Goal: Task Accomplishment & Management: Manage account settings

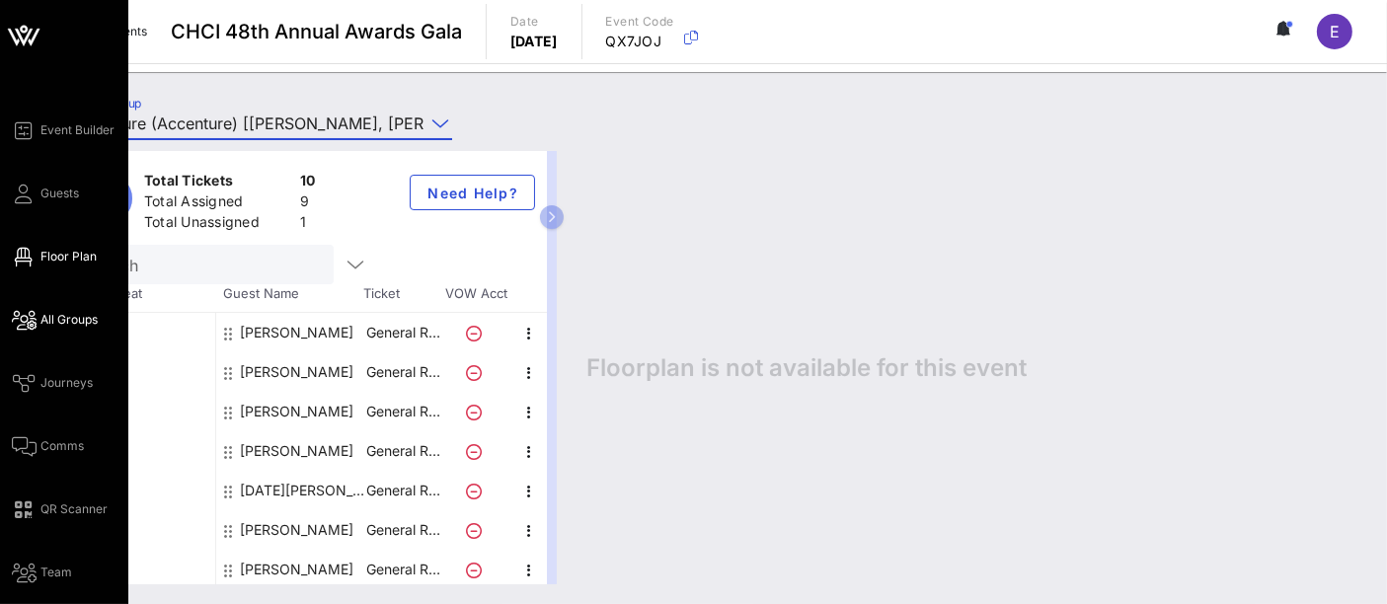
click at [48, 258] on span "Floor Plan" at bounding box center [68, 257] width 56 height 18
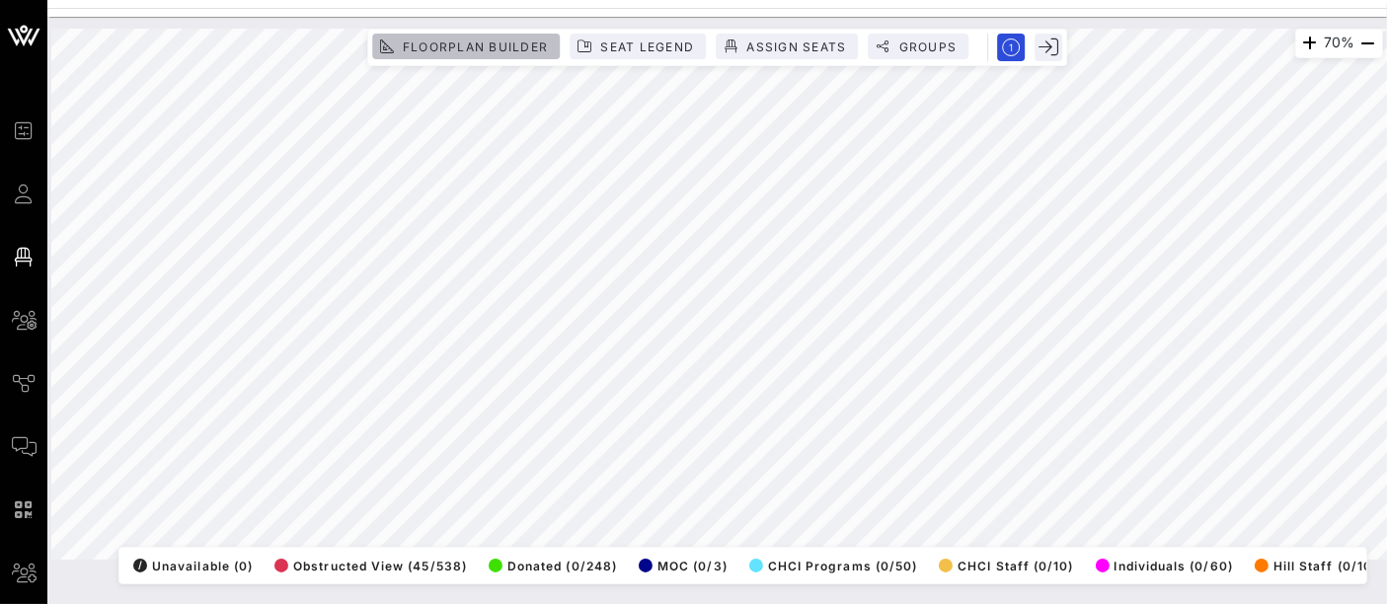
click at [487, 38] on button "Floorplan Builder" at bounding box center [466, 47] width 188 height 26
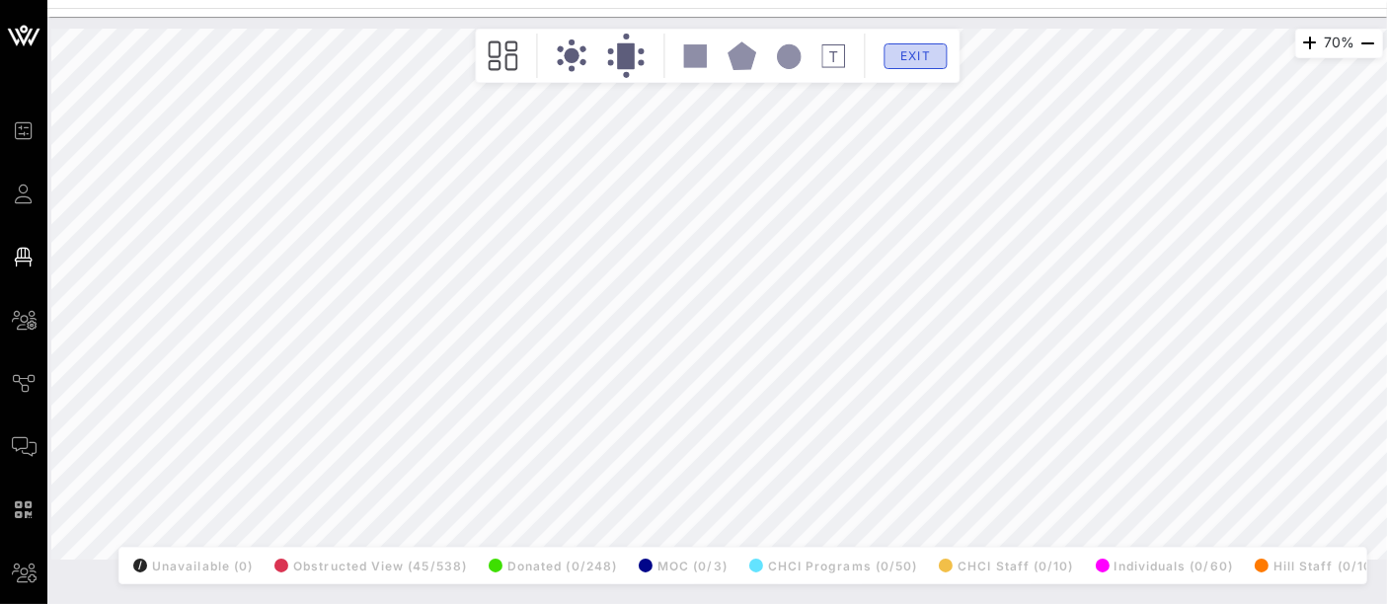
click at [933, 60] on button "Exit" at bounding box center [914, 56] width 63 height 26
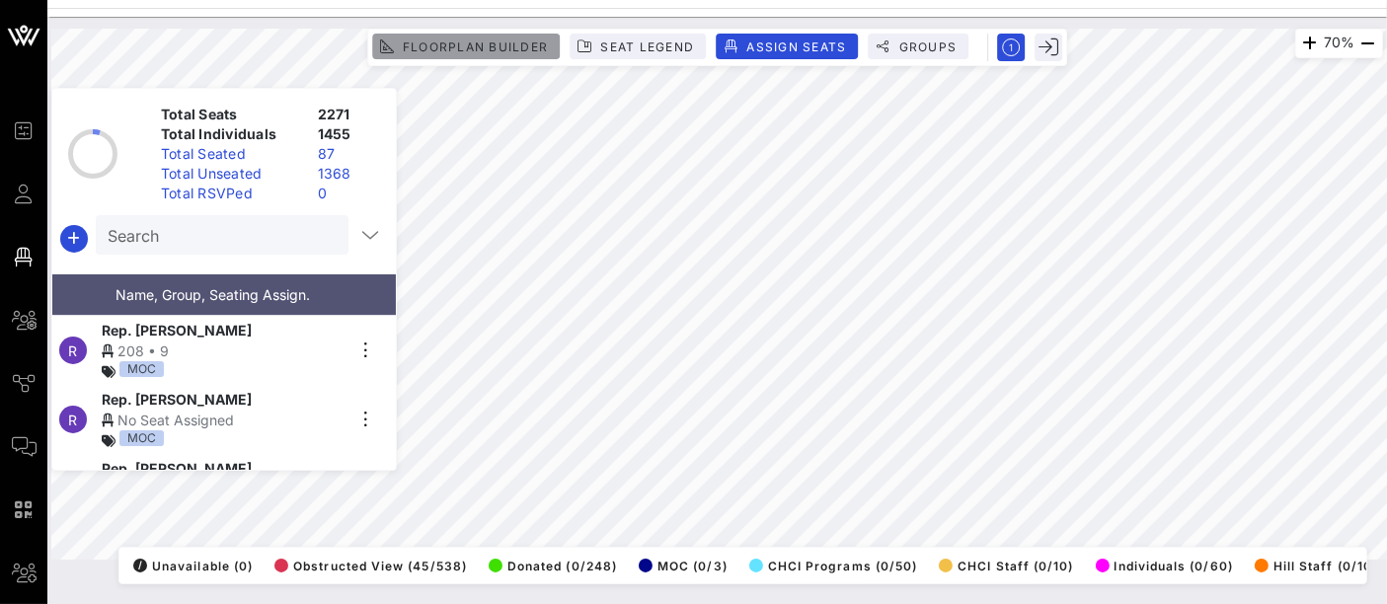
click at [485, 44] on span "Floorplan Builder" at bounding box center [475, 46] width 146 height 15
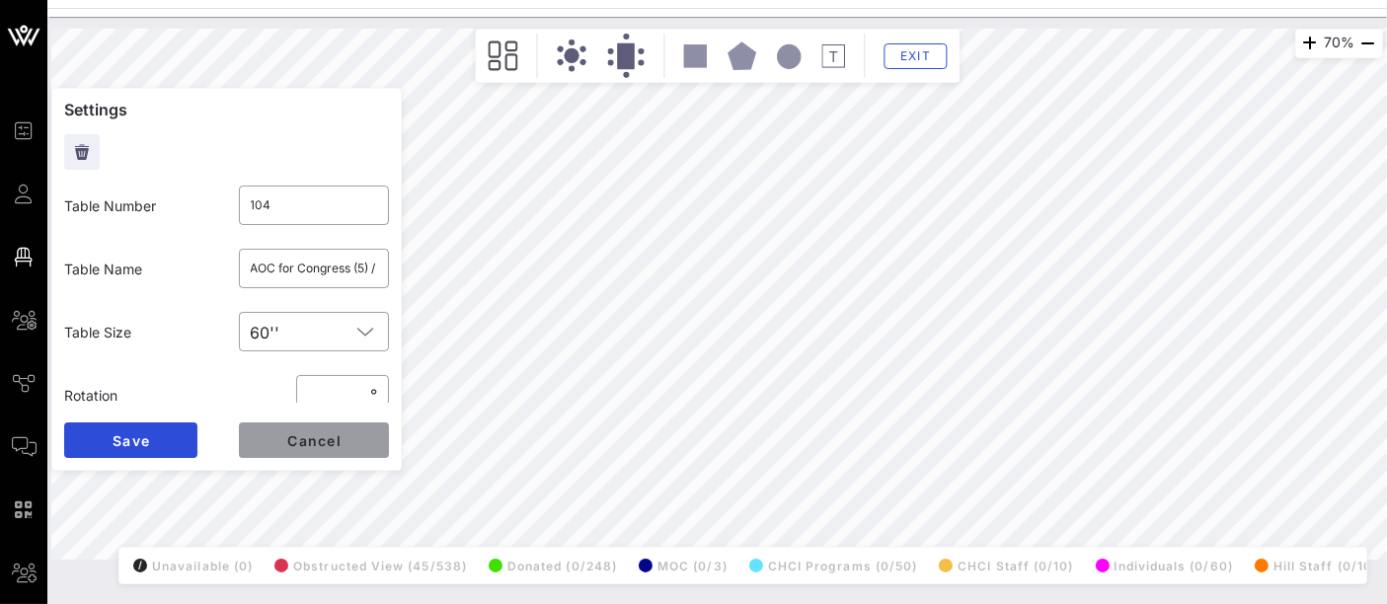
click at [324, 432] on span "Cancel" at bounding box center [313, 440] width 55 height 17
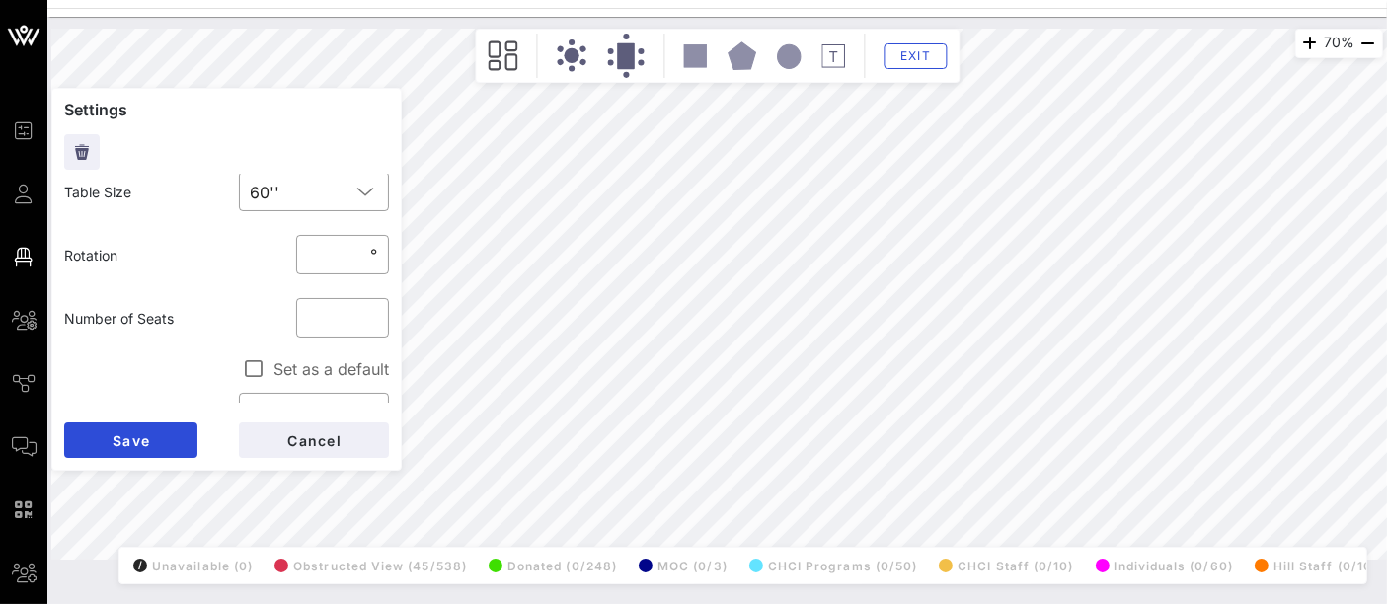
scroll to position [145, 0]
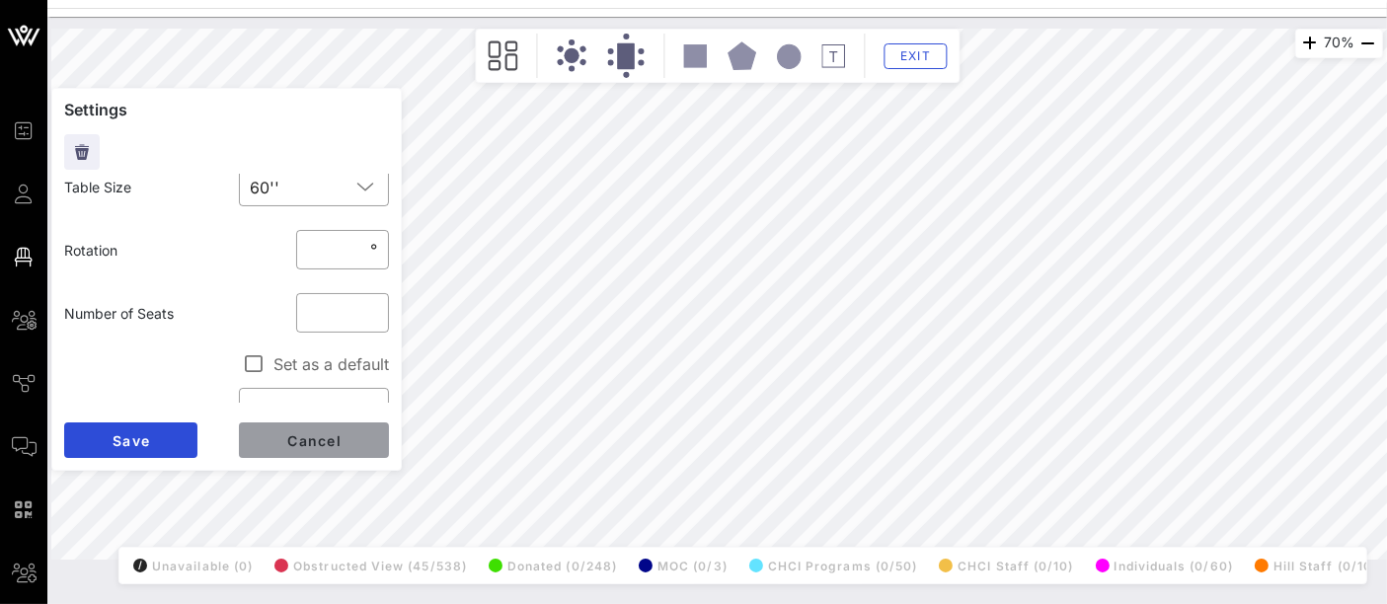
click at [330, 433] on span "Cancel" at bounding box center [313, 440] width 55 height 17
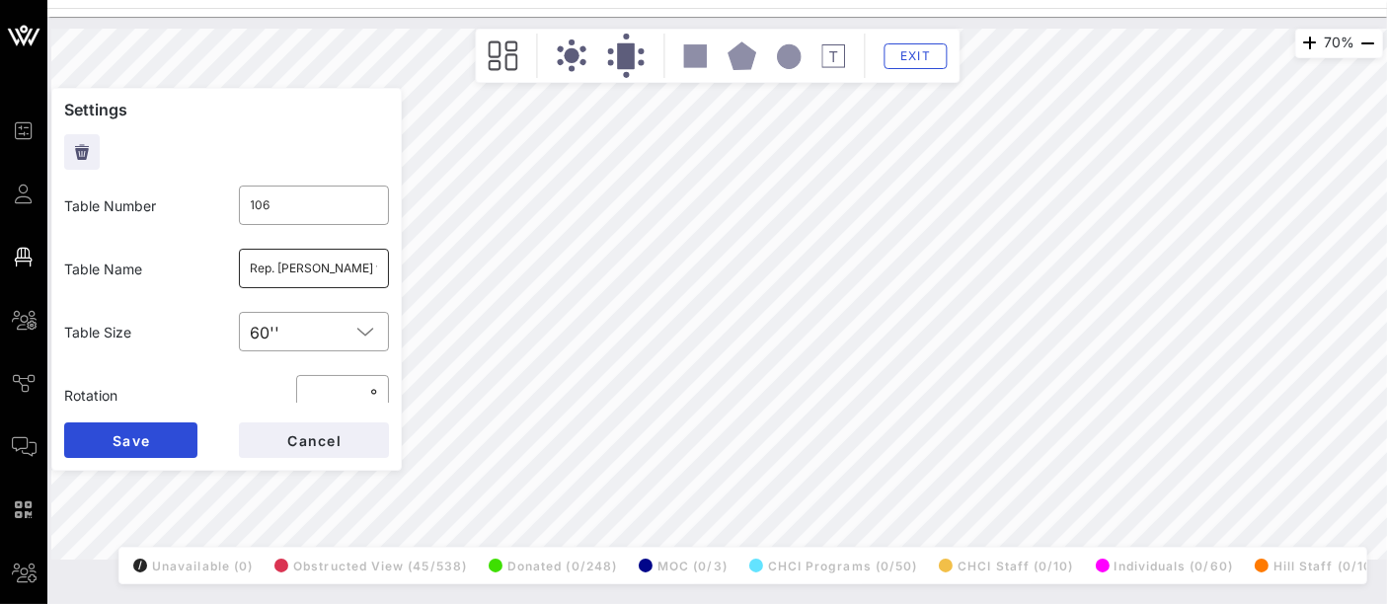
click at [309, 269] on input "Rep. [PERSON_NAME] for Congress" at bounding box center [314, 269] width 127 height 32
click at [310, 443] on span "Cancel" at bounding box center [313, 440] width 55 height 17
click at [313, 443] on span "Cancel" at bounding box center [313, 440] width 55 height 17
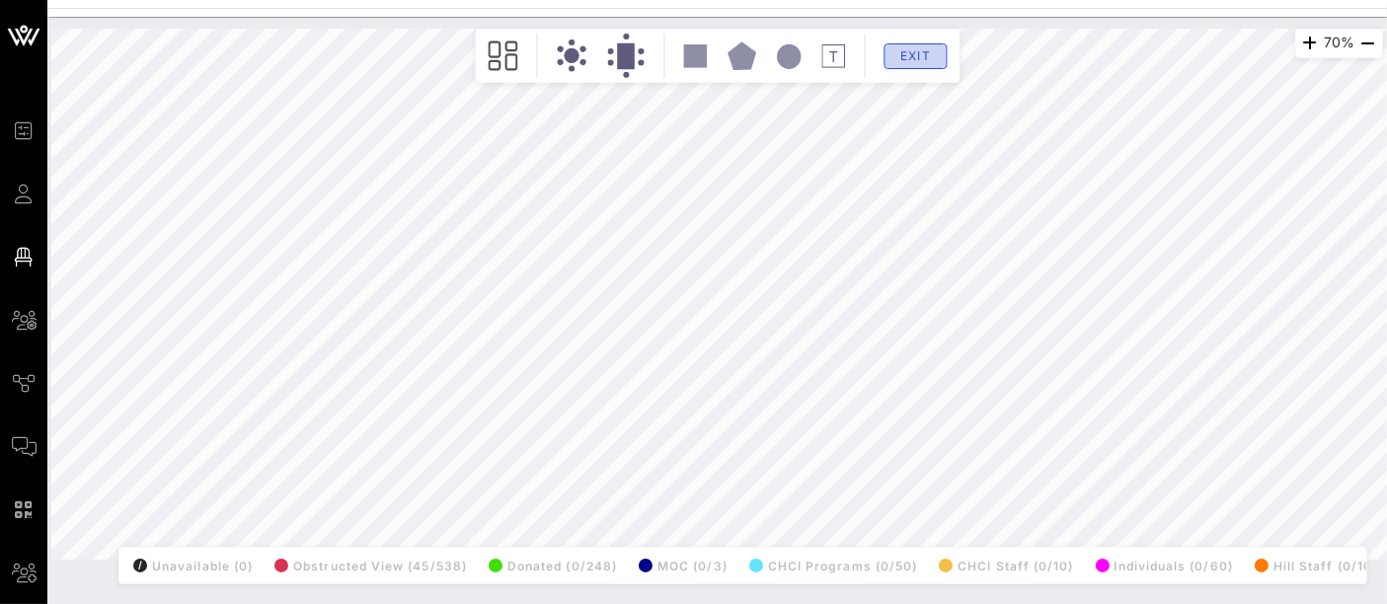
click at [932, 58] on span "Exit" at bounding box center [915, 55] width 38 height 15
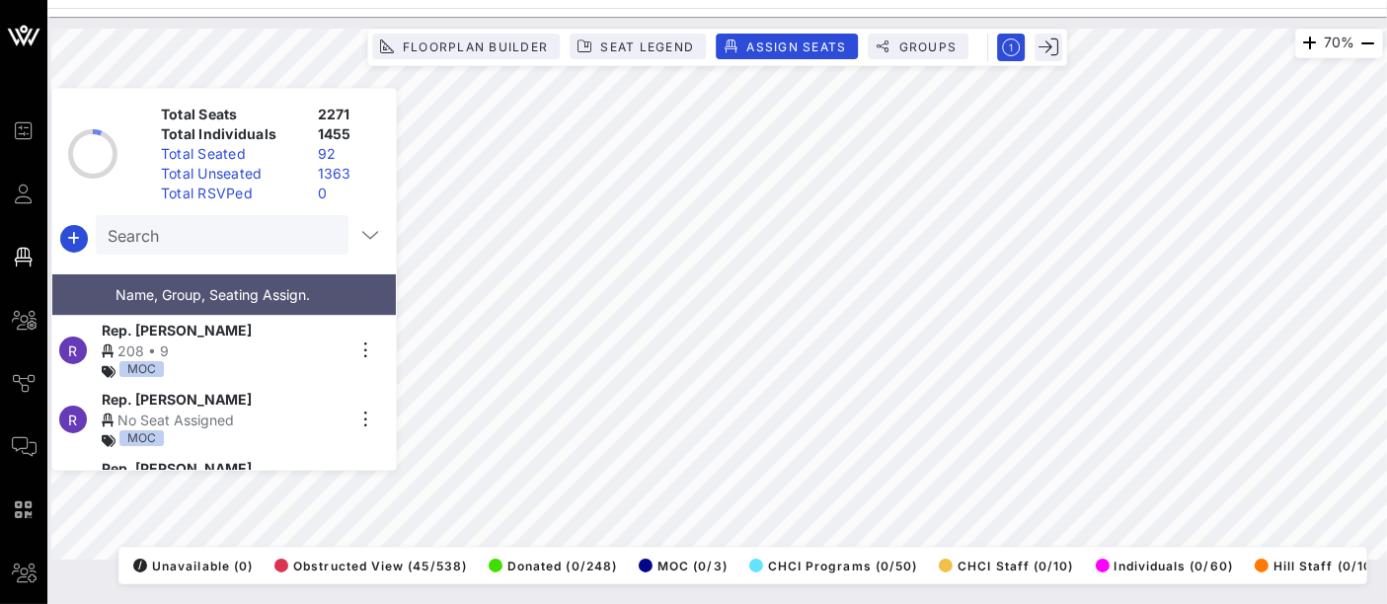
click at [283, 80] on div "Total Seats 2271 Total Individuals 1455 Total Seated 92 Total Unseated 1363 Tot…" at bounding box center [223, 279] width 345 height 403
click at [509, 46] on span "Floorplan Builder" at bounding box center [475, 46] width 146 height 15
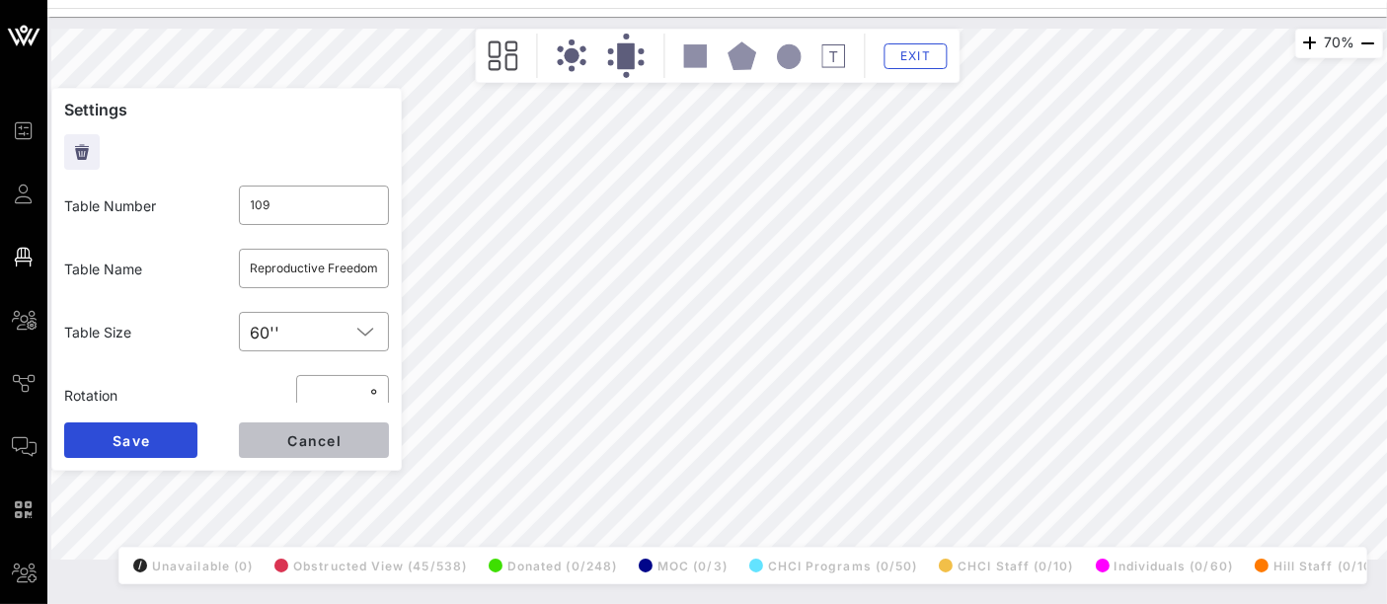
click at [319, 449] on button "Cancel" at bounding box center [314, 440] width 150 height 36
click at [278, 266] on input "VIP 4 (4) / DNC (3) / [PERSON_NAME] (3)" at bounding box center [314, 269] width 127 height 32
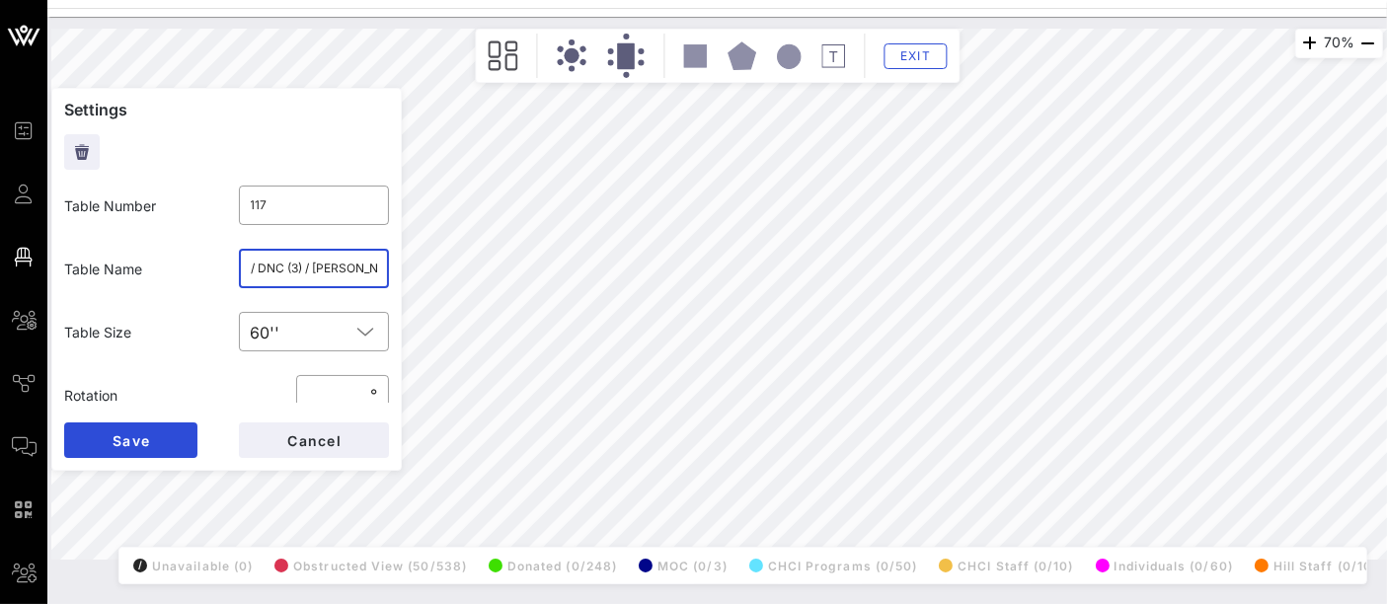
scroll to position [0, 57]
click at [307, 270] on input "VIP 4 (4) / DNC (3) / [PERSON_NAME] (3)" at bounding box center [314, 269] width 127 height 32
type input "VIP 4 (4) / DNC (3) / Sen. [PERSON_NAME] (3)"
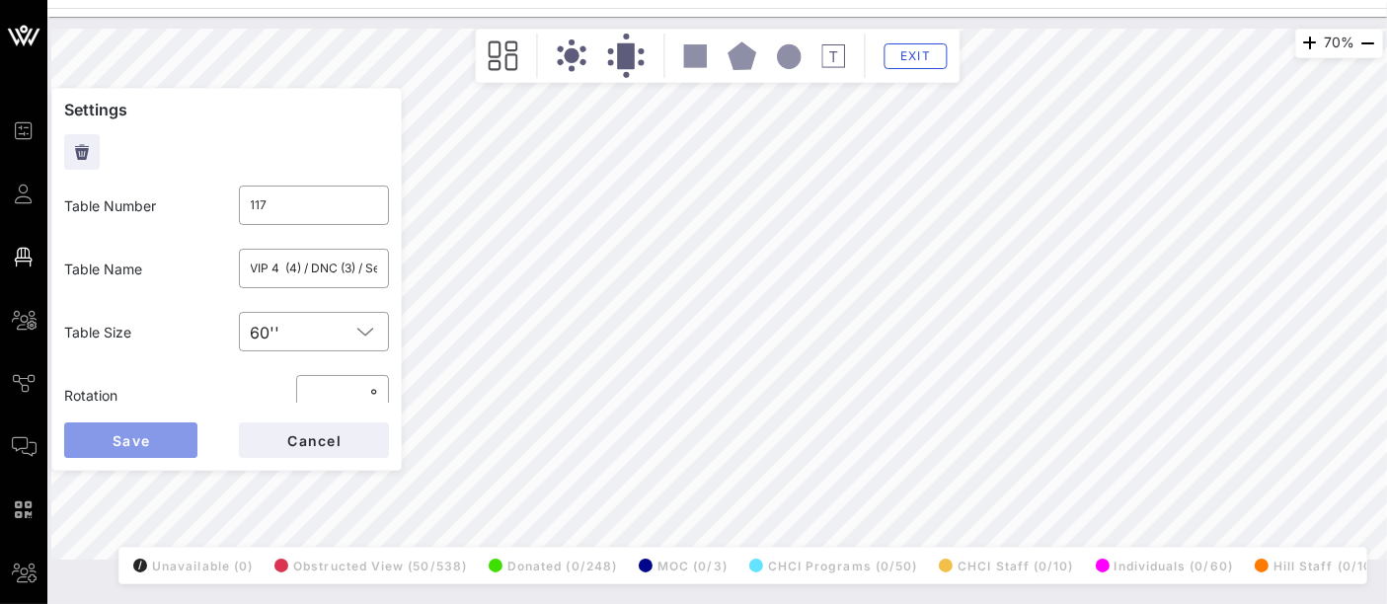
click at [156, 435] on button "Save" at bounding box center [130, 440] width 133 height 36
click at [299, 269] on input "AFL-CIO (5)/League of Women Voters (5)" at bounding box center [314, 269] width 127 height 32
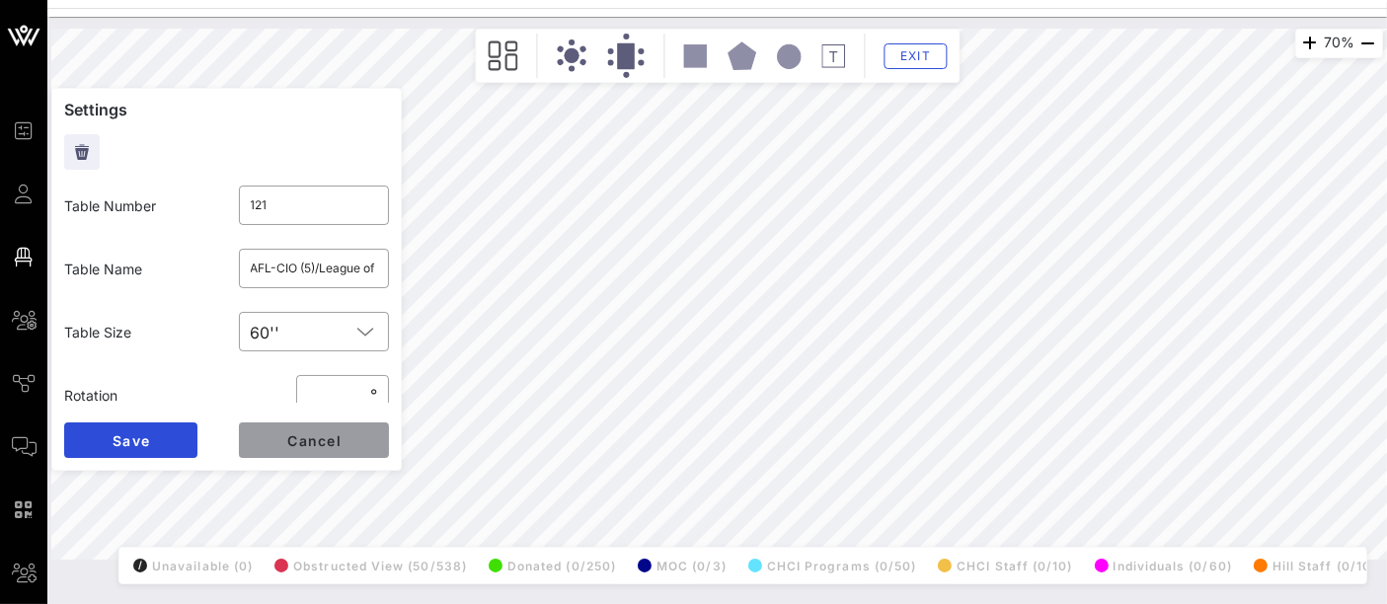
click at [270, 441] on button "Cancel" at bounding box center [314, 440] width 150 height 36
click at [317, 275] on input "The [PERSON_NAME] & [PERSON_NAME]" at bounding box center [314, 269] width 127 height 32
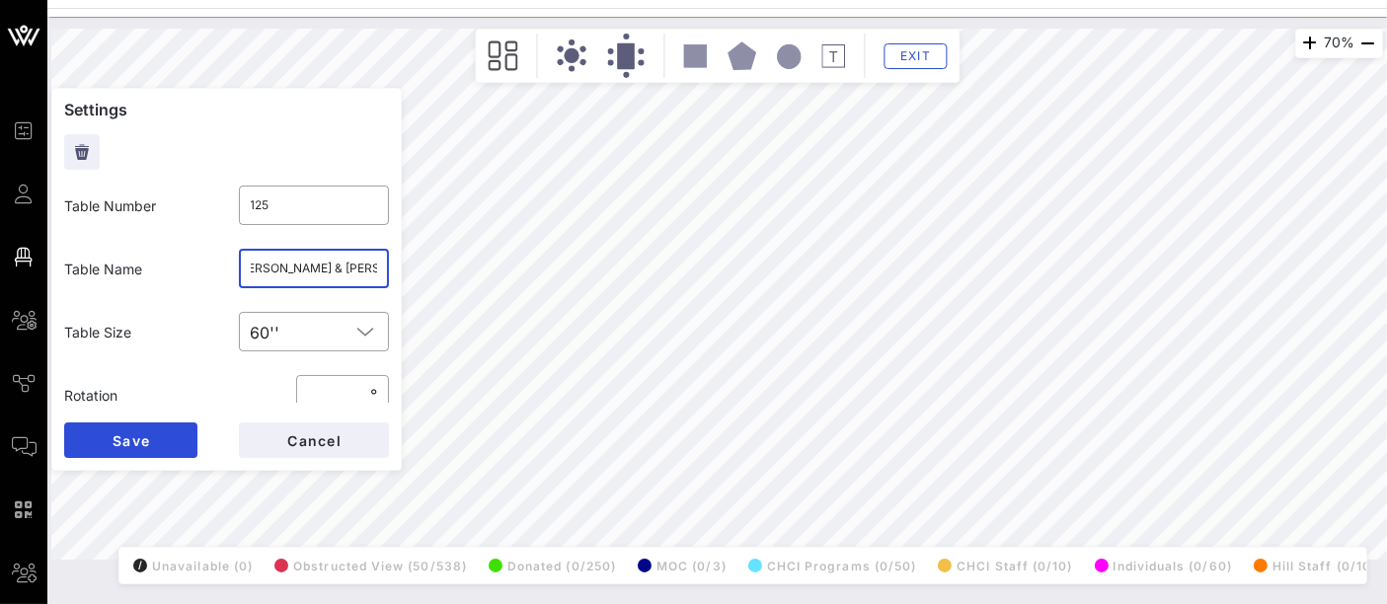
scroll to position [0, 43]
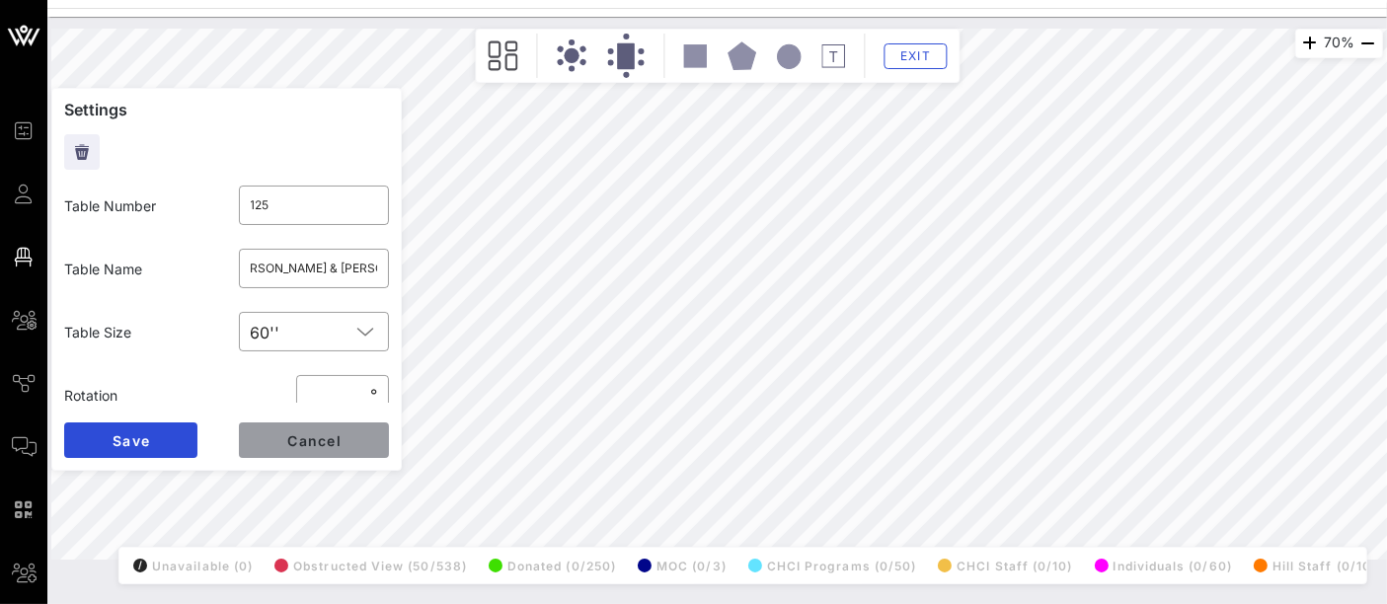
click at [315, 440] on span "Cancel" at bounding box center [313, 440] width 55 height 17
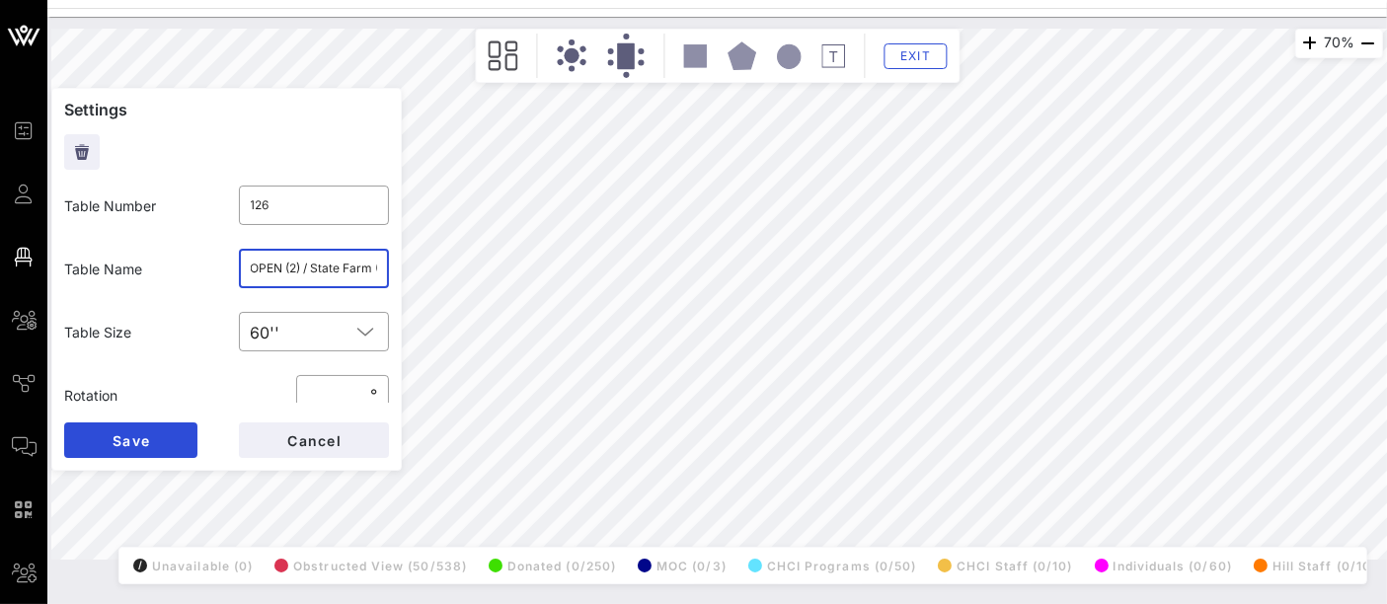
click at [314, 271] on input "OPEN (2) / State Farm (1) / NAR (5) / Friends of the American Latino (2)" at bounding box center [314, 269] width 127 height 32
click at [298, 269] on input "OPEN (2) / State Farm (1) / NAR (5) / Friends of the American Latino (2)" at bounding box center [314, 269] width 127 height 32
click at [290, 268] on input "OPEN (2) / State Farm (2) / NAR (5) / Friends of the American Latino (2)" at bounding box center [314, 269] width 127 height 32
click at [310, 268] on input "OPEN (1) / State Farm (2) / NAR (5) / Friends of the American Latino (2)" at bounding box center [314, 269] width 127 height 32
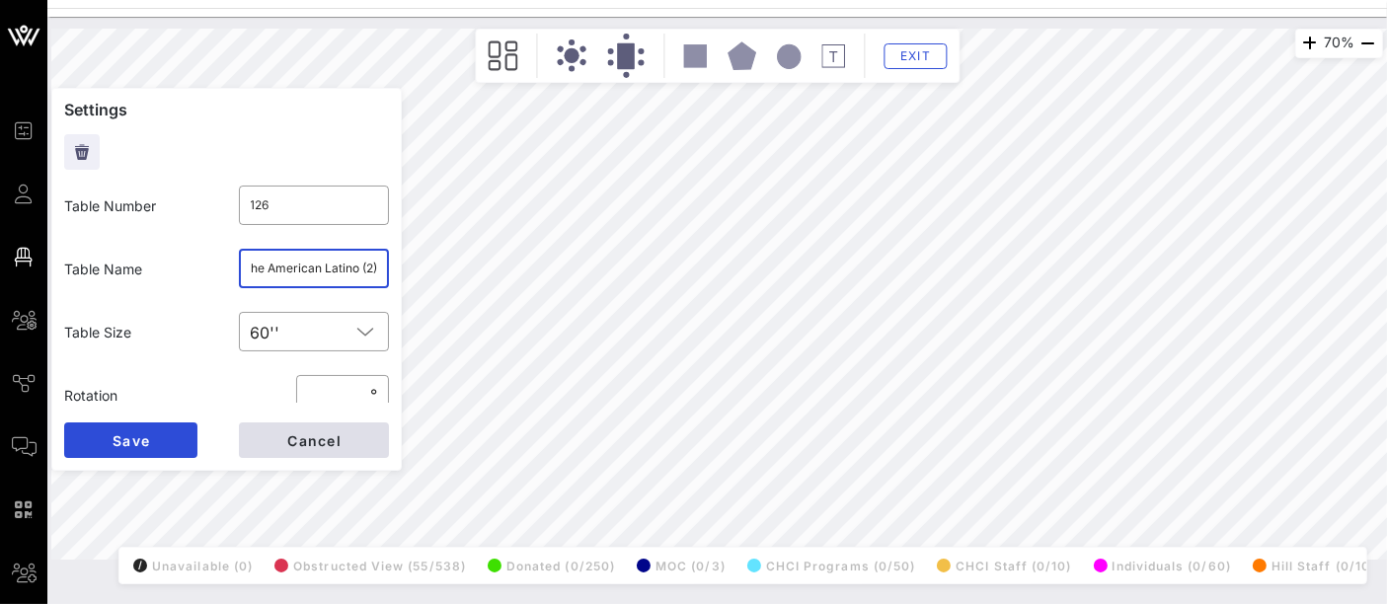
type input "OPEN (1) / State Farm (2) / NAR (5) / Friends of the American Latino (2)"
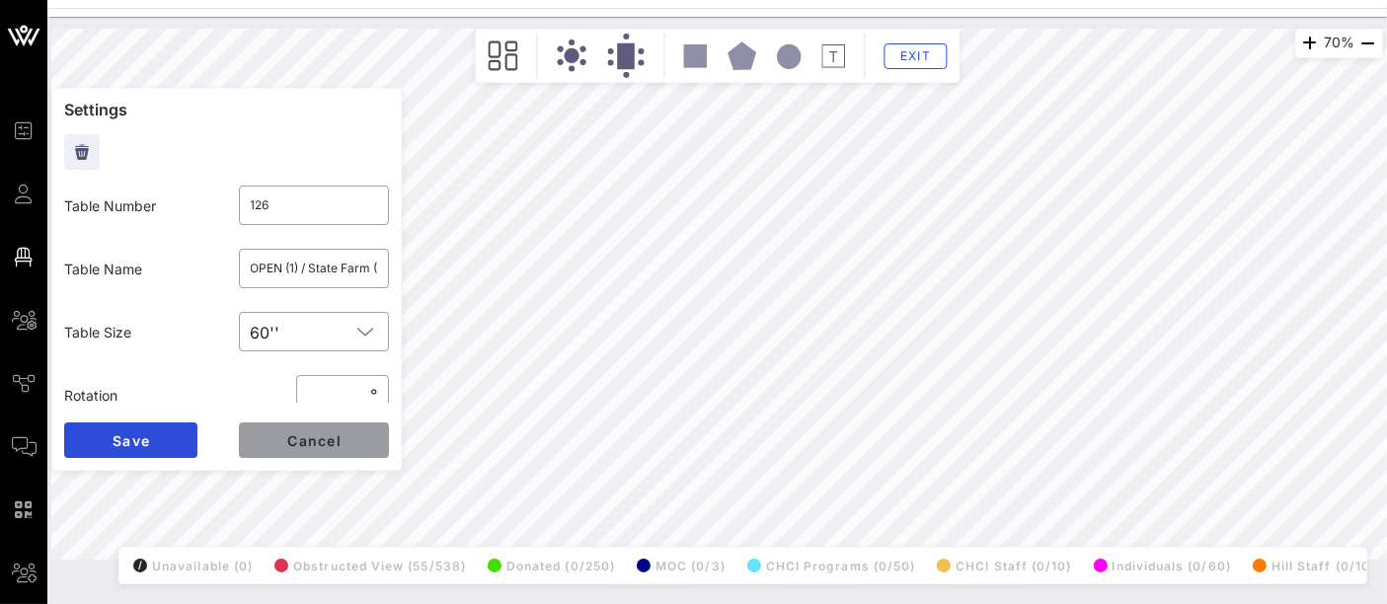
click at [310, 444] on span "Cancel" at bounding box center [313, 440] width 55 height 17
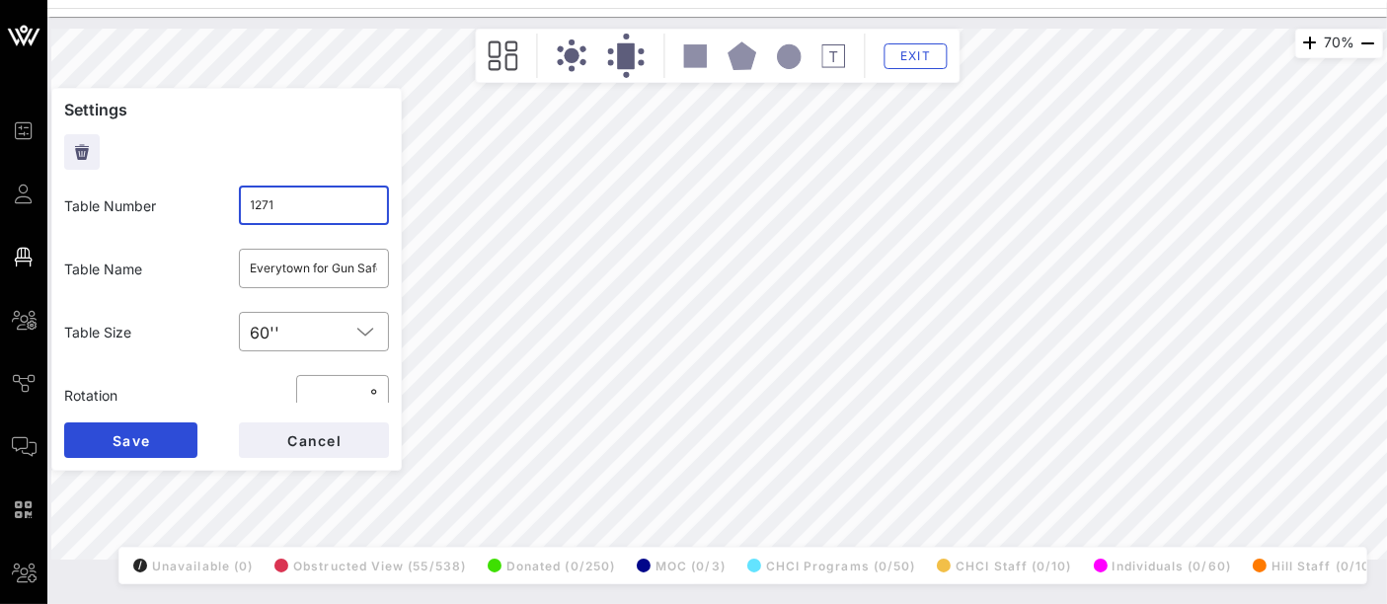
click at [291, 197] on input "1271" at bounding box center [314, 206] width 127 height 32
type input "127"
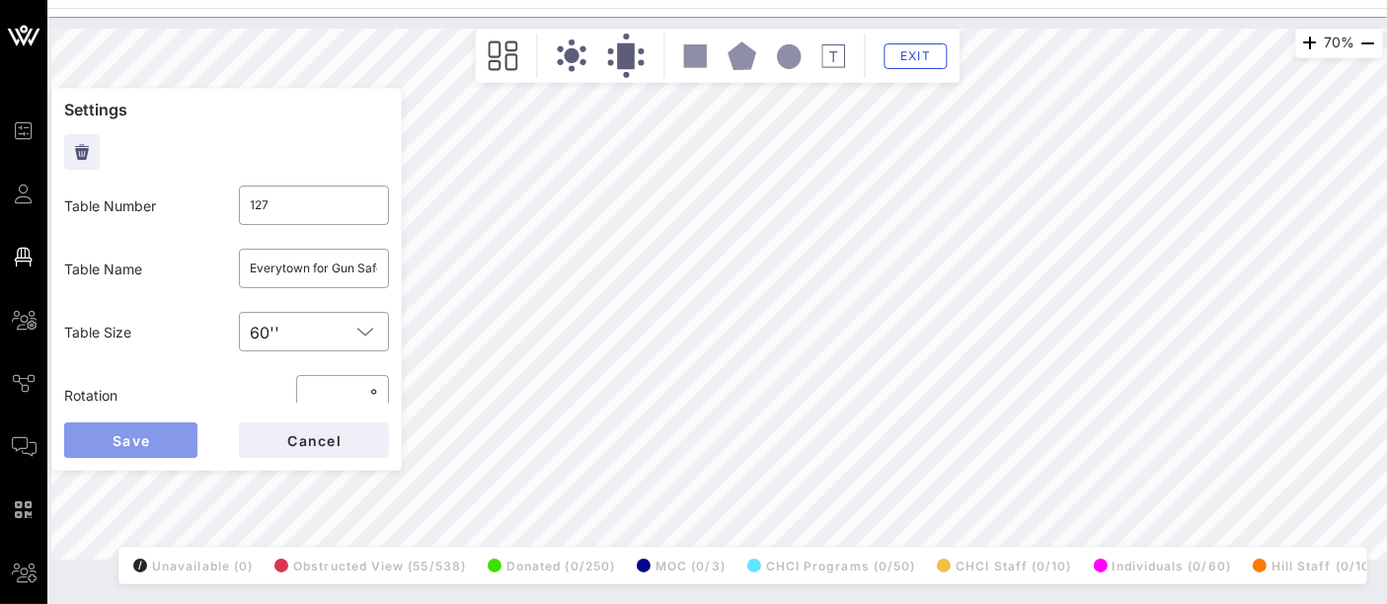
click at [158, 429] on button "Save" at bounding box center [130, 440] width 133 height 36
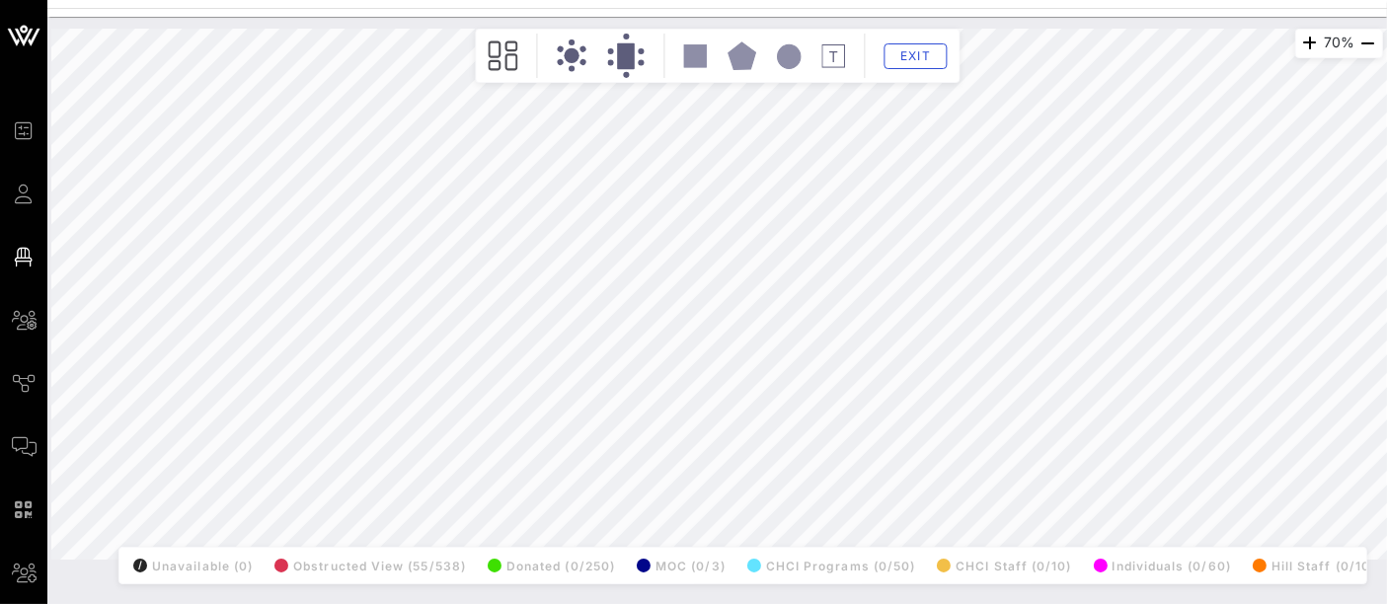
click at [668, 554] on div "70% Floorplan Builder Seat Legend Assign Seats Groups Exit All Reserved Shared …" at bounding box center [717, 294] width 1332 height 531
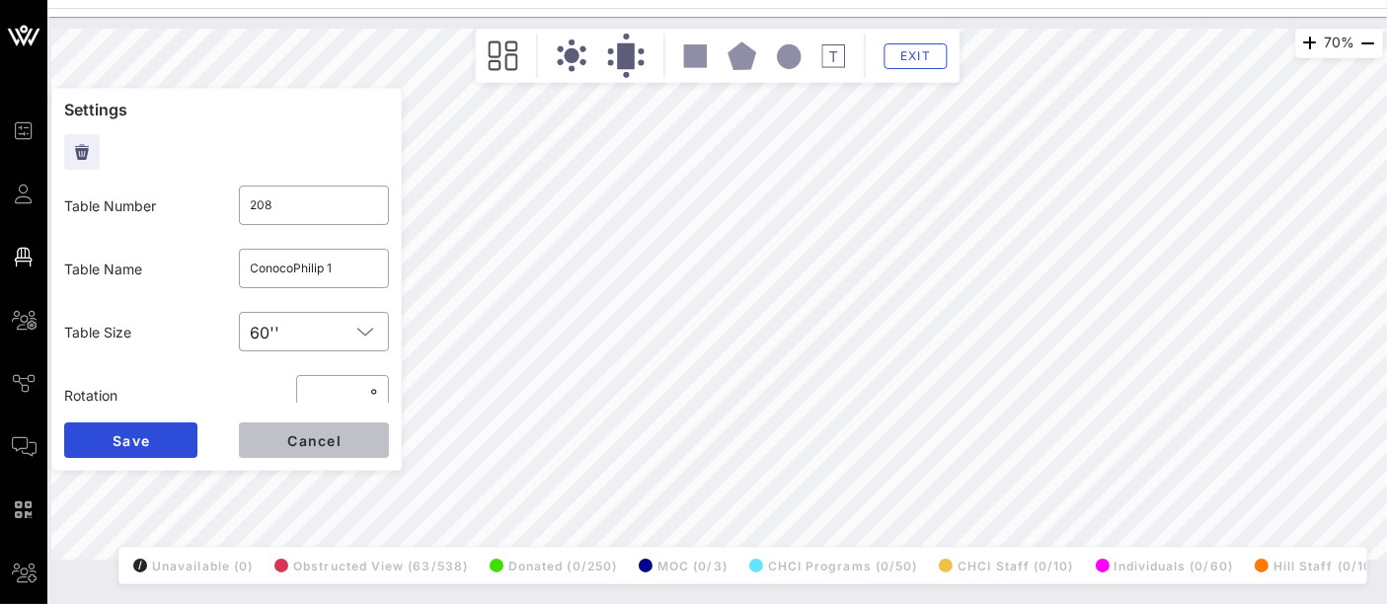
click at [326, 439] on span "Cancel" at bounding box center [313, 440] width 55 height 17
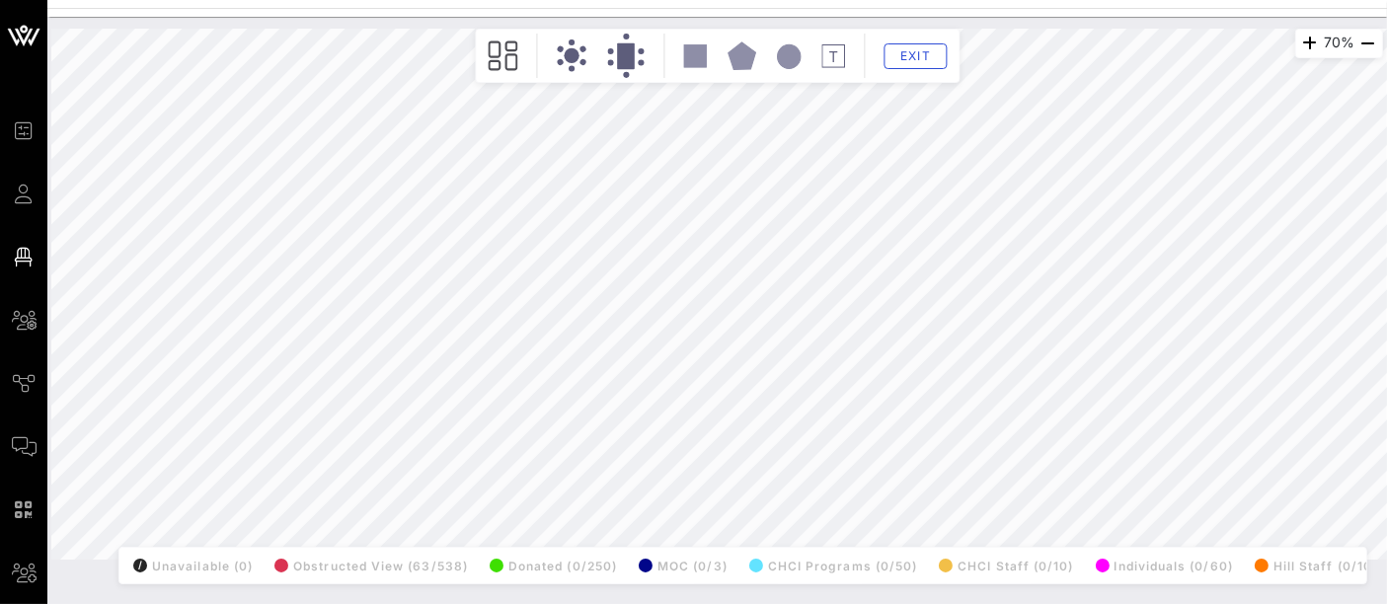
click at [657, 603] on html "Event Builder Guests Floor Plan All Groups Journeys Comms QR Scanner Team Setti…" at bounding box center [693, 302] width 1387 height 604
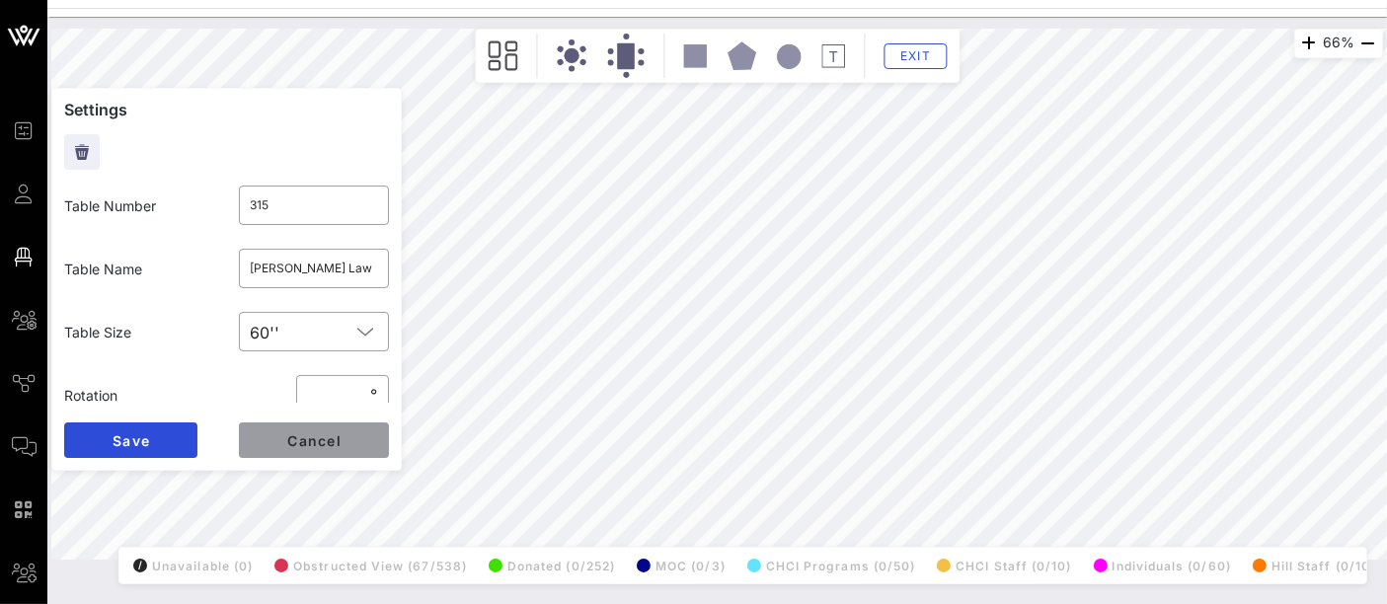
click at [315, 443] on span "Cancel" at bounding box center [313, 440] width 55 height 17
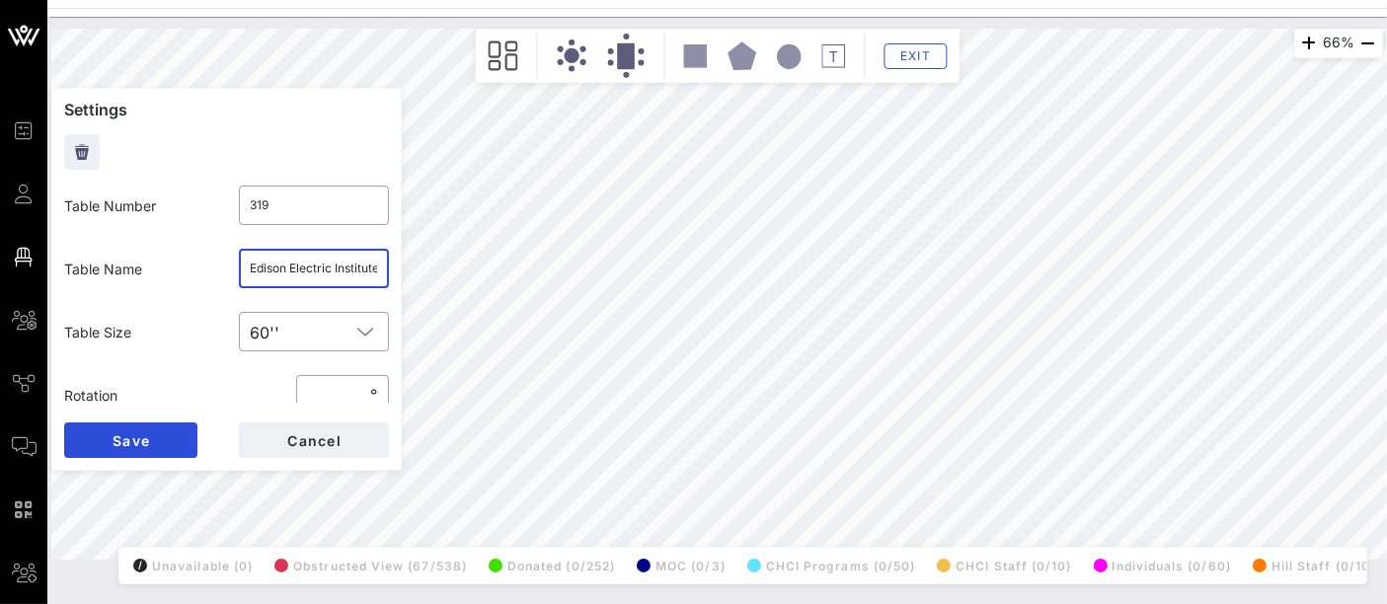
click at [307, 277] on input "Edison Electric Institute (5)/ K&L Gates (5)" at bounding box center [314, 269] width 127 height 32
click at [272, 271] on input "Edison Electric Institute (5)/ K&L Gates (5)" at bounding box center [314, 269] width 127 height 32
type input "321"
type input "AARP"
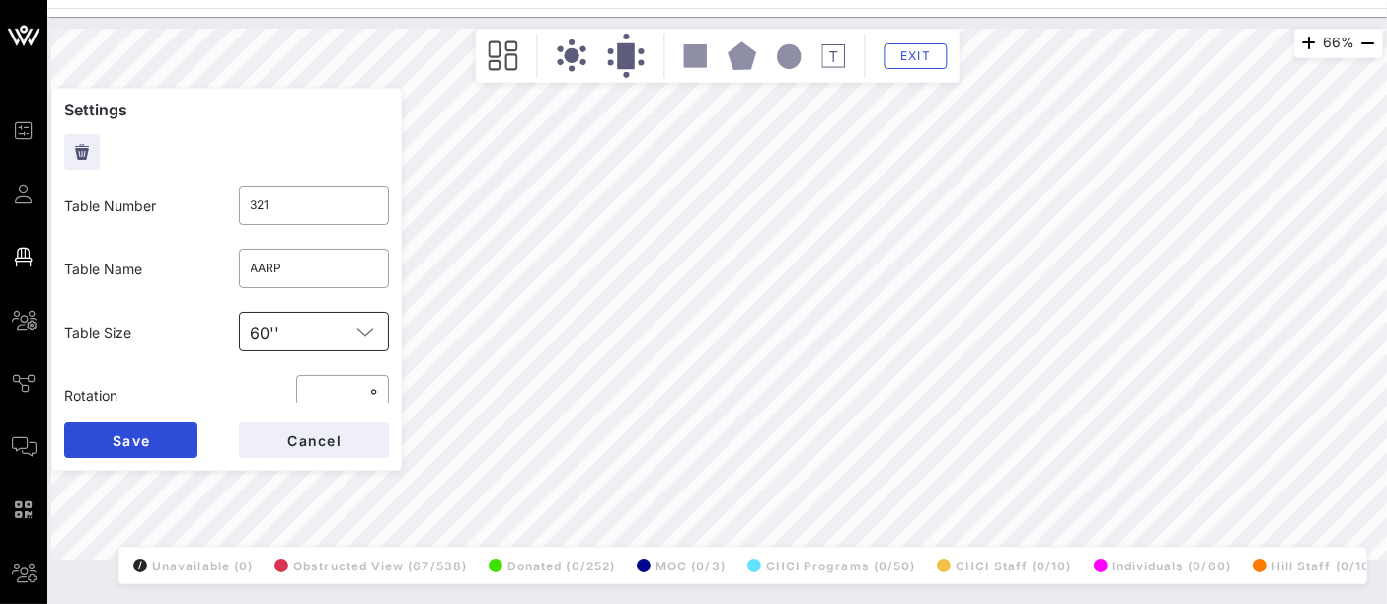
scroll to position [0, 0]
click at [330, 429] on button "Cancel" at bounding box center [314, 440] width 150 height 36
click at [303, 267] on input "PepsiCo 2 (7)/ OPEN (3)" at bounding box center [314, 269] width 127 height 32
click at [359, 271] on input "PepsiCo Foundation (7)/ OPEN (3)" at bounding box center [314, 269] width 127 height 32
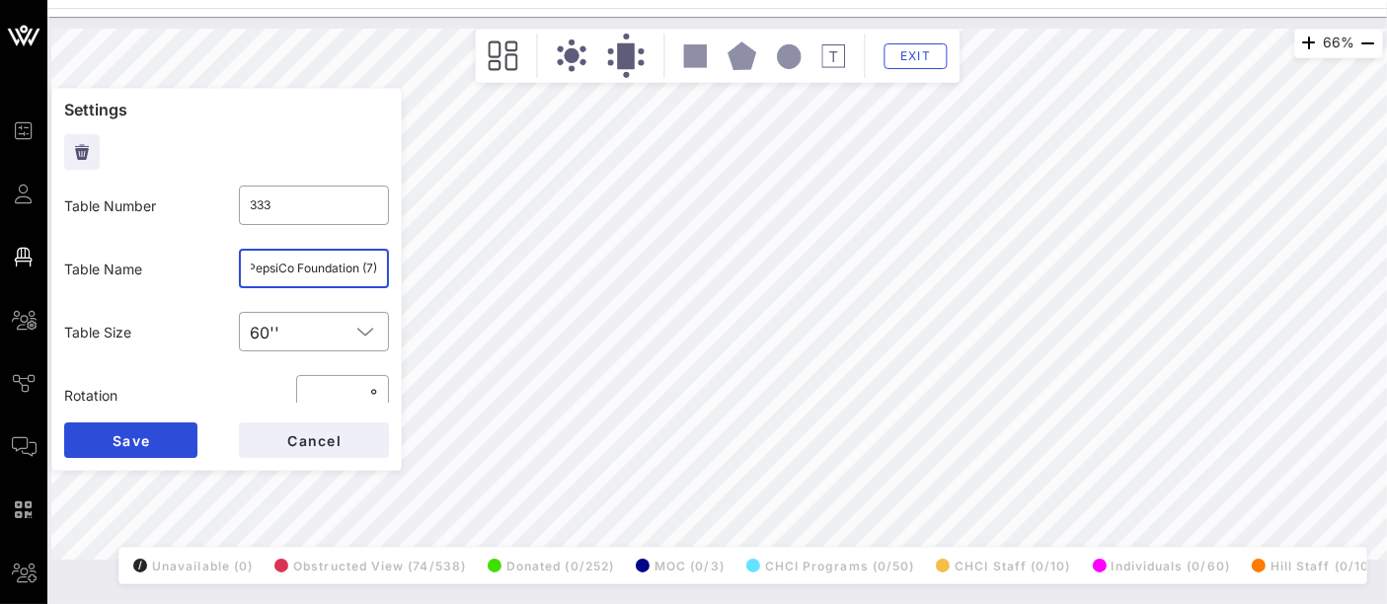
click at [251, 251] on div "PepsiCo Foundation (7)" at bounding box center [314, 268] width 127 height 39
click at [269, 268] on input "PepsiCo Foundation (7)" at bounding box center [314, 269] width 127 height 32
paste input "OPEN (3)|"
type input "OPEN (3) / PepsiCo Foundation (7)"
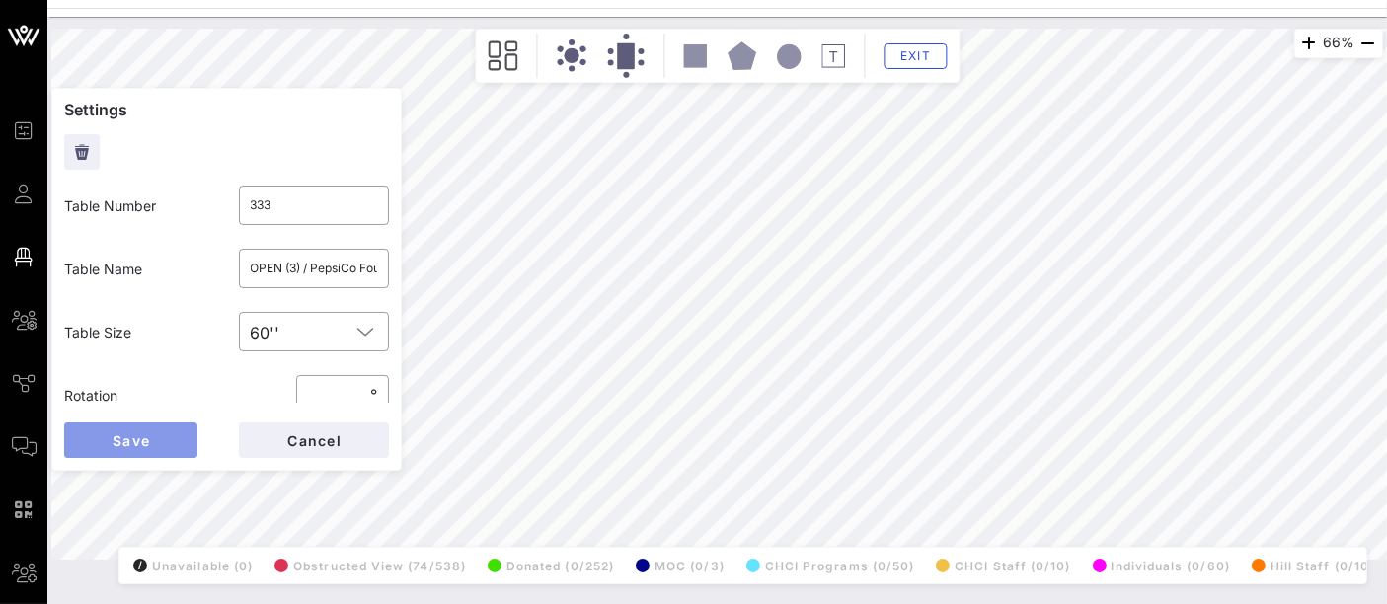
click at [160, 437] on button "Save" at bounding box center [130, 440] width 133 height 36
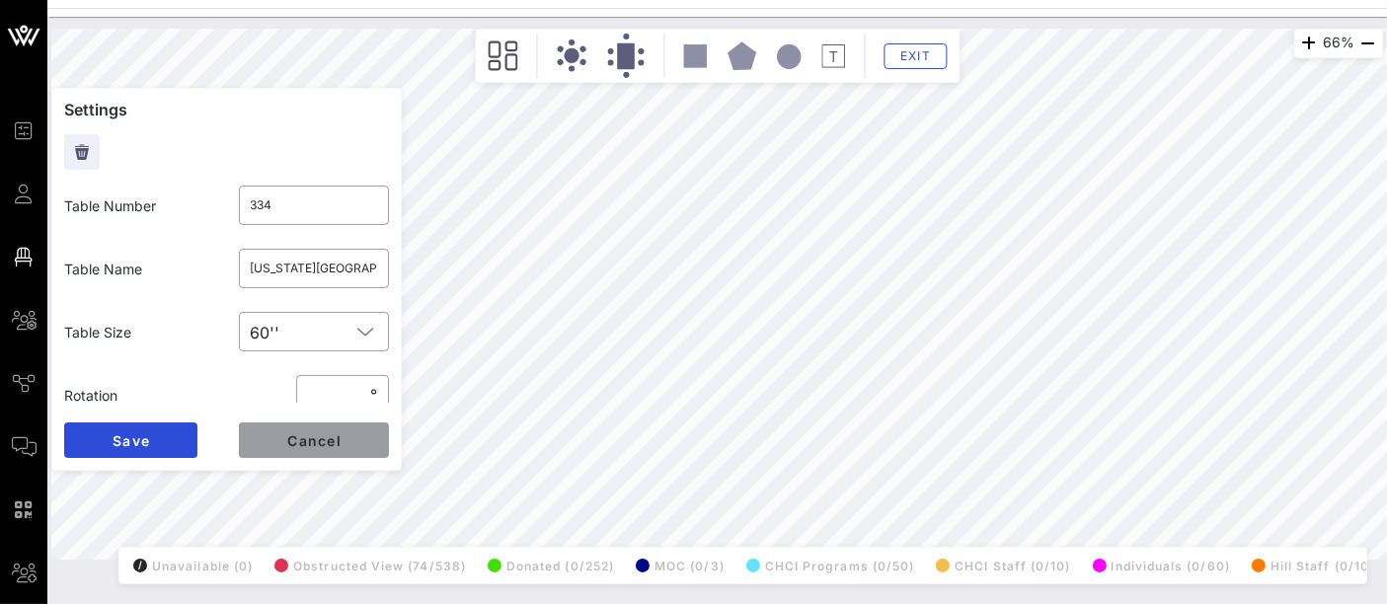
click at [333, 446] on span "Cancel" at bounding box center [313, 440] width 55 height 17
click at [330, 271] on input "Warner Brothers Discovery" at bounding box center [314, 269] width 127 height 32
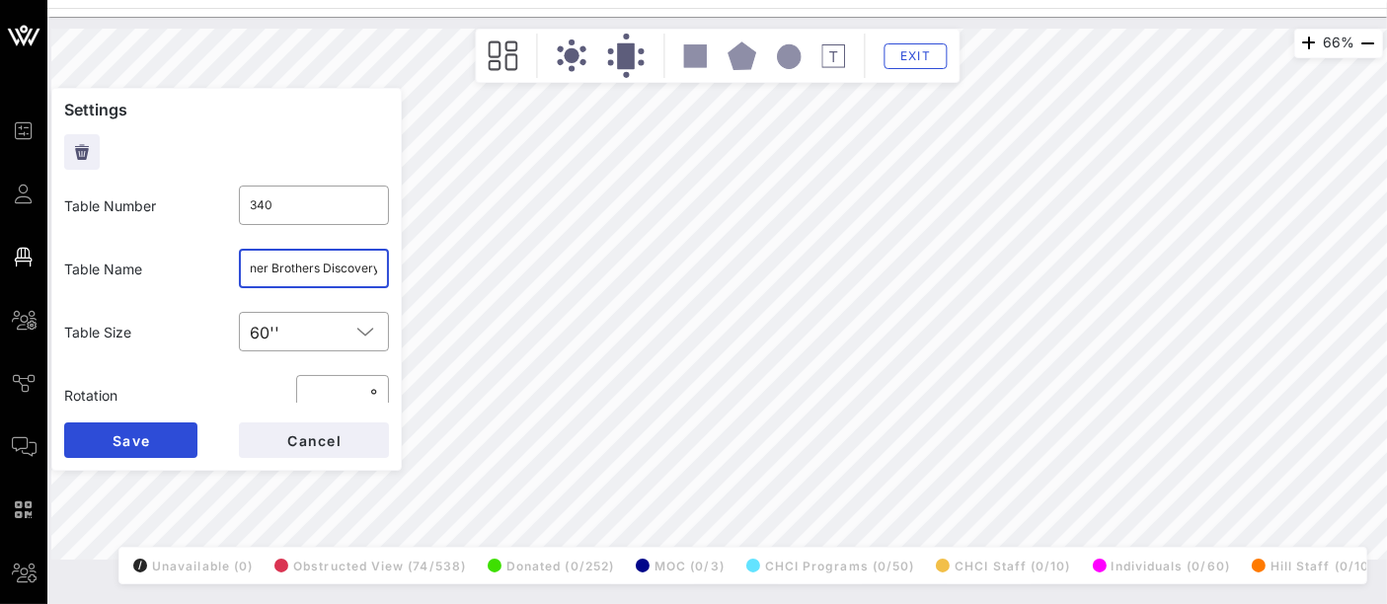
scroll to position [0, 29]
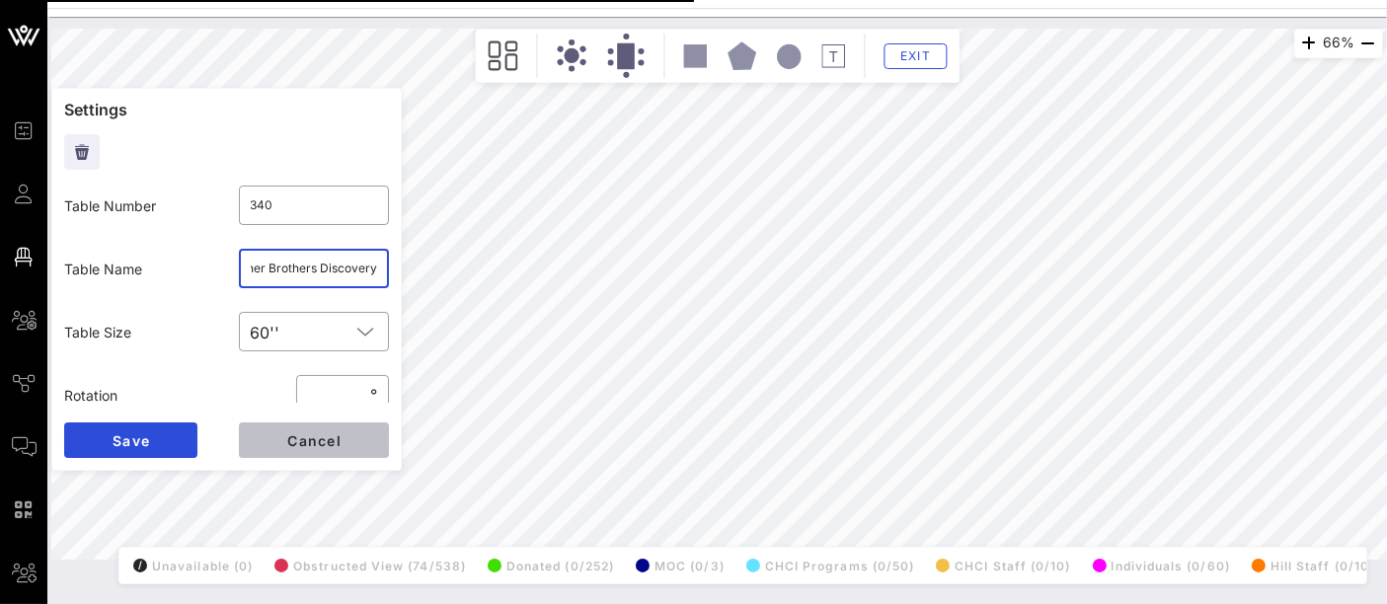
click at [320, 439] on span "Cancel" at bounding box center [313, 440] width 55 height 17
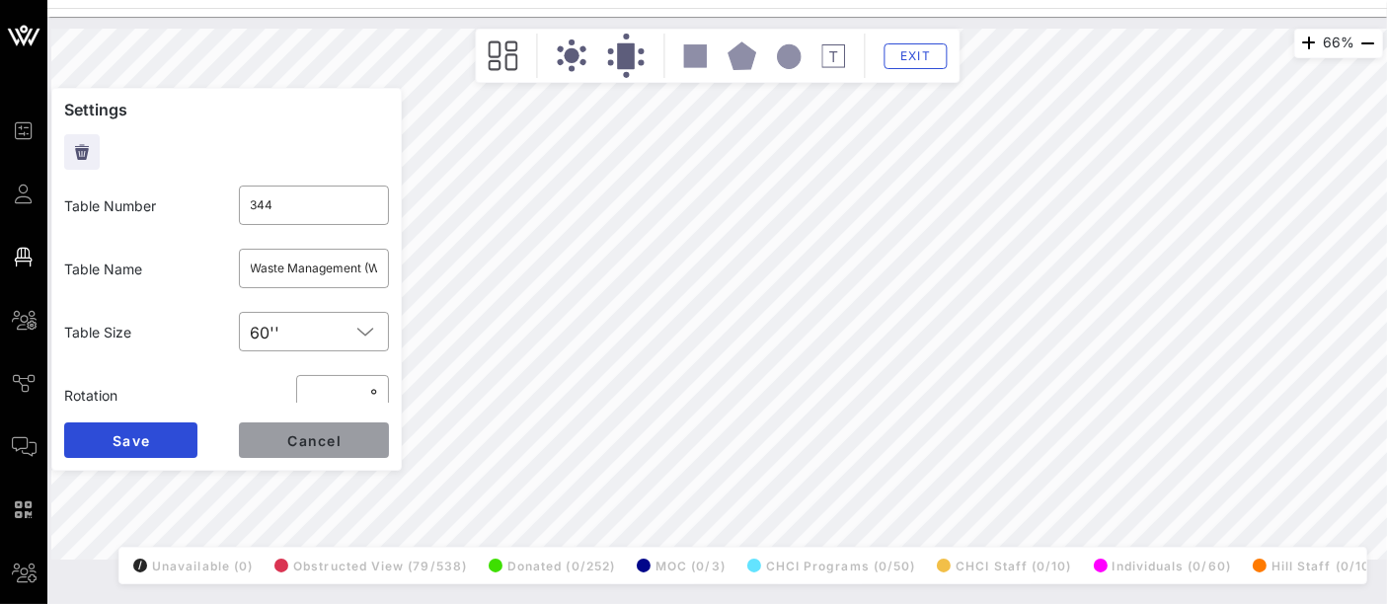
click at [291, 438] on span "Cancel" at bounding box center [313, 440] width 55 height 17
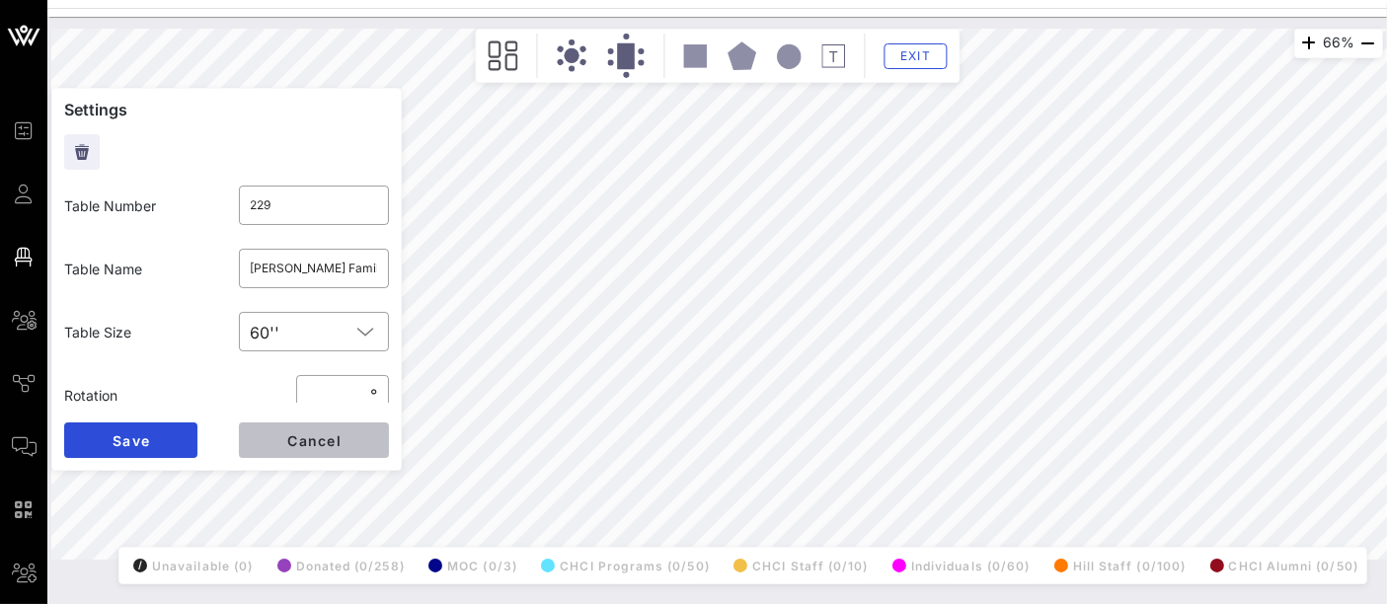
click at [307, 452] on button "Cancel" at bounding box center [314, 440] width 150 height 36
click at [332, 442] on span "Cancel" at bounding box center [313, 440] width 55 height 17
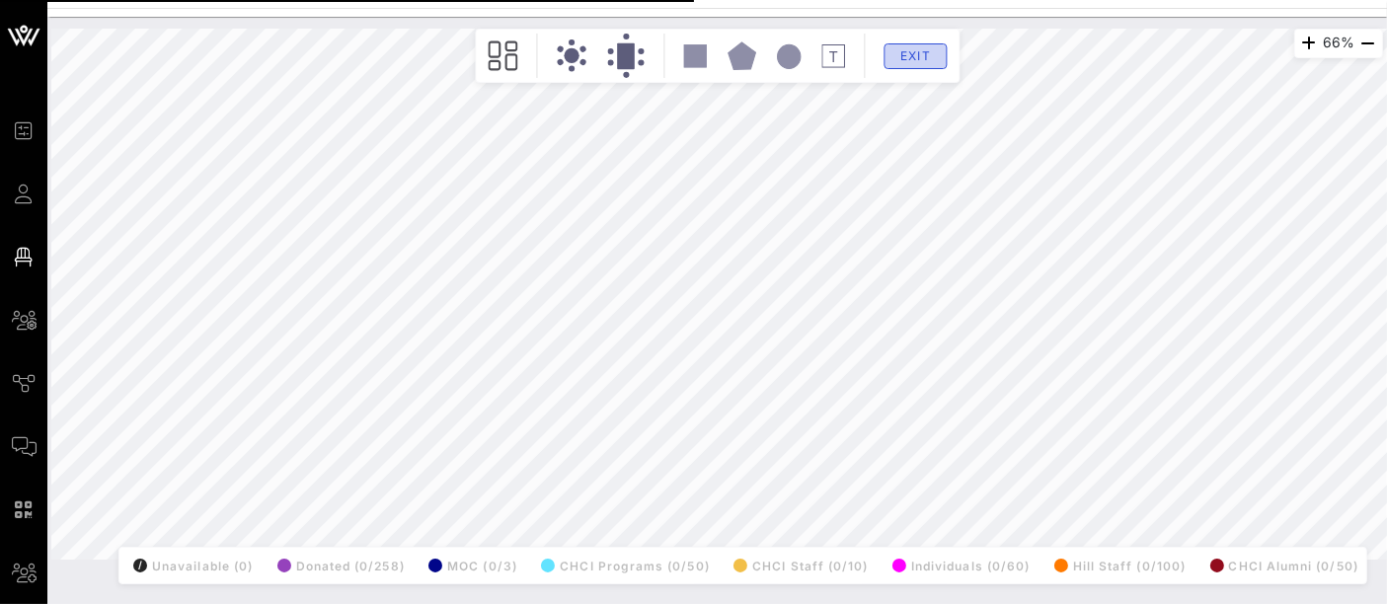
click at [916, 54] on span "Exit" at bounding box center [915, 55] width 38 height 15
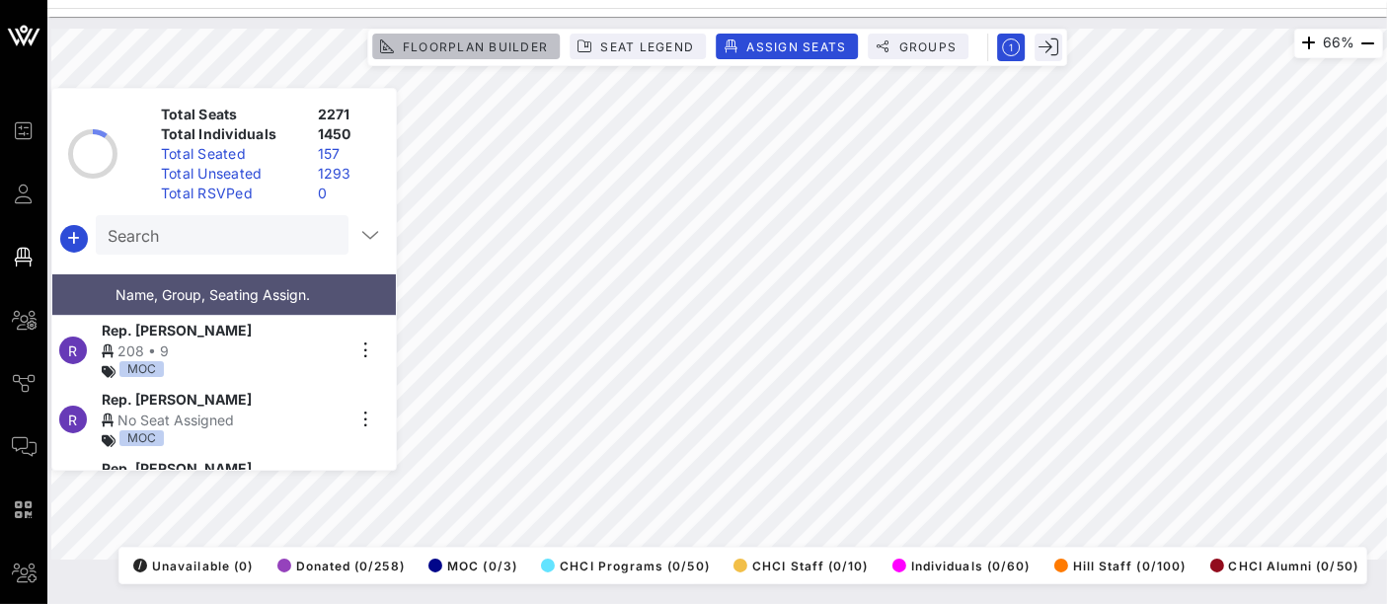
click at [494, 48] on span "Floorplan Builder" at bounding box center [475, 46] width 146 height 15
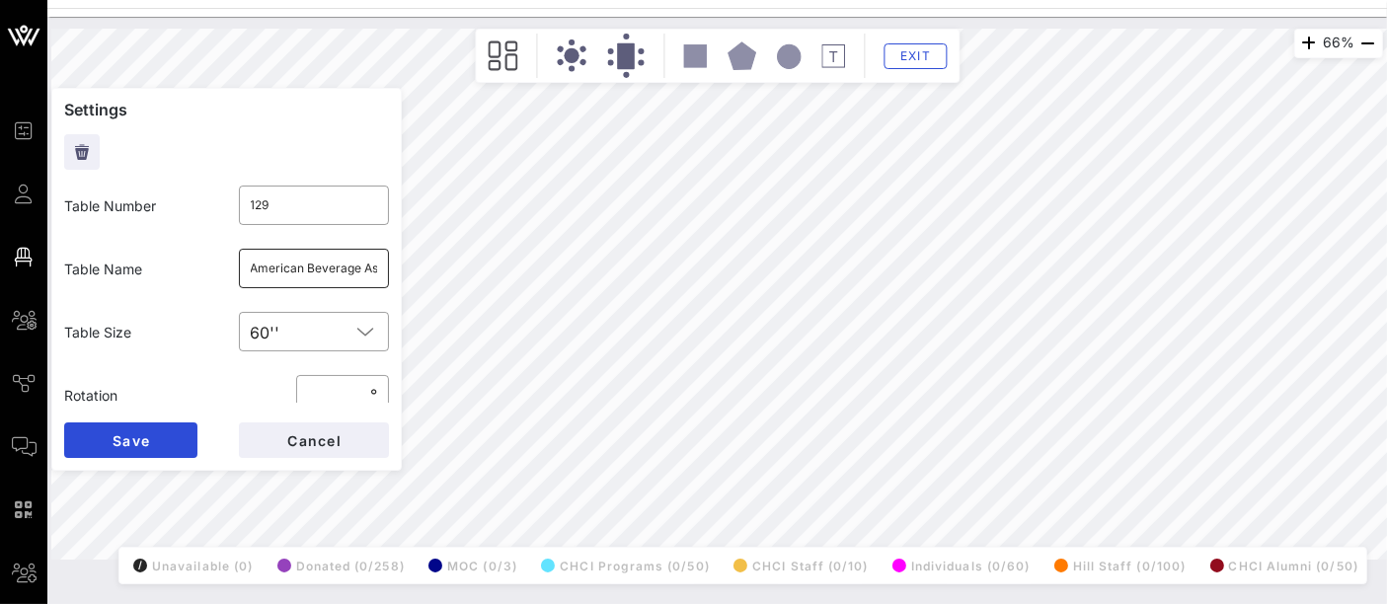
click at [335, 271] on input "American Beverage Association" at bounding box center [314, 269] width 127 height 32
click at [361, 447] on button "Cancel" at bounding box center [314, 440] width 150 height 36
click at [304, 446] on span "Cancel" at bounding box center [313, 440] width 55 height 17
click at [310, 440] on span "Cancel" at bounding box center [313, 440] width 55 height 17
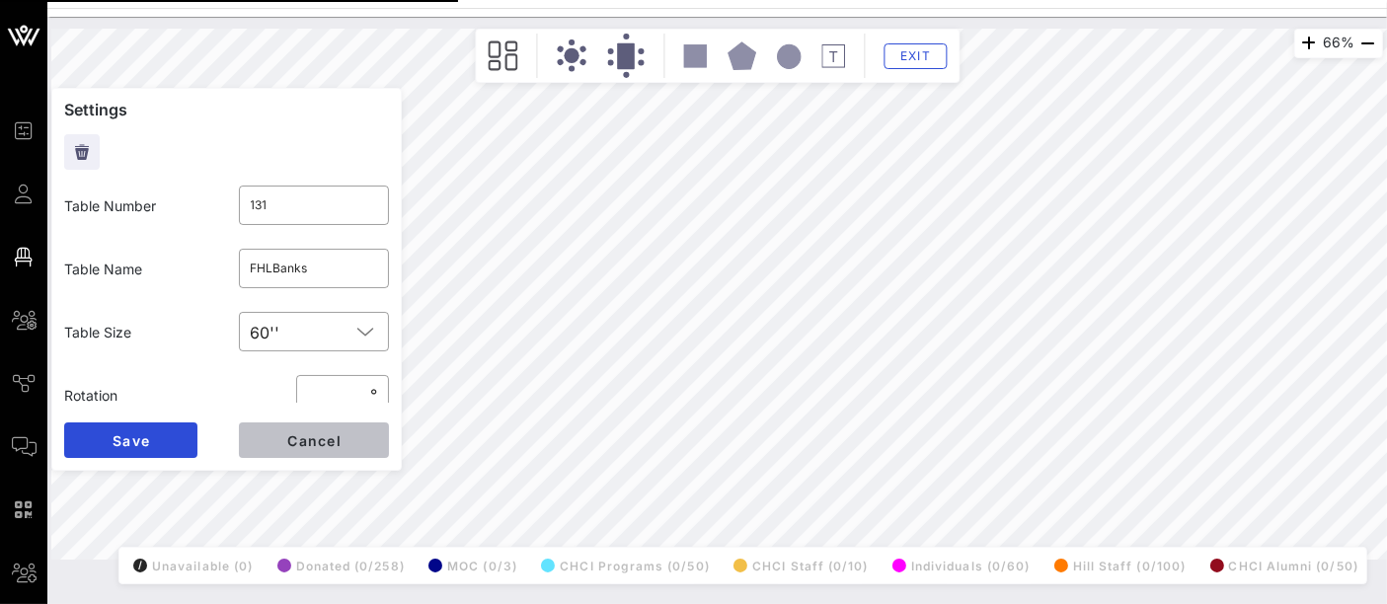
click at [301, 444] on span "Cancel" at bounding box center [313, 440] width 55 height 17
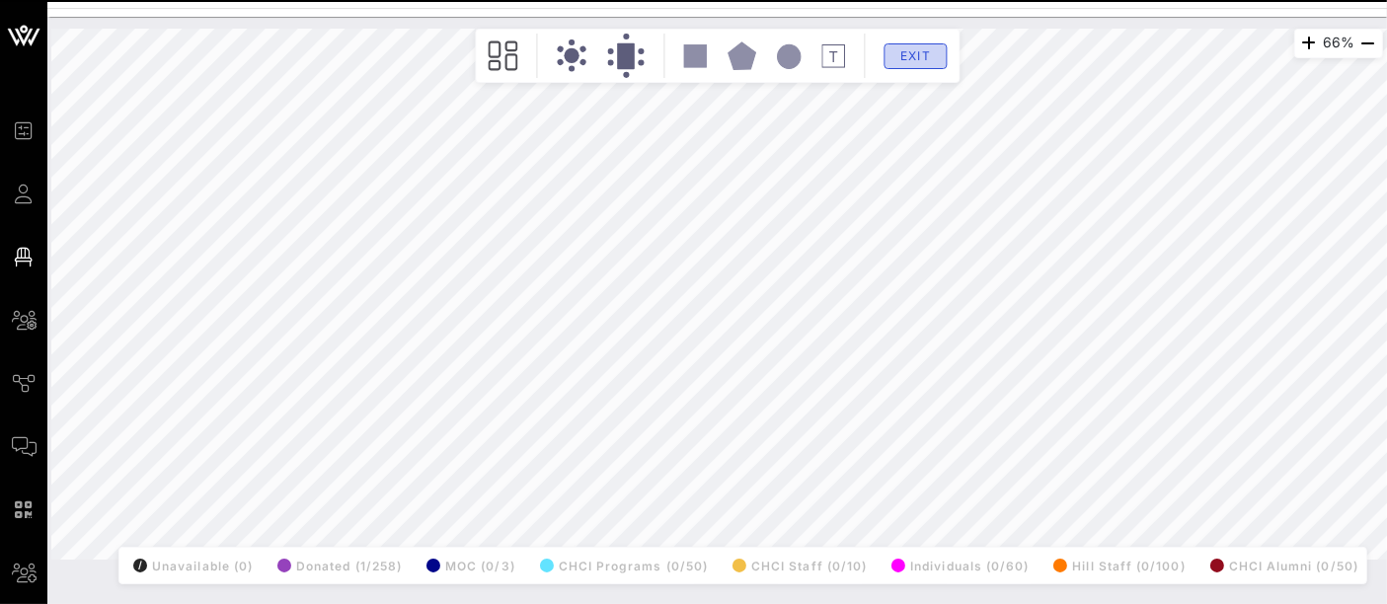
click at [907, 52] on span "Exit" at bounding box center [915, 55] width 38 height 15
click at [0, 0] on div "Floorplan Builder Seat Legend Assign Seats Groups" at bounding box center [0, 0] width 0 height 0
click at [913, 62] on div "Floorplan Builder Seat Legend Assign Seats Groups Exit" at bounding box center [717, 56] width 485 height 54
click at [0, 0] on span "Floorplan Builder" at bounding box center [0, 0] width 0 height 0
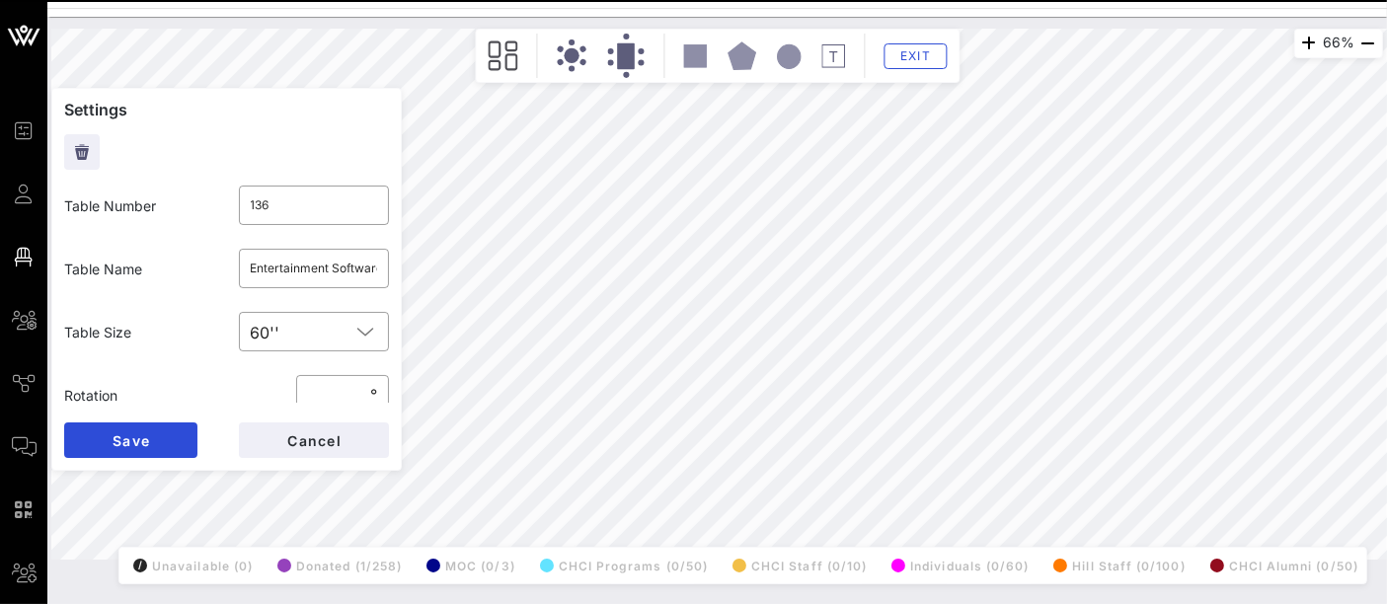
click at [499, 46] on icon at bounding box center [503, 55] width 30 height 31
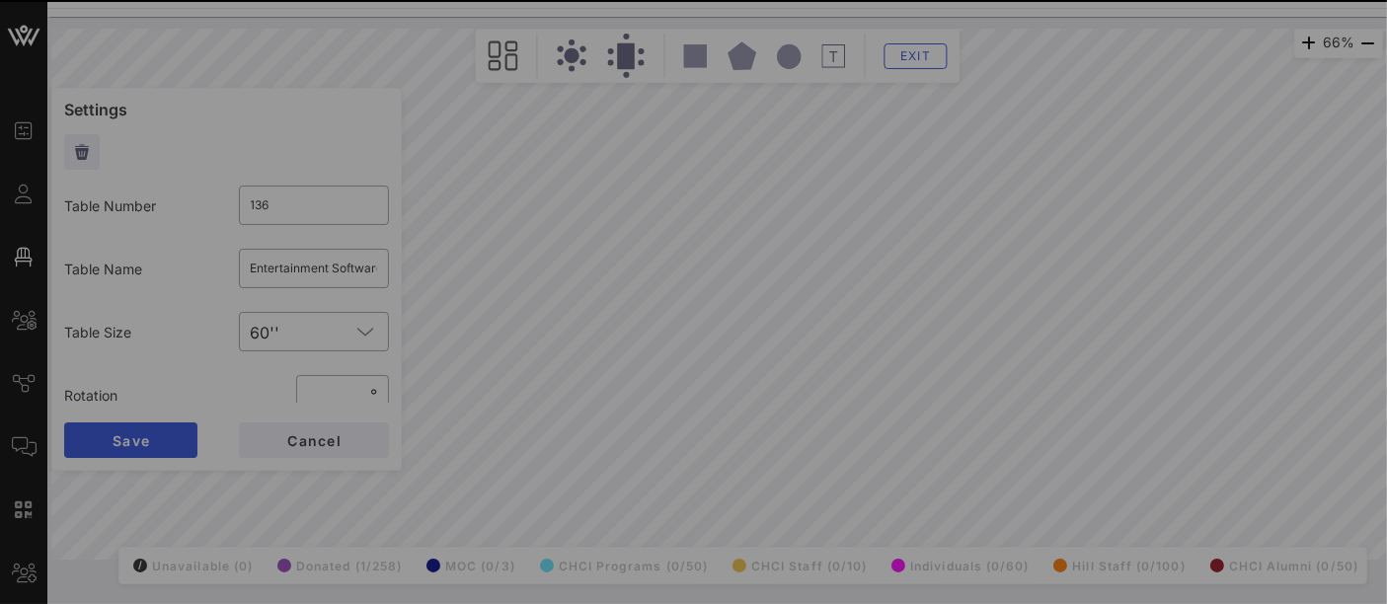
click at [882, 60] on div at bounding box center [693, 302] width 1387 height 604
click at [803, 177] on icon at bounding box center [796, 183] width 14 height 12
click at [882, 68] on div "Exit" at bounding box center [717, 56] width 475 height 44
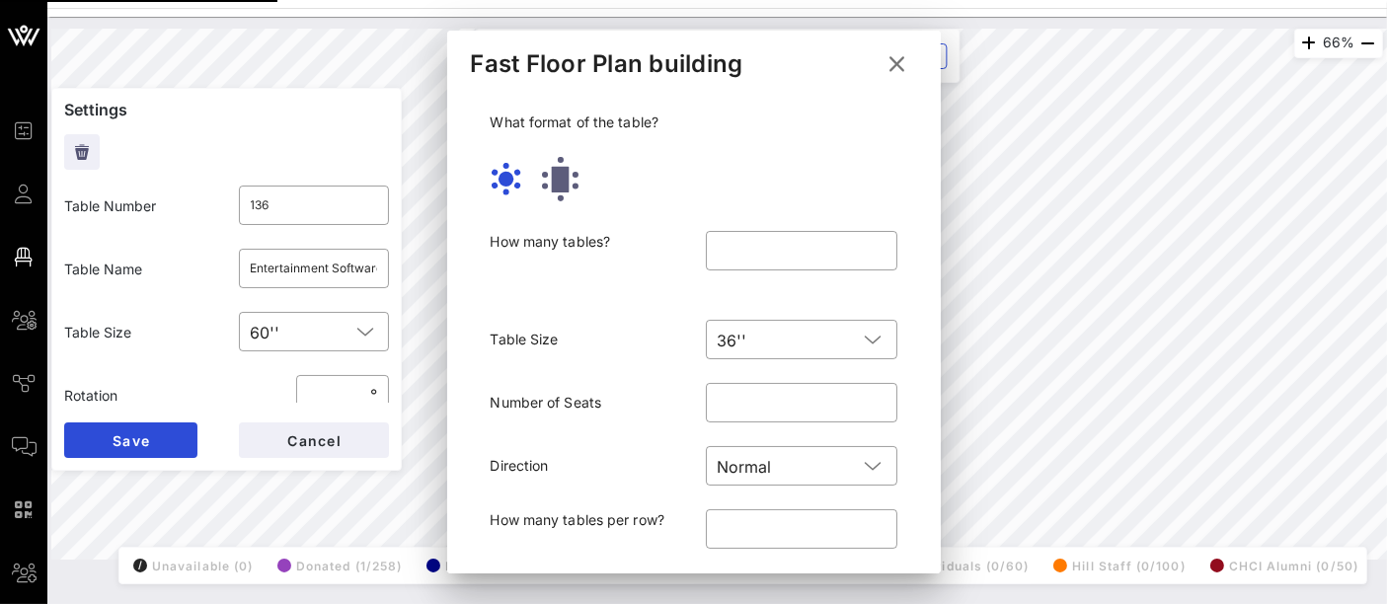
click at [882, 68] on div "Exit" at bounding box center [717, 56] width 475 height 44
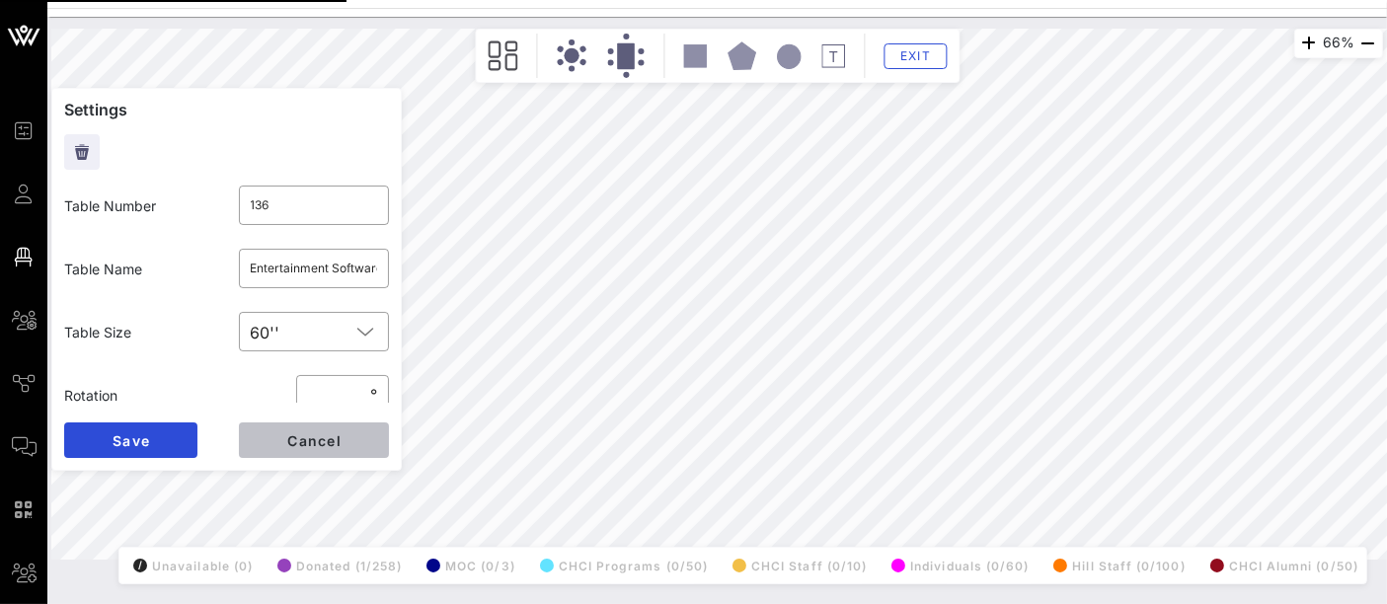
click at [331, 438] on span "Cancel" at bounding box center [313, 440] width 55 height 17
click at [313, 446] on span "Cancel" at bounding box center [313, 440] width 55 height 17
click at [305, 449] on button "Cancel" at bounding box center [314, 440] width 150 height 36
click at [287, 444] on span "Cancel" at bounding box center [313, 440] width 55 height 17
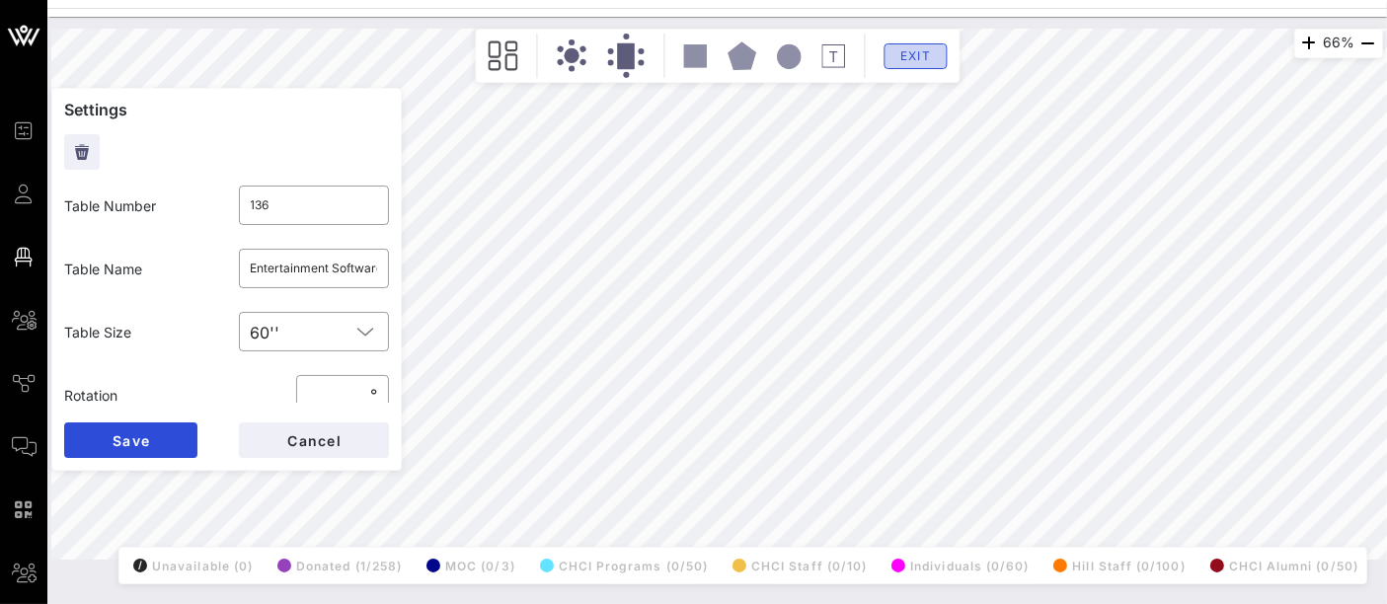
click at [931, 56] on span "Exit" at bounding box center [915, 55] width 38 height 15
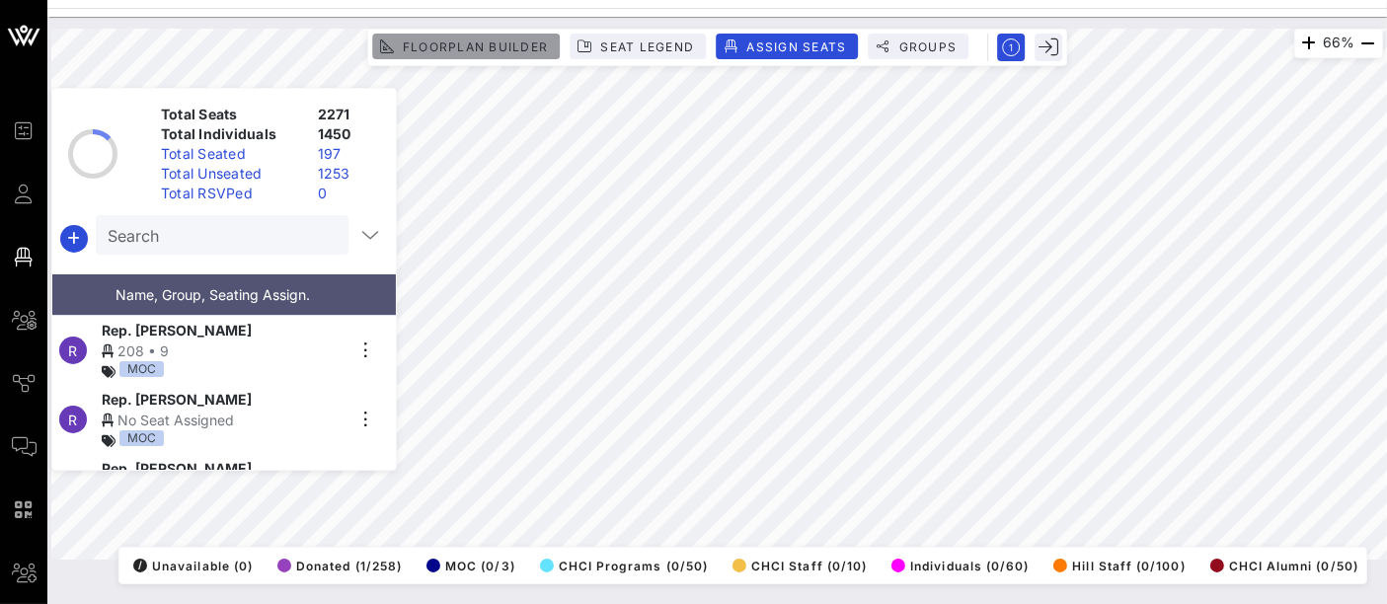
click at [525, 49] on span "Floorplan Builder" at bounding box center [475, 46] width 146 height 15
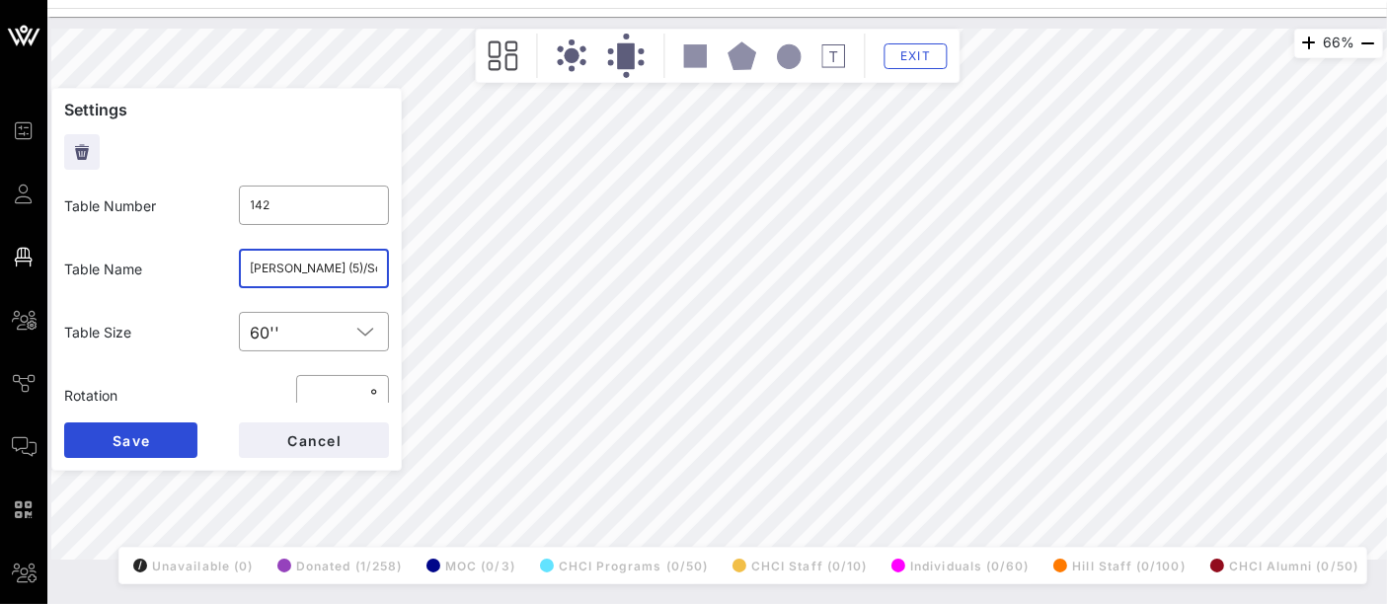
click at [344, 267] on input "[PERSON_NAME] (5)/Solidarity Strategies (5)" at bounding box center [314, 269] width 127 height 32
click at [305, 440] on span "Cancel" at bounding box center [313, 440] width 55 height 17
click at [288, 268] on input "End [PERSON_NAME] (5) / CWA (5)" at bounding box center [314, 269] width 127 height 32
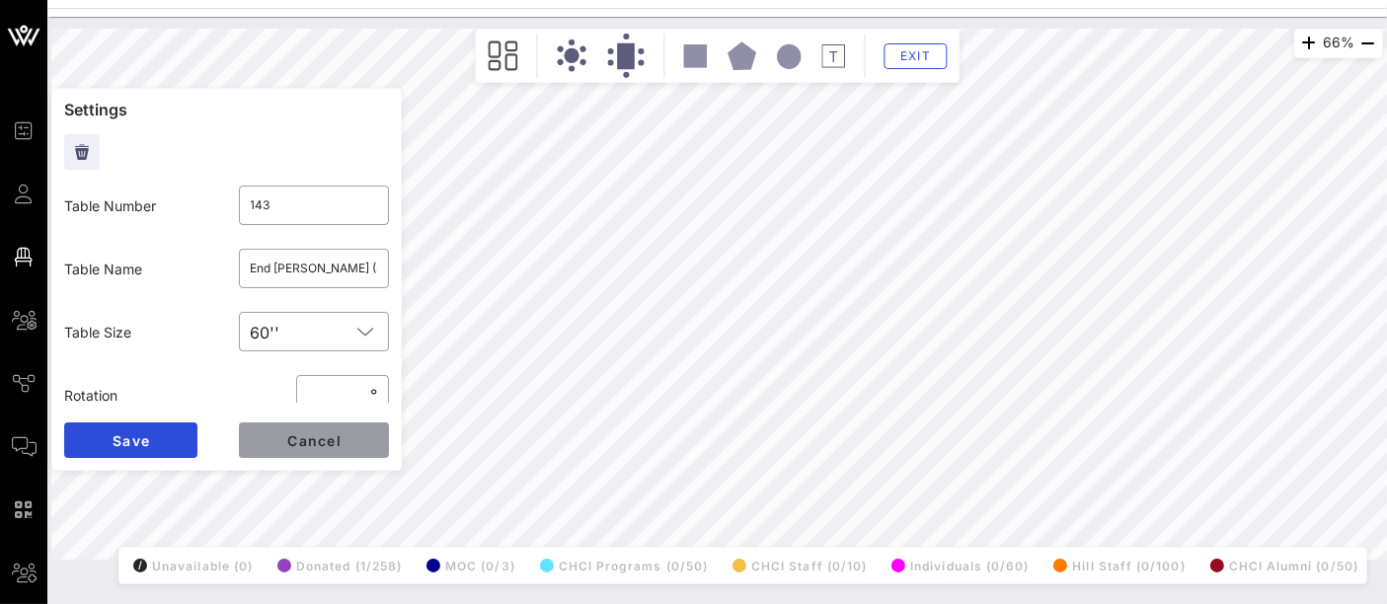
click at [321, 447] on span "Cancel" at bounding box center [313, 440] width 55 height 17
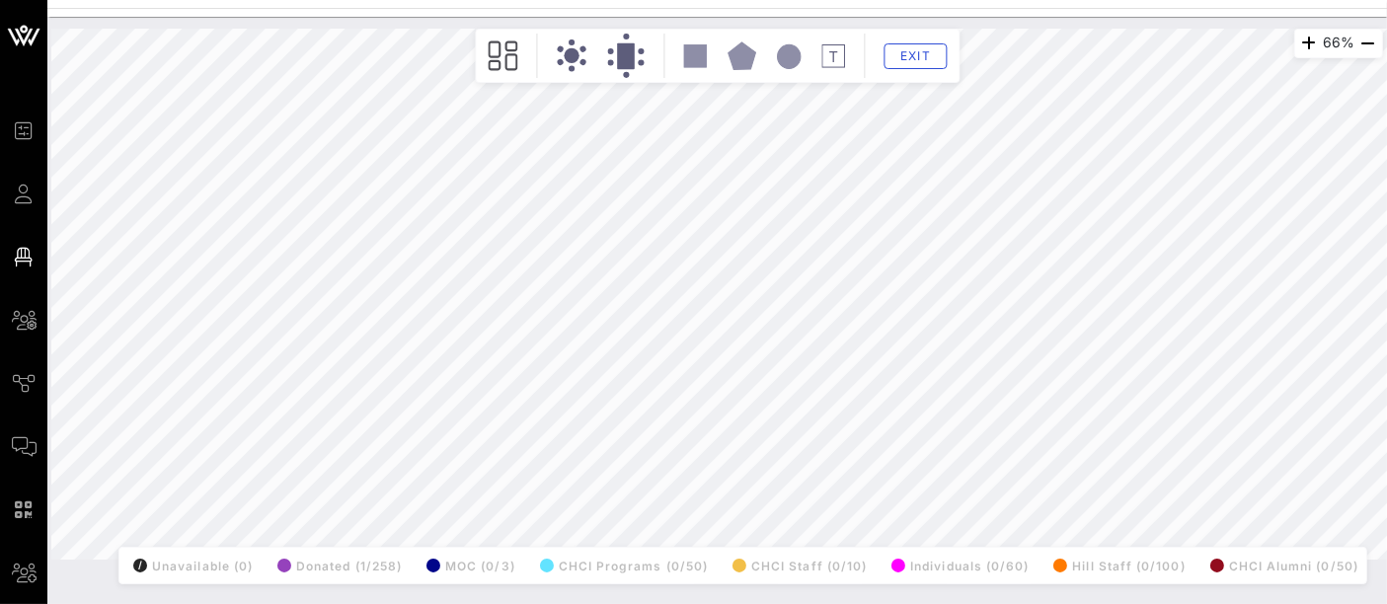
click at [890, 560] on div "66% Floorplan Builder Seat Legend Assign Seats Groups Exit All Reserved Shared …" at bounding box center [717, 294] width 1332 height 531
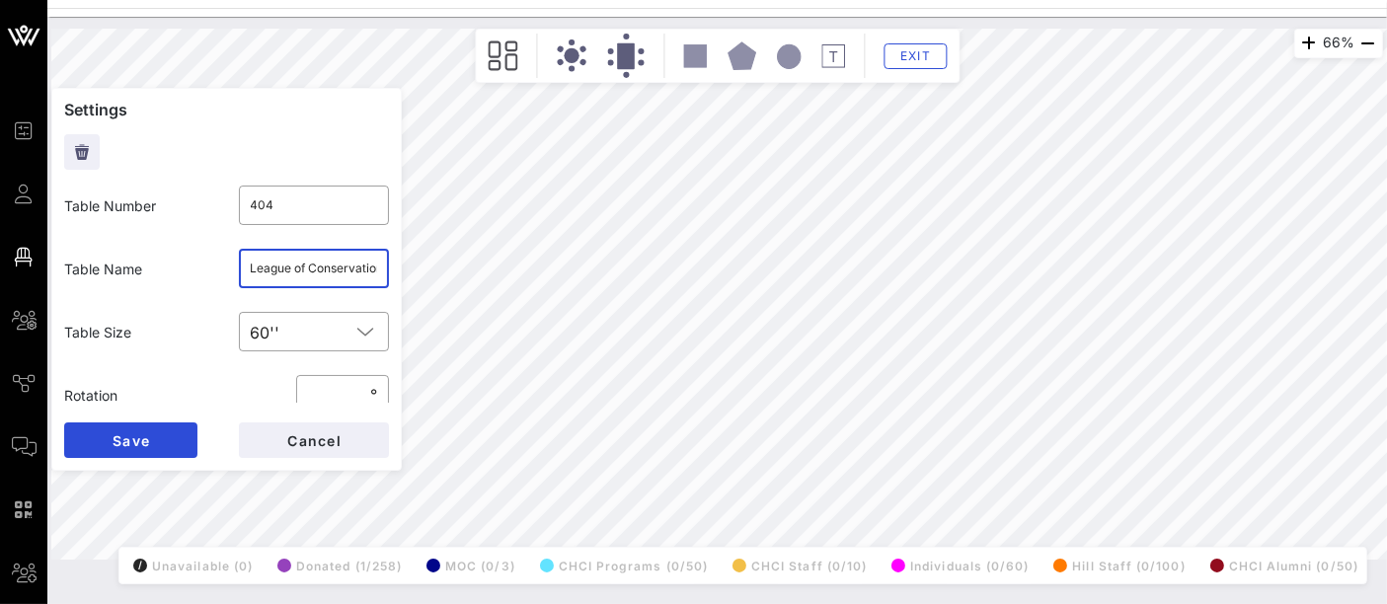
click at [329, 276] on input "League of Conservation Voters" at bounding box center [314, 269] width 127 height 32
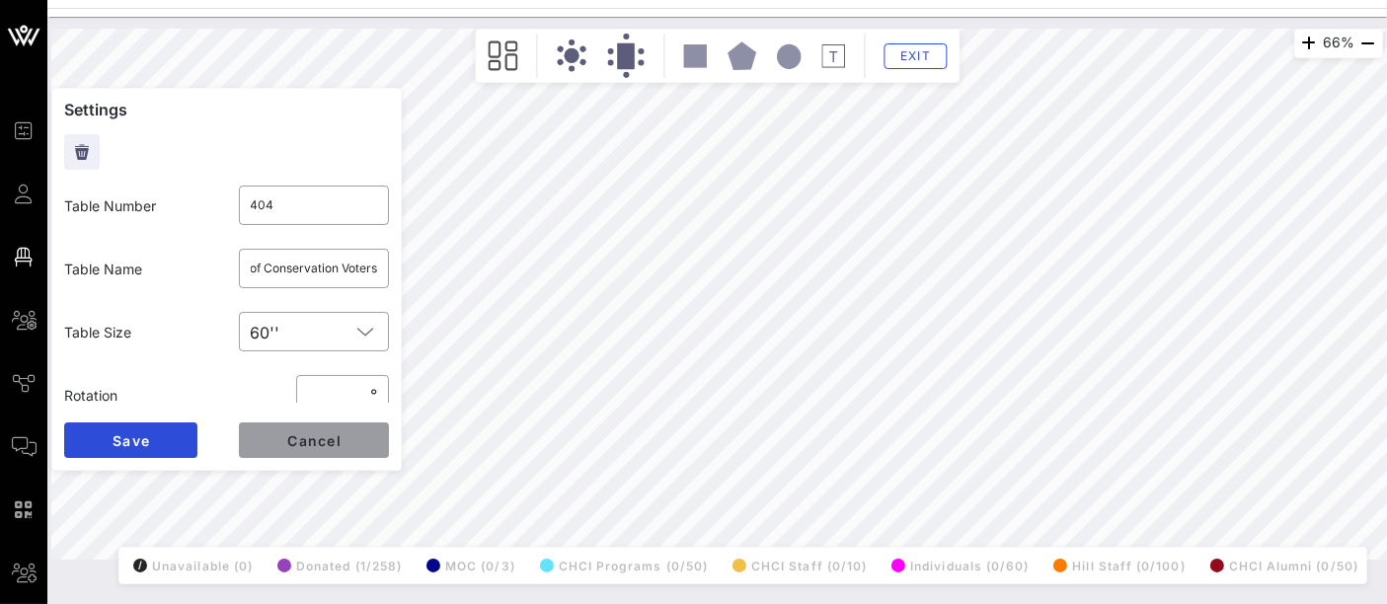
scroll to position [0, 0]
click at [303, 438] on span "Cancel" at bounding box center [313, 440] width 55 height 17
click at [336, 442] on span "Cancel" at bounding box center [313, 440] width 55 height 17
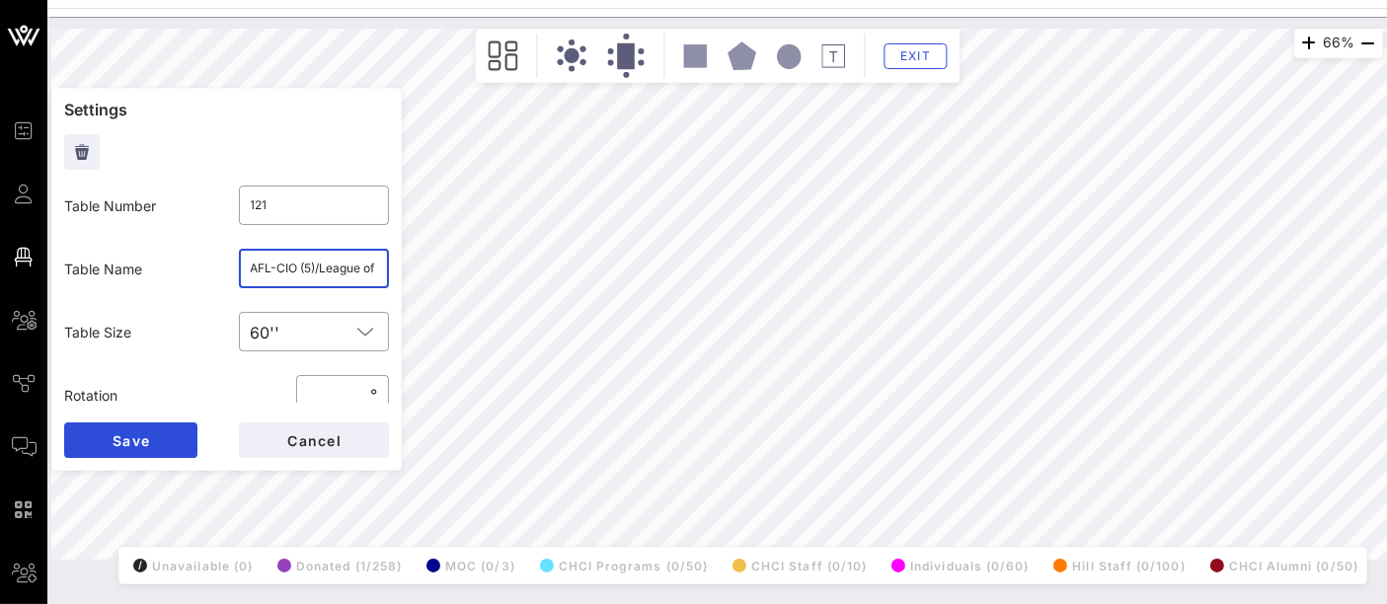
click at [309, 265] on input "AFL-CIO (5)/League of Women Voters (5)" at bounding box center [314, 269] width 127 height 32
click at [240, 270] on div "​ AFL-CIO (5)" at bounding box center [314, 268] width 151 height 39
click at [251, 269] on input "AFL-CIO (5)" at bounding box center [314, 269] width 127 height 32
type input "OPEN (5) / AFL-CIO (5)"
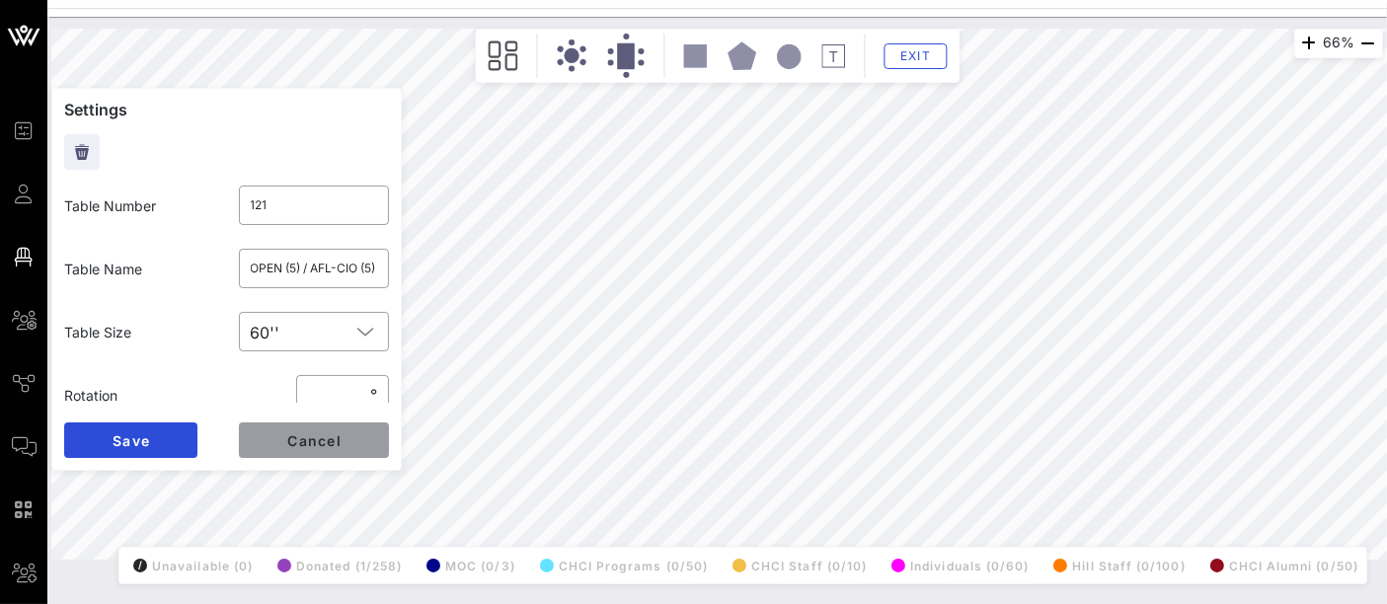
click at [298, 452] on button "Cancel" at bounding box center [314, 440] width 150 height 36
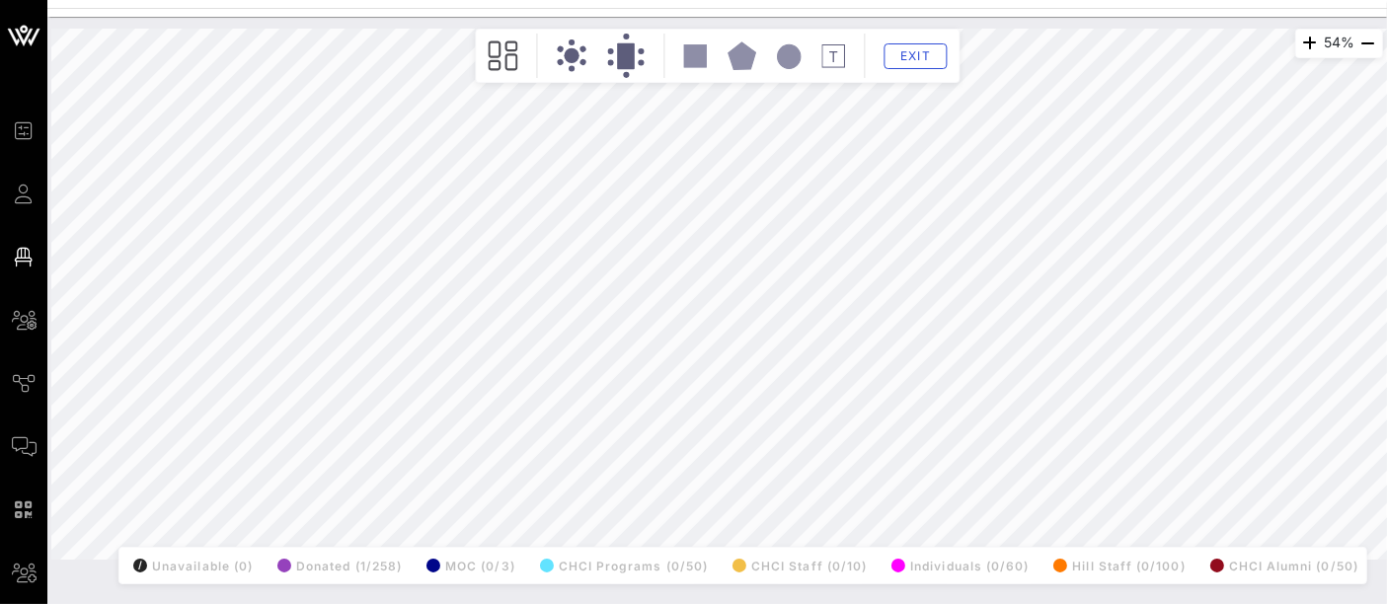
click at [795, 560] on div "54% Floorplan Builder Seat Legend Assign Seats Groups Exit All Reserved Shared …" at bounding box center [717, 294] width 1332 height 531
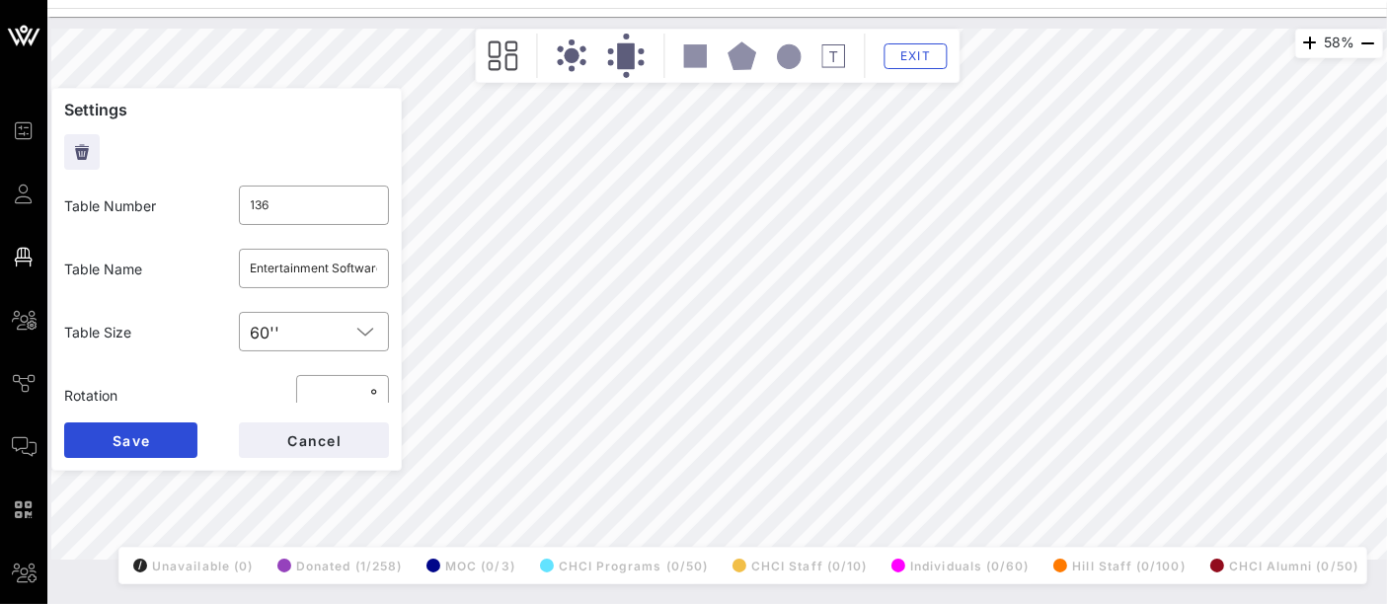
type input "142"
type input "[PERSON_NAME] (5)/Solidarity Strategies (5)"
type input "140"
type input "405"
type input "[PERSON_NAME] Company"
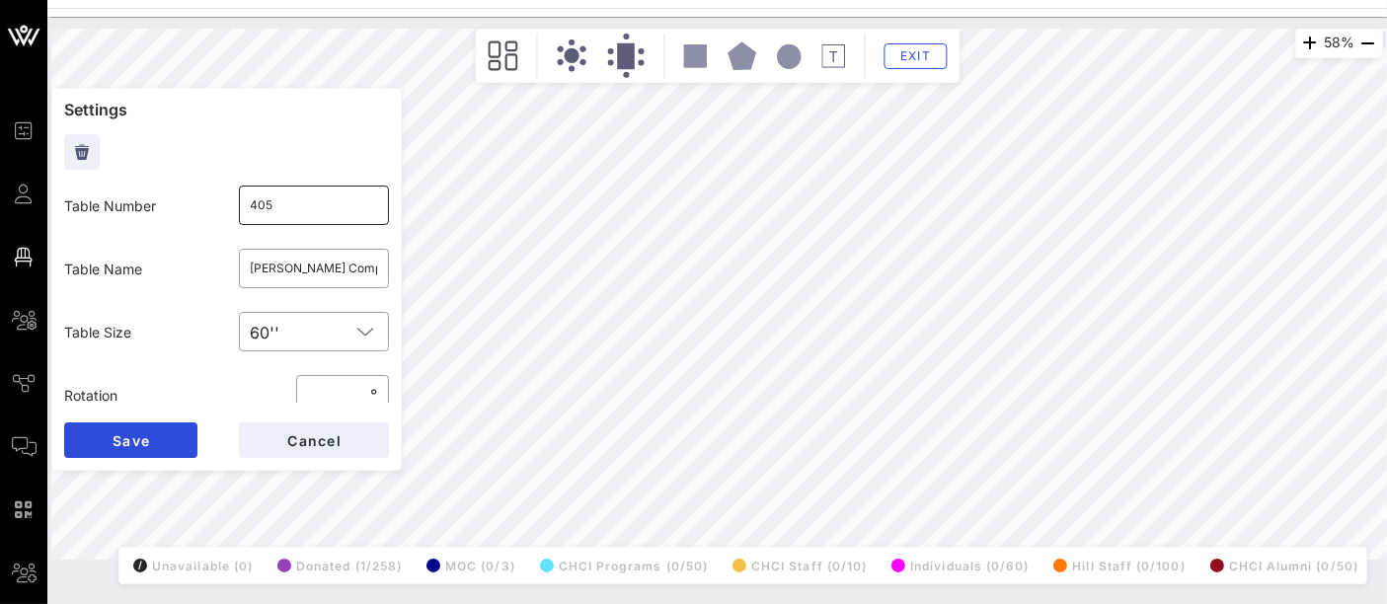
click at [330, 204] on input "405" at bounding box center [314, 206] width 127 height 32
type input "4"
type input "1401"
click at [153, 439] on button "Save" at bounding box center [130, 440] width 133 height 36
click at [284, 264] on input "text" at bounding box center [314, 269] width 127 height 32
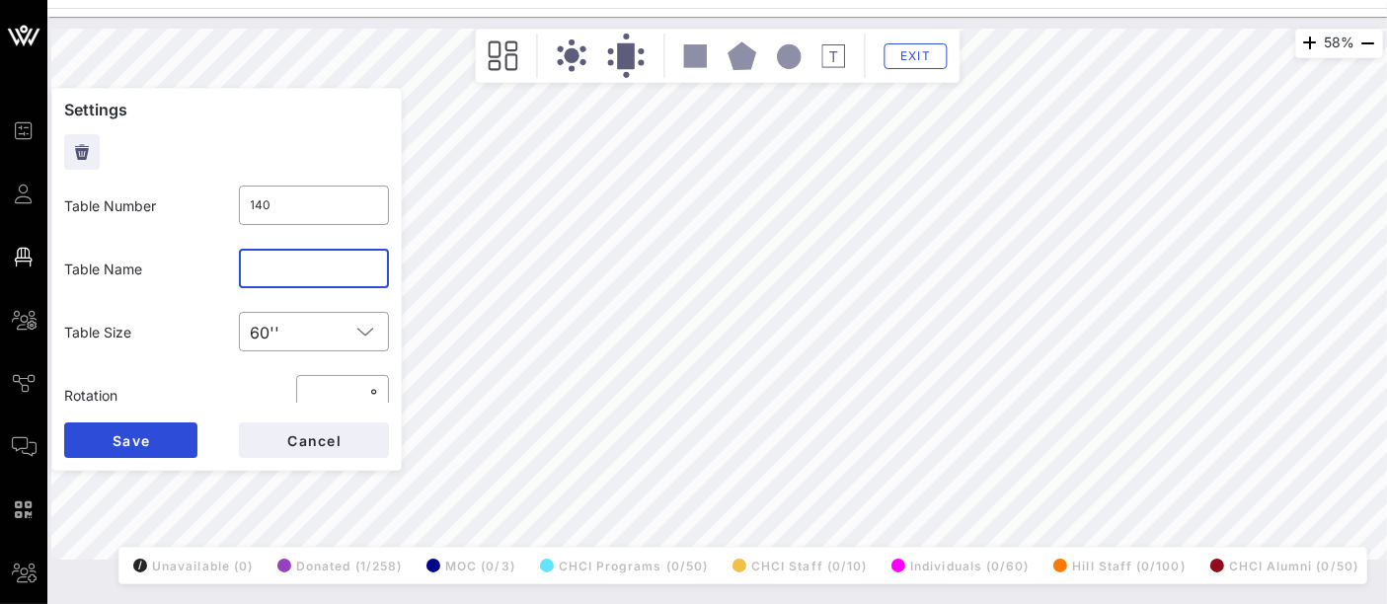
paste input "League of Women Voters (5)"
type input "League of Women Voters"
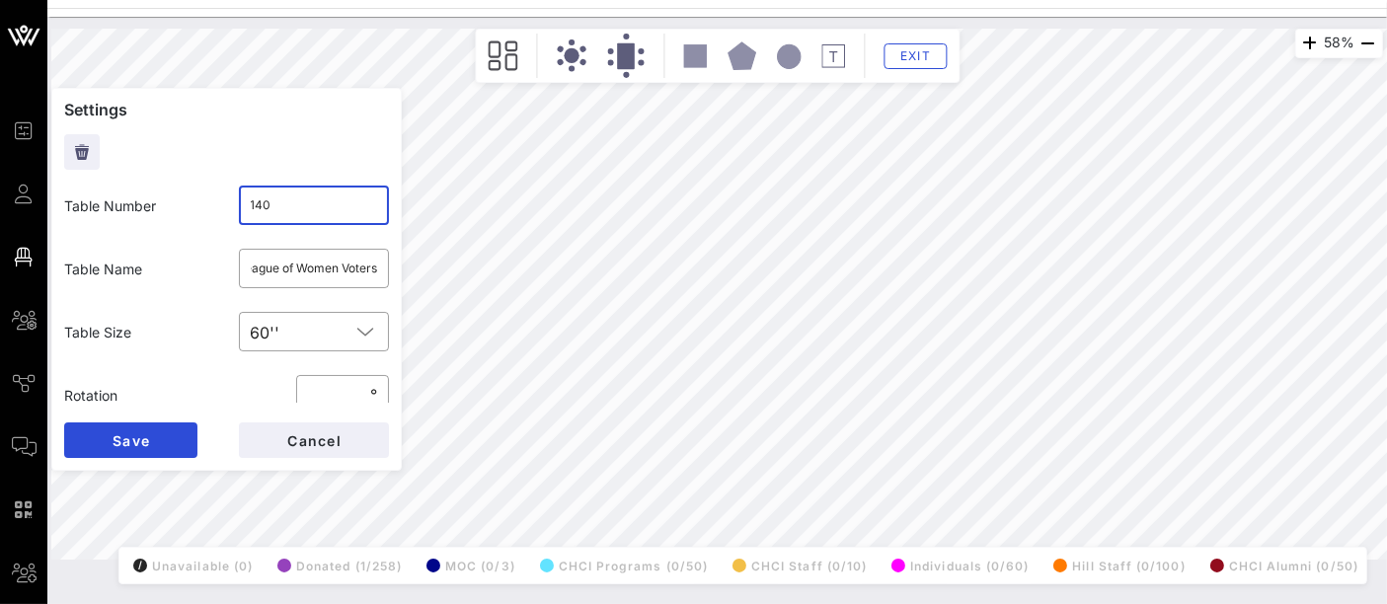
click at [265, 204] on input "140" at bounding box center [314, 206] width 127 height 32
type input "405"
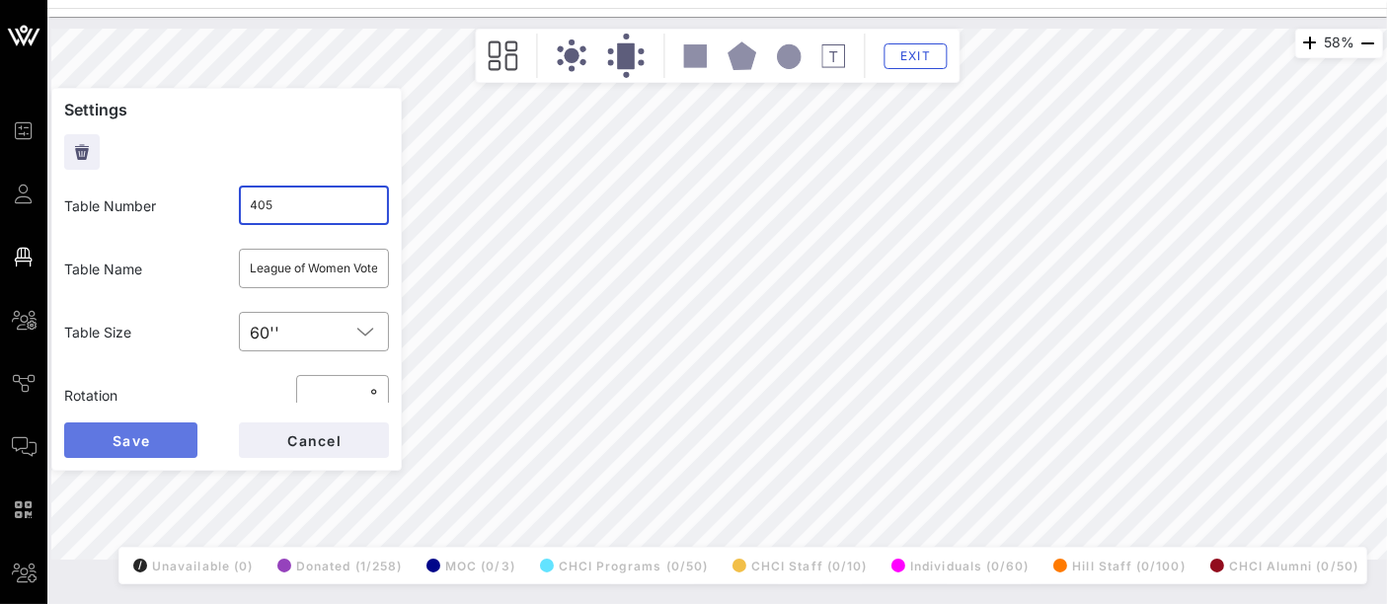
click at [161, 432] on button "Save" at bounding box center [130, 440] width 133 height 36
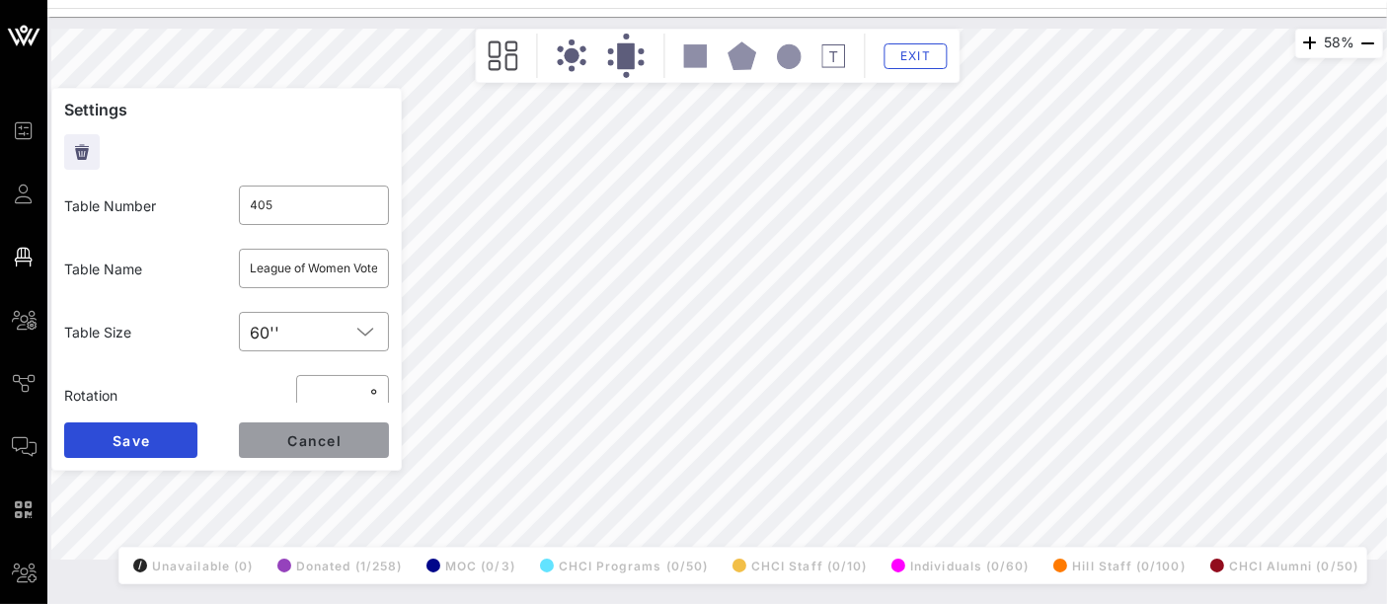
click at [322, 430] on button "Cancel" at bounding box center [314, 440] width 150 height 36
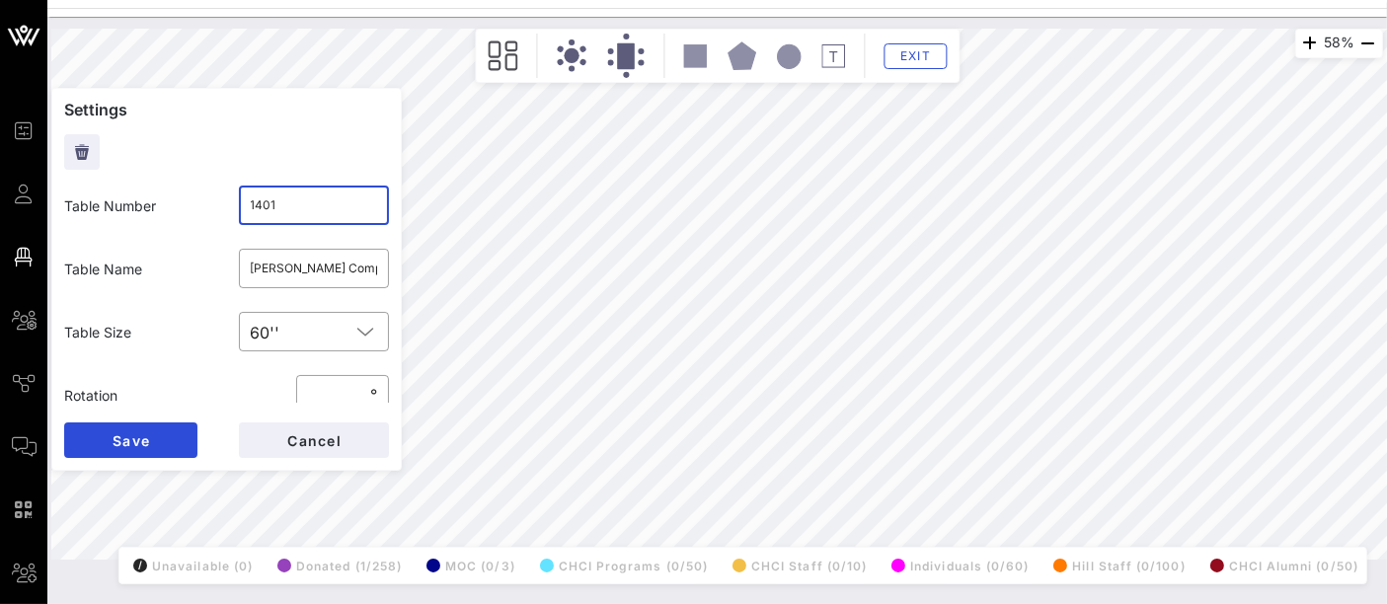
click at [298, 206] on input "1401" at bounding box center [314, 206] width 127 height 32
type input "140"
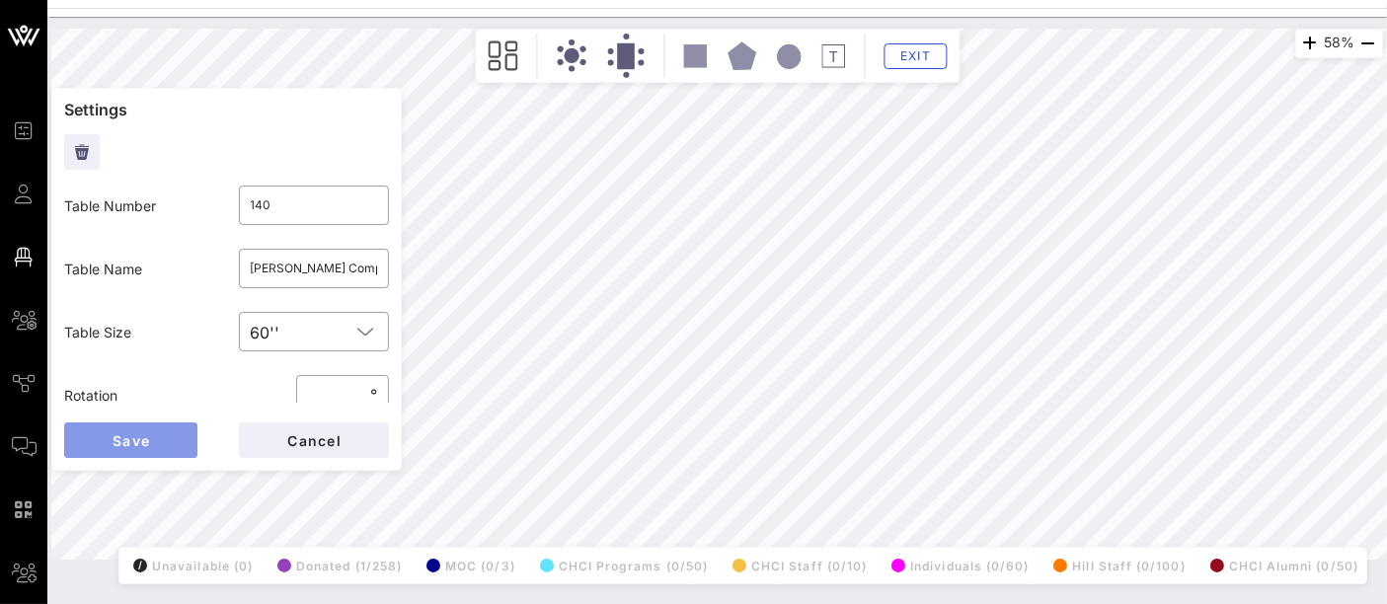
click at [141, 440] on span "Save" at bounding box center [131, 440] width 38 height 17
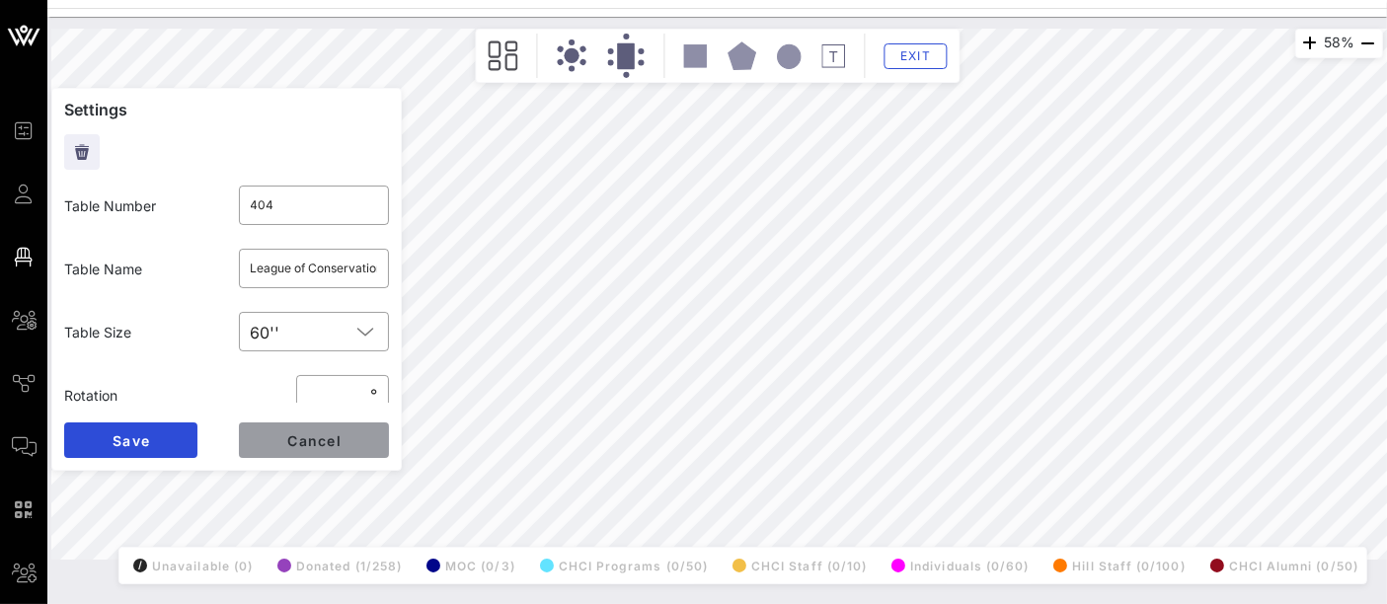
click at [313, 432] on span "Cancel" at bounding box center [313, 440] width 55 height 17
click at [349, 434] on button "Cancel" at bounding box center [314, 440] width 150 height 36
click at [285, 262] on input "OPEN (1)/ AFPM (2)/[PERSON_NAME] (3)/ March of Dimes (2)/ National Beer Wholesa…" at bounding box center [314, 269] width 127 height 32
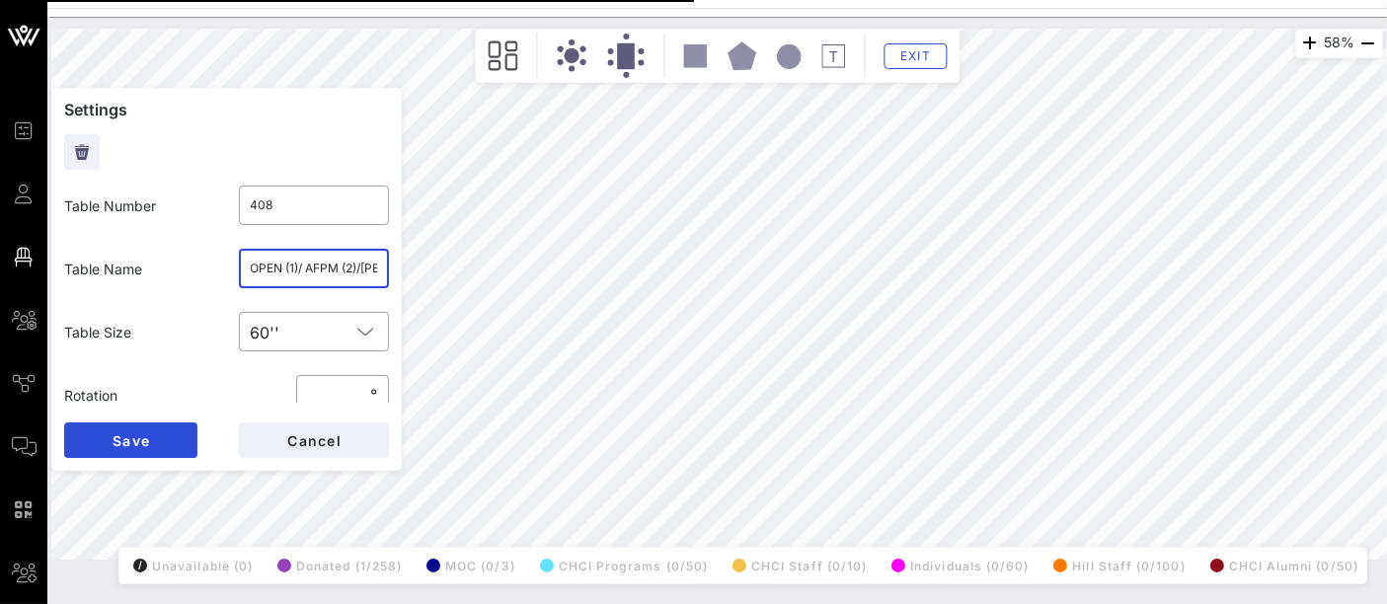
click at [330, 269] on input "OPEN (1)/ AFPM (2)/[PERSON_NAME] (3)/ March of Dimes (2)/ National Beer Wholesa…" at bounding box center [314, 269] width 127 height 32
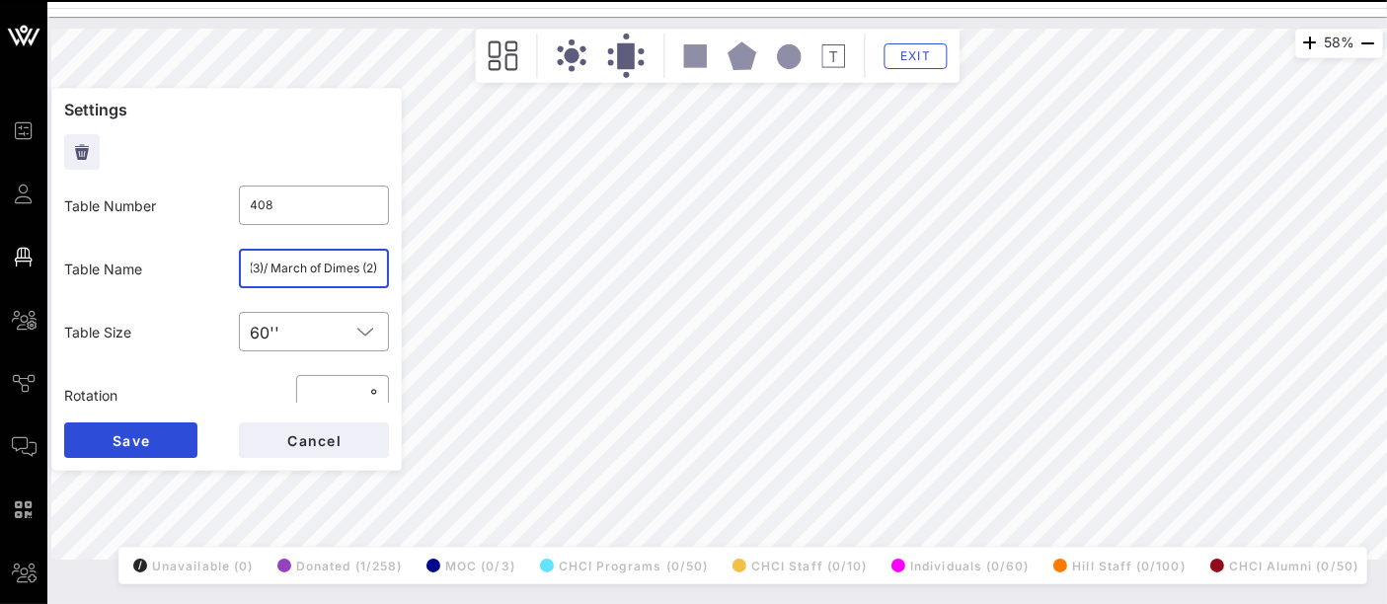
scroll to position [0, 240]
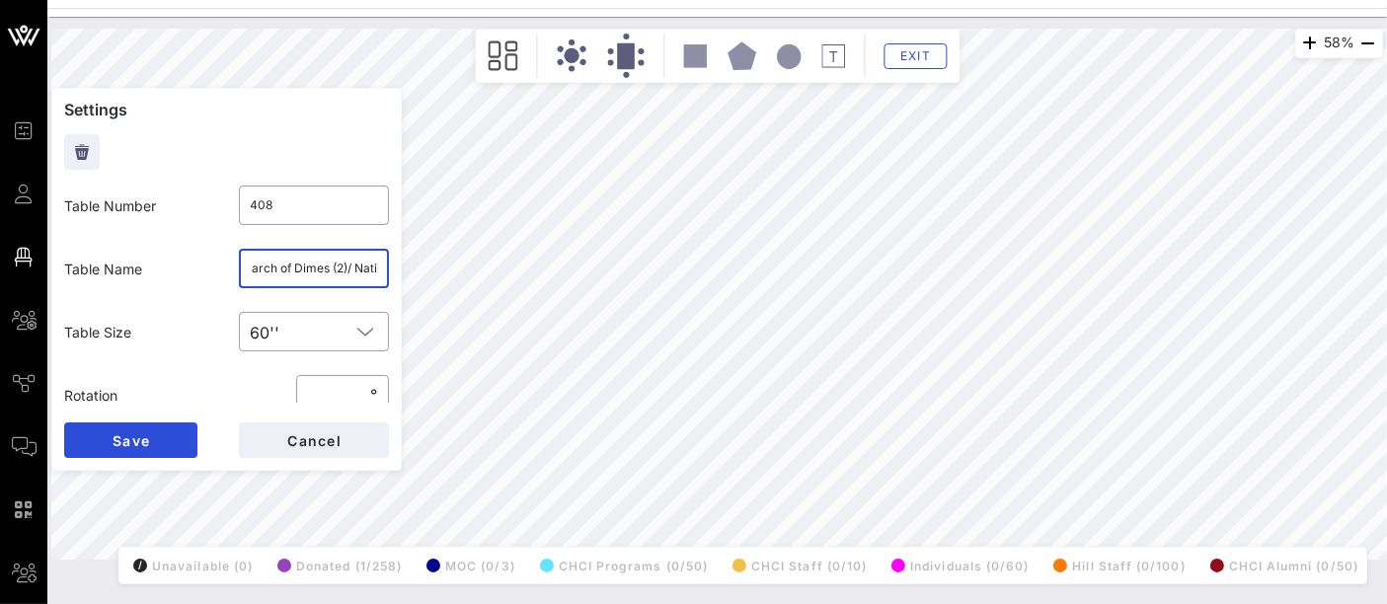
click at [321, 267] on input "OPEN (1)/ AFPM (2)/[PERSON_NAME] (3)/ March of Dimes (2)/ National Beer Wholesa…" at bounding box center [314, 269] width 127 height 32
click at [278, 445] on button "Cancel" at bounding box center [314, 440] width 150 height 36
click at [299, 267] on input "Americas Essential Hospitals (5) / Ford Motor Company (5)" at bounding box center [314, 269] width 127 height 32
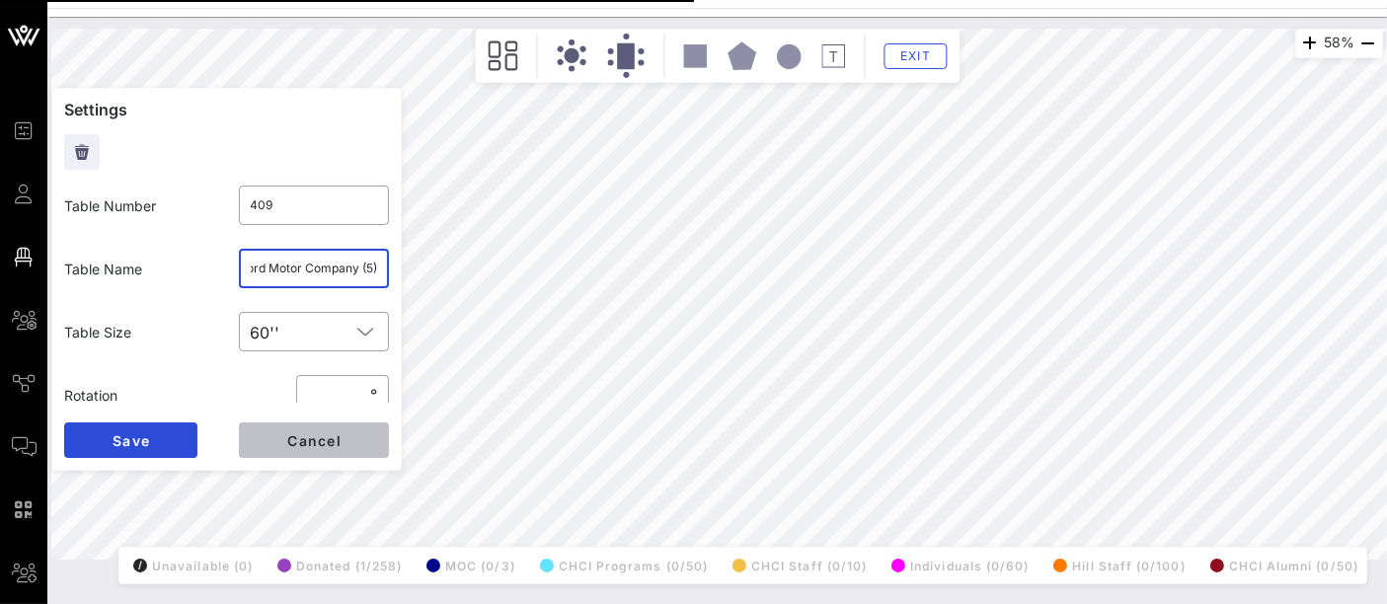
click at [289, 442] on span "Cancel" at bounding box center [313, 440] width 55 height 17
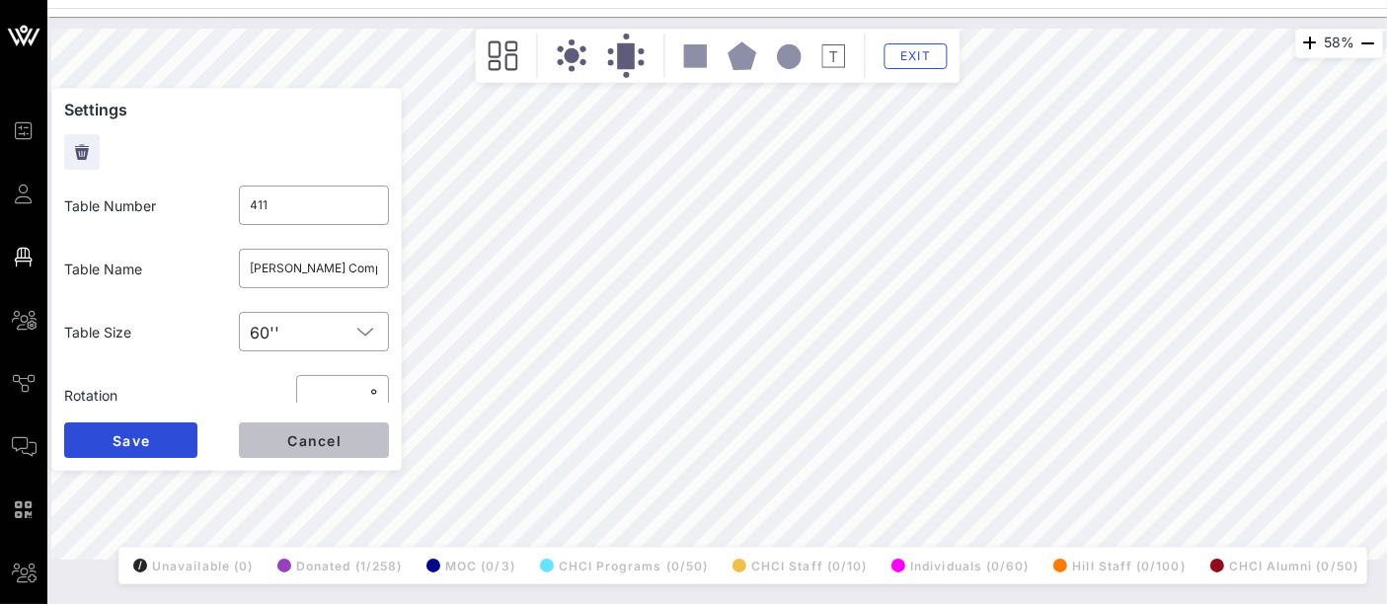
click at [336, 443] on span "Cancel" at bounding box center [313, 440] width 55 height 17
click at [357, 267] on input "[PERSON_NAME] (5)/ NADA (5)" at bounding box center [314, 269] width 127 height 32
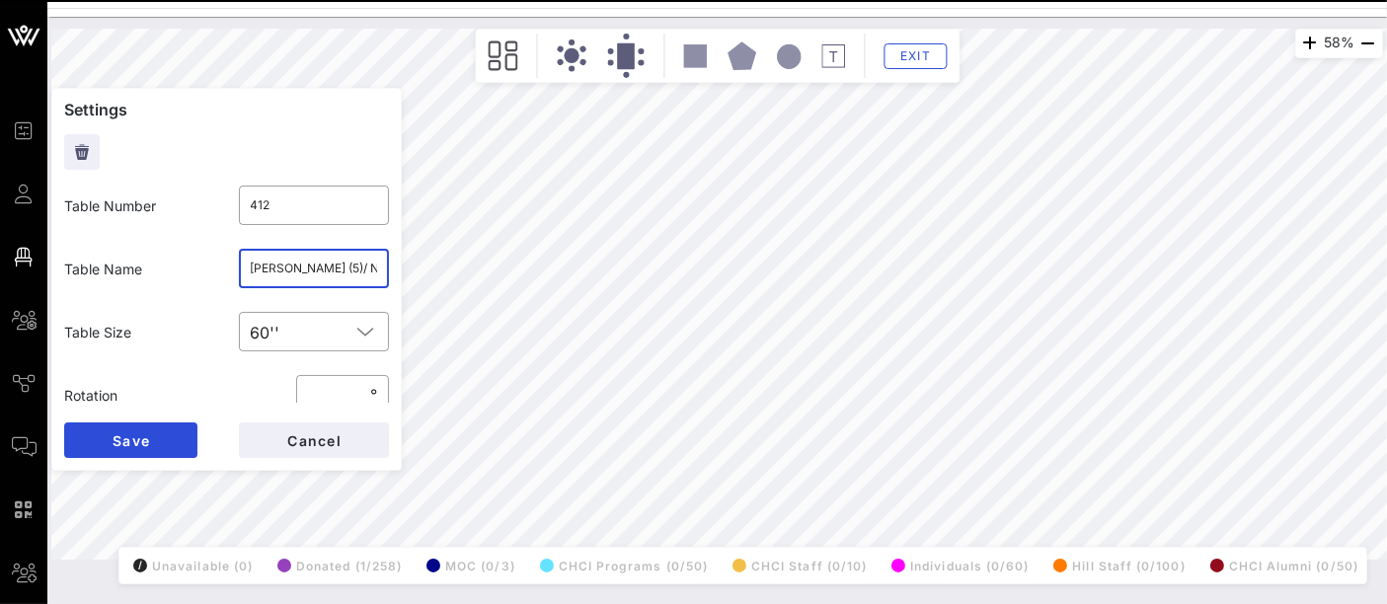
scroll to position [0, 23]
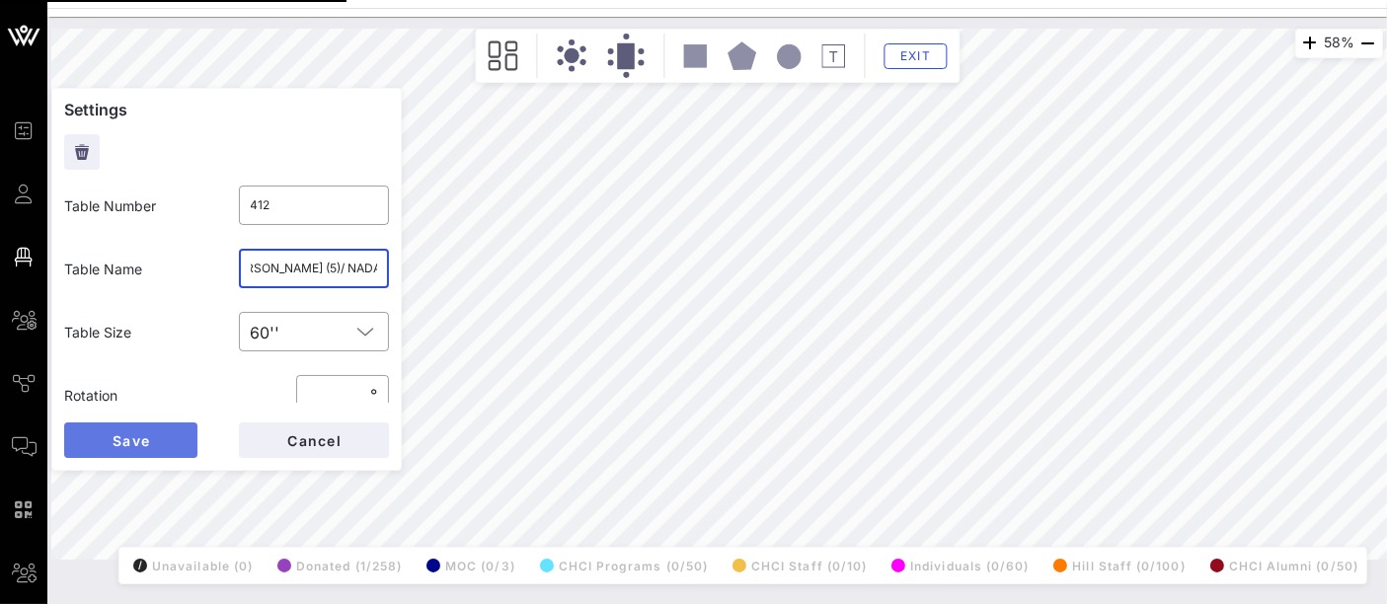
click at [121, 448] on span "Save" at bounding box center [131, 440] width 38 height 17
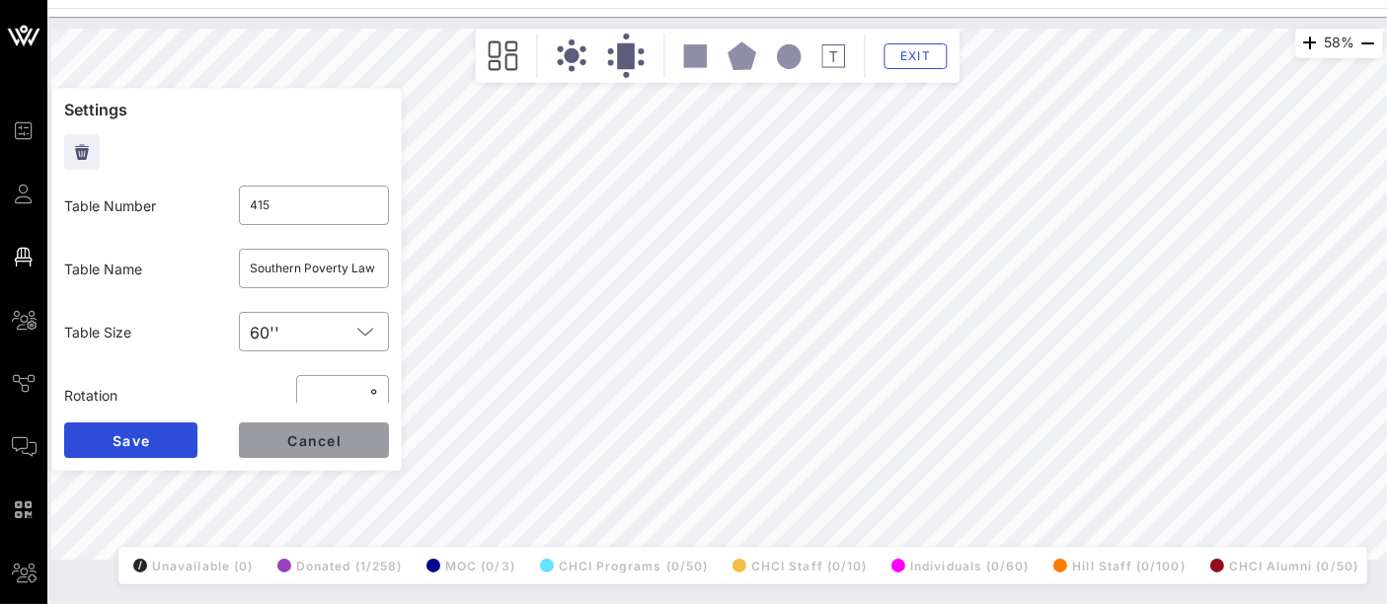
click at [321, 442] on span "Cancel" at bounding box center [313, 440] width 55 height 17
type input "417"
type input "Ceasars Entertaiment"
type input "418"
type input "Paramount"
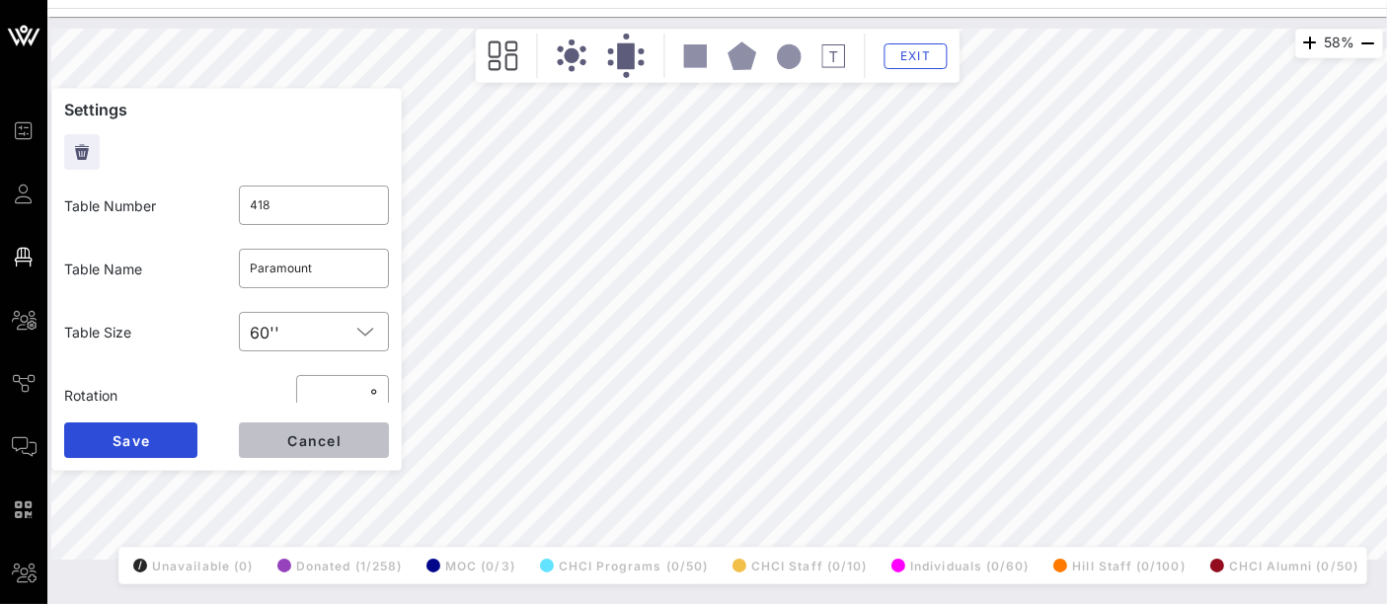
click at [336, 432] on span "Cancel" at bounding box center [313, 440] width 55 height 17
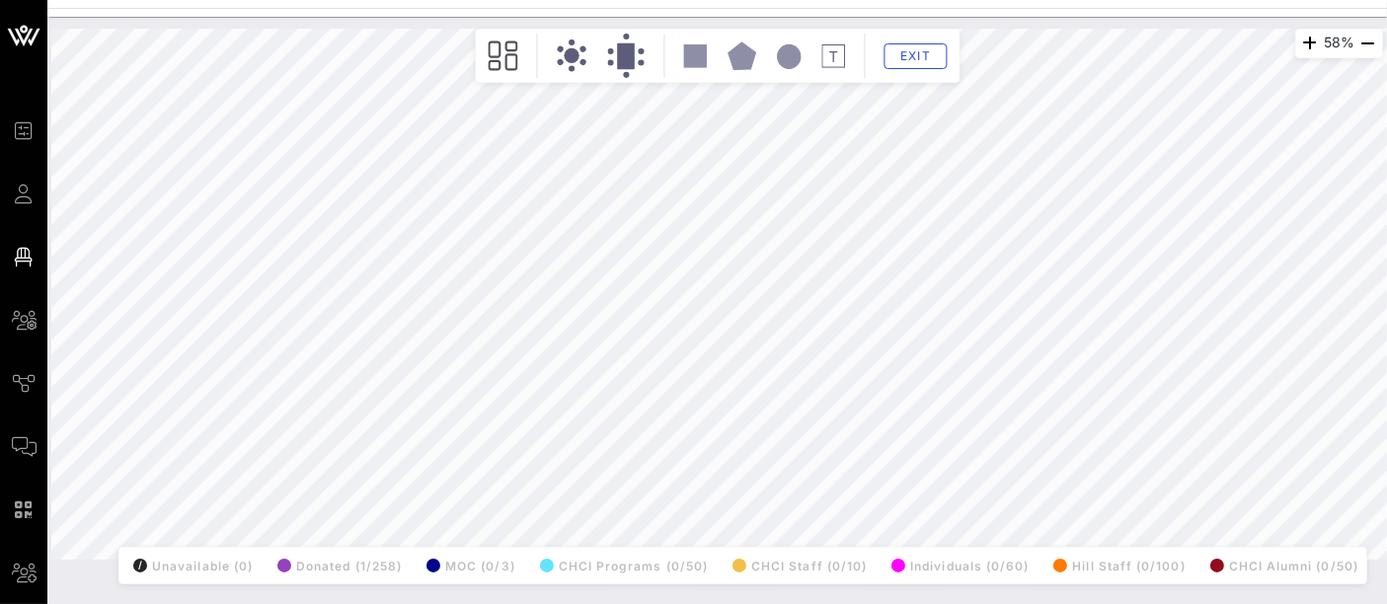
click at [697, 603] on html "Event Builder Guests Floor Plan All Groups Journeys Comms QR Scanner Team Setti…" at bounding box center [693, 302] width 1387 height 604
click at [922, 61] on span "Exit" at bounding box center [915, 55] width 38 height 15
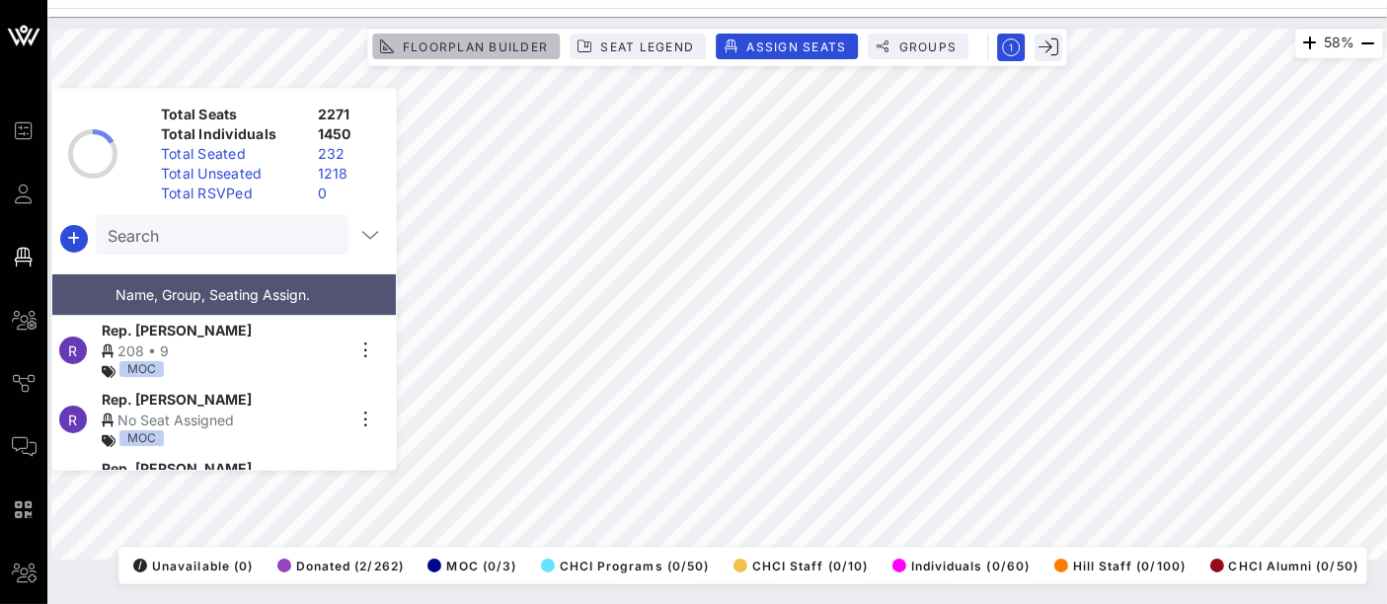
click at [488, 39] on span "Floorplan Builder" at bounding box center [475, 46] width 146 height 15
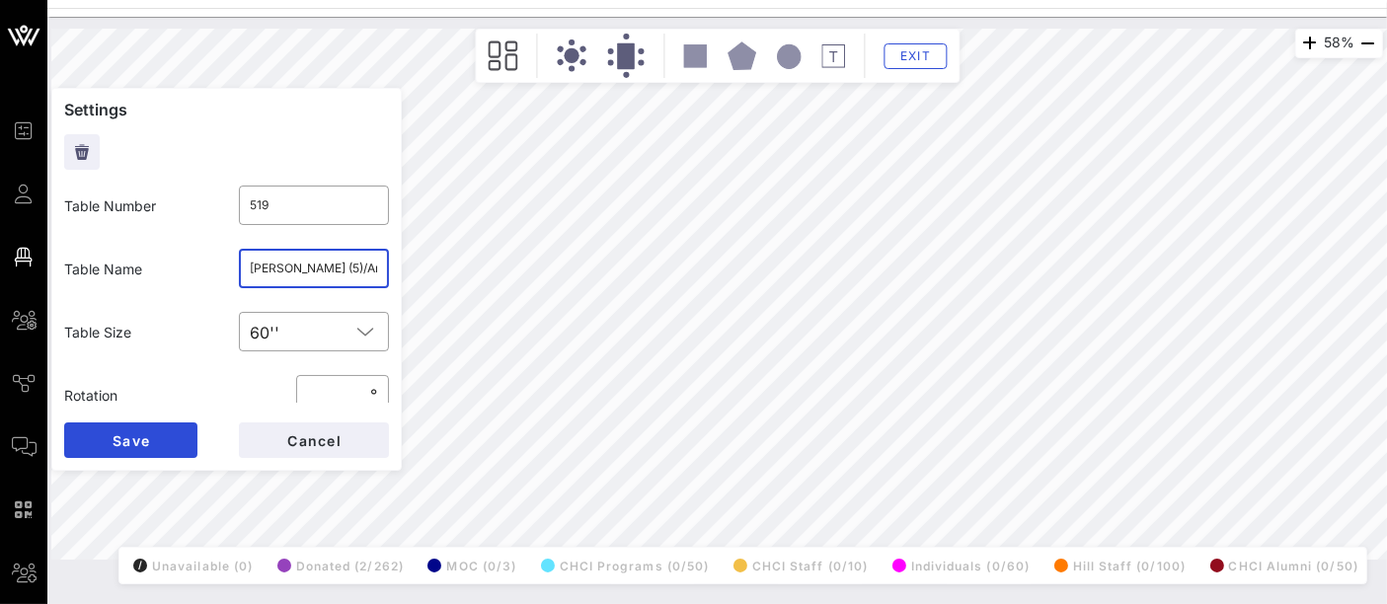
click at [343, 264] on input "[PERSON_NAME] (5)/American Sugar Alliance (5)" at bounding box center [314, 269] width 127 height 32
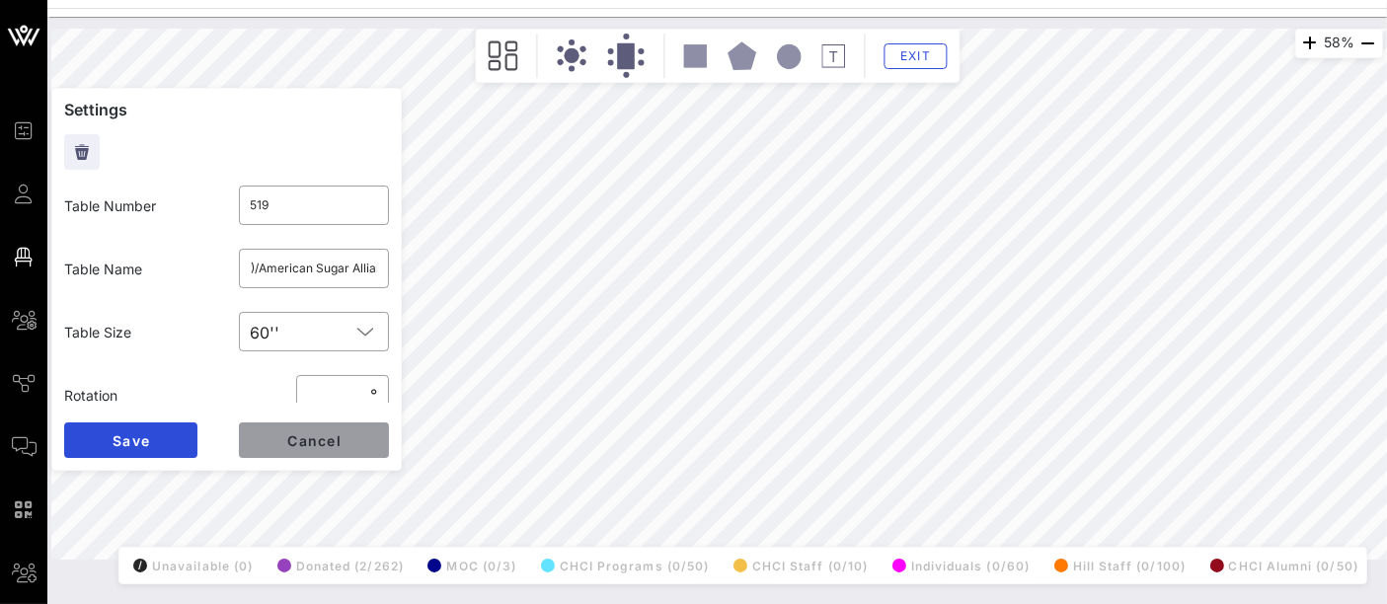
scroll to position [0, 0]
click at [278, 445] on button "Cancel" at bounding box center [314, 440] width 150 height 36
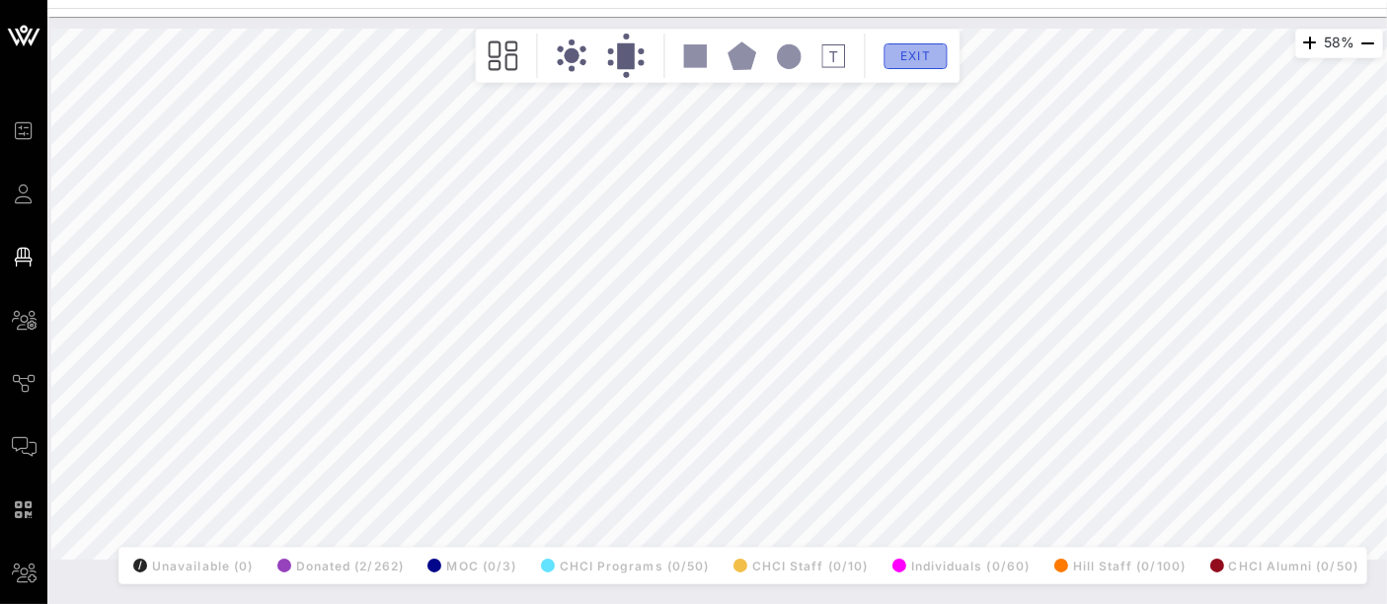
click at [928, 51] on span "Exit" at bounding box center [915, 55] width 38 height 15
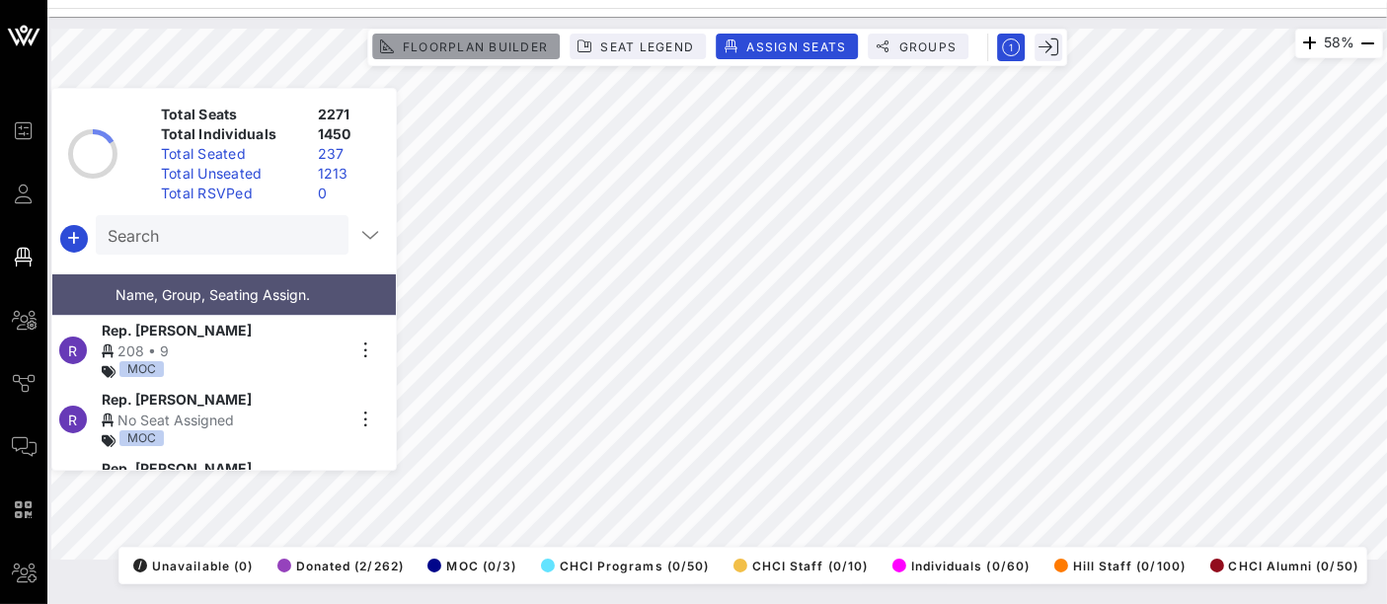
click at [473, 41] on span "Floorplan Builder" at bounding box center [475, 46] width 146 height 15
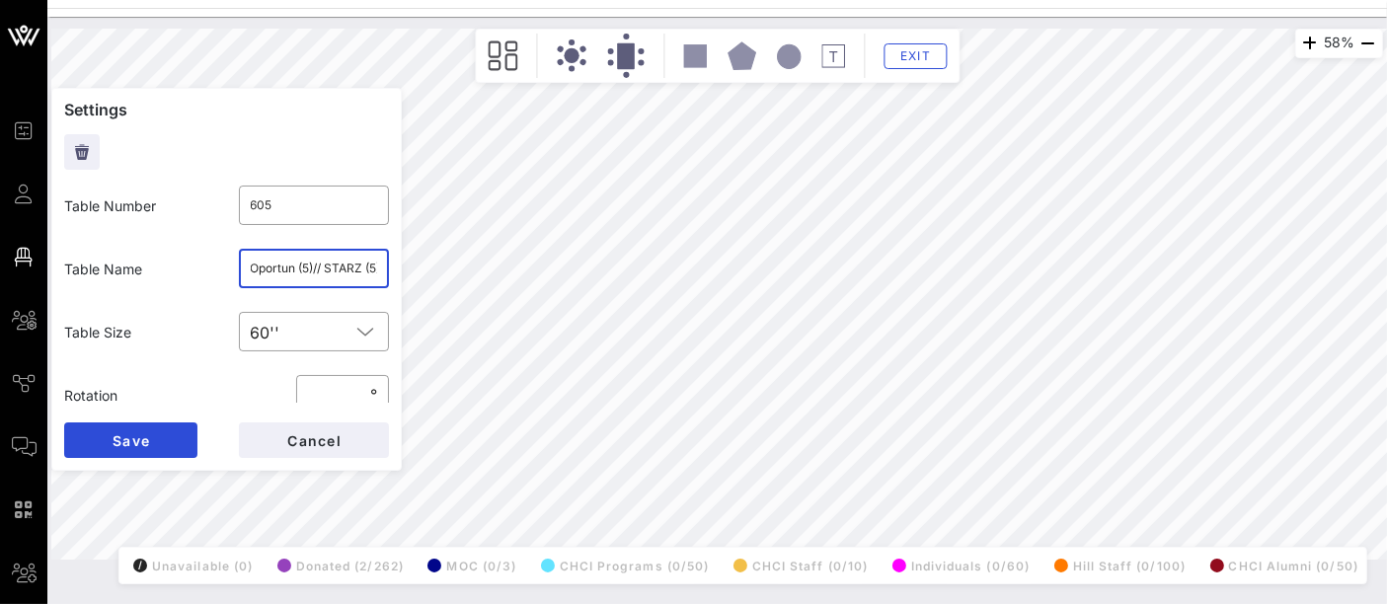
click at [319, 273] on input "Oportun (5)// STARZ (5)" at bounding box center [314, 269] width 127 height 32
type input "Oportun (5)/ STARZ (5)"
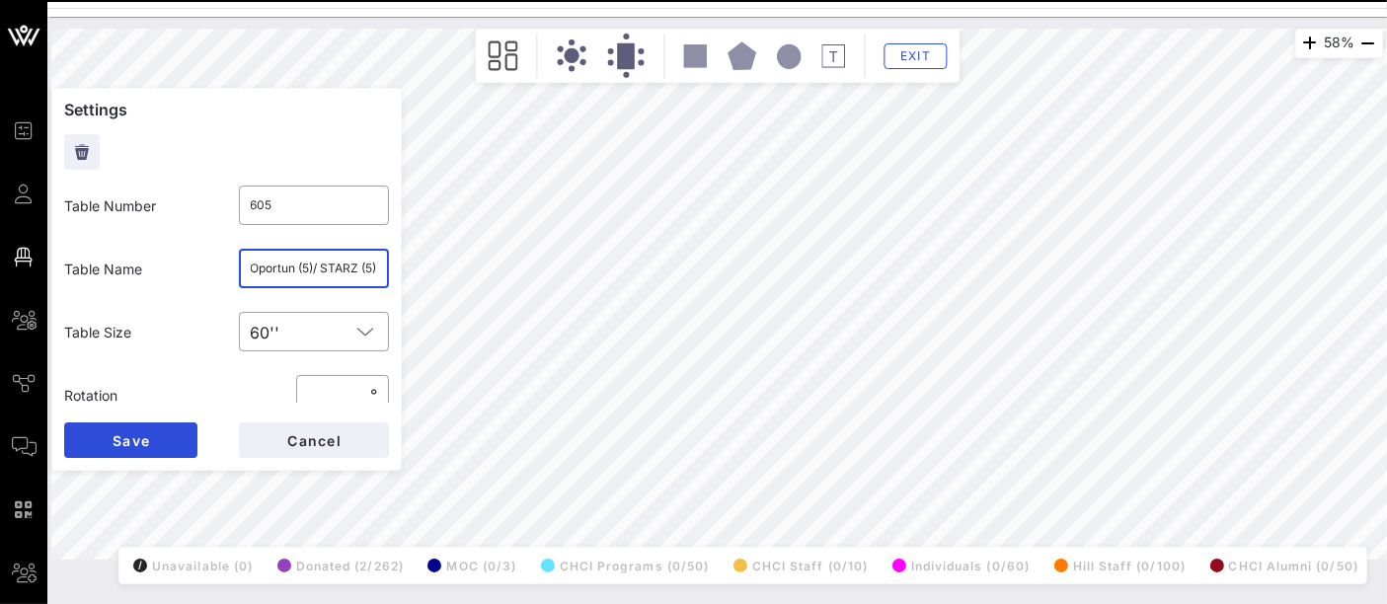
scroll to position [0, 7]
click at [287, 444] on span "Cancel" at bounding box center [313, 440] width 55 height 17
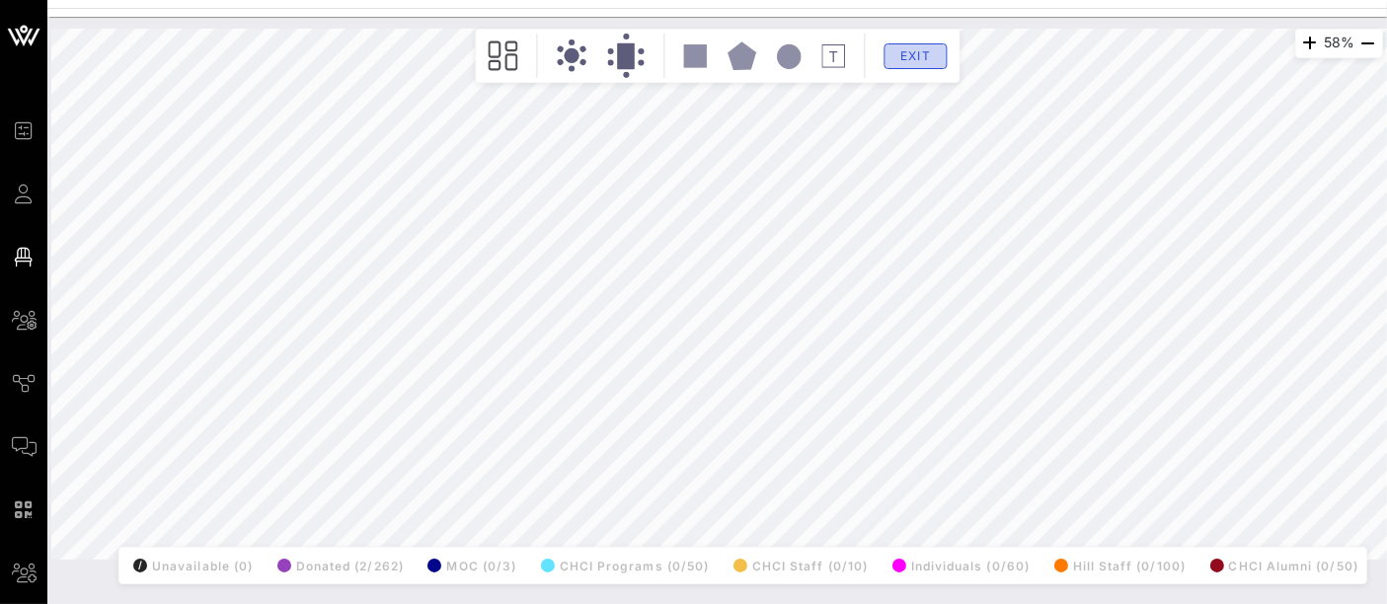
click at [915, 60] on span "Exit" at bounding box center [915, 55] width 38 height 15
click at [915, 60] on div "Floorplan Builder Seat Legend Assign Seats Groups Exit" at bounding box center [717, 56] width 485 height 54
click at [0, 0] on span "Floorplan Builder" at bounding box center [0, 0] width 0 height 0
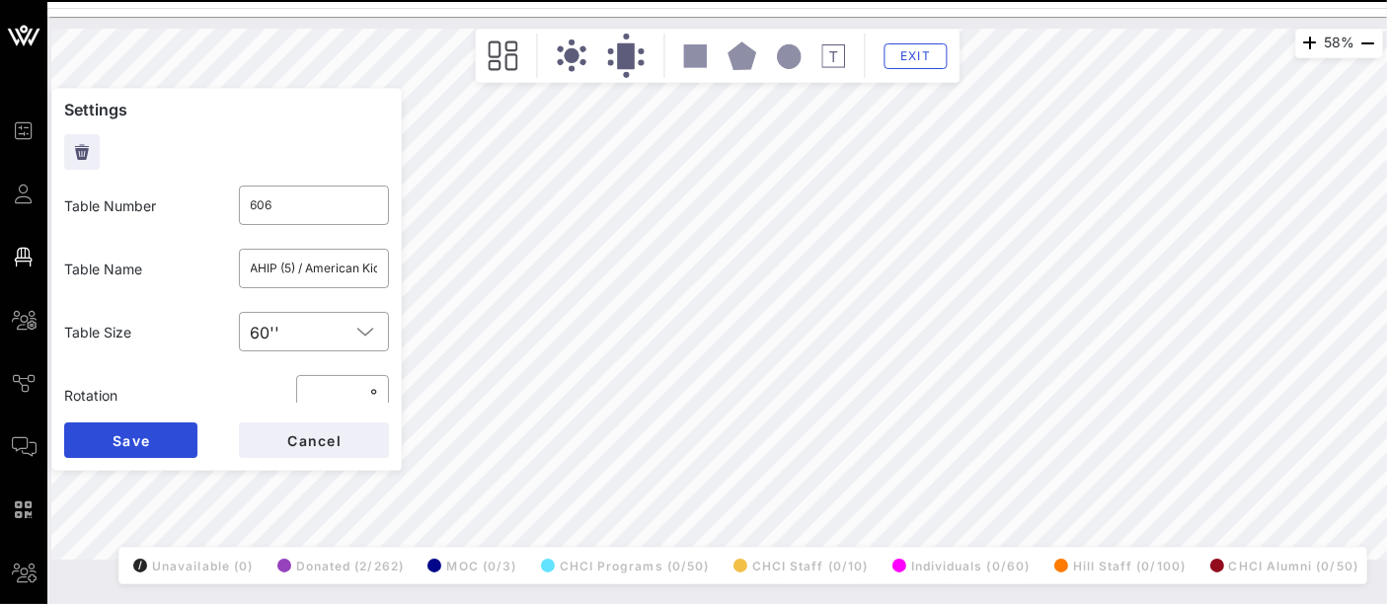
click at [501, 48] on icon at bounding box center [503, 55] width 30 height 31
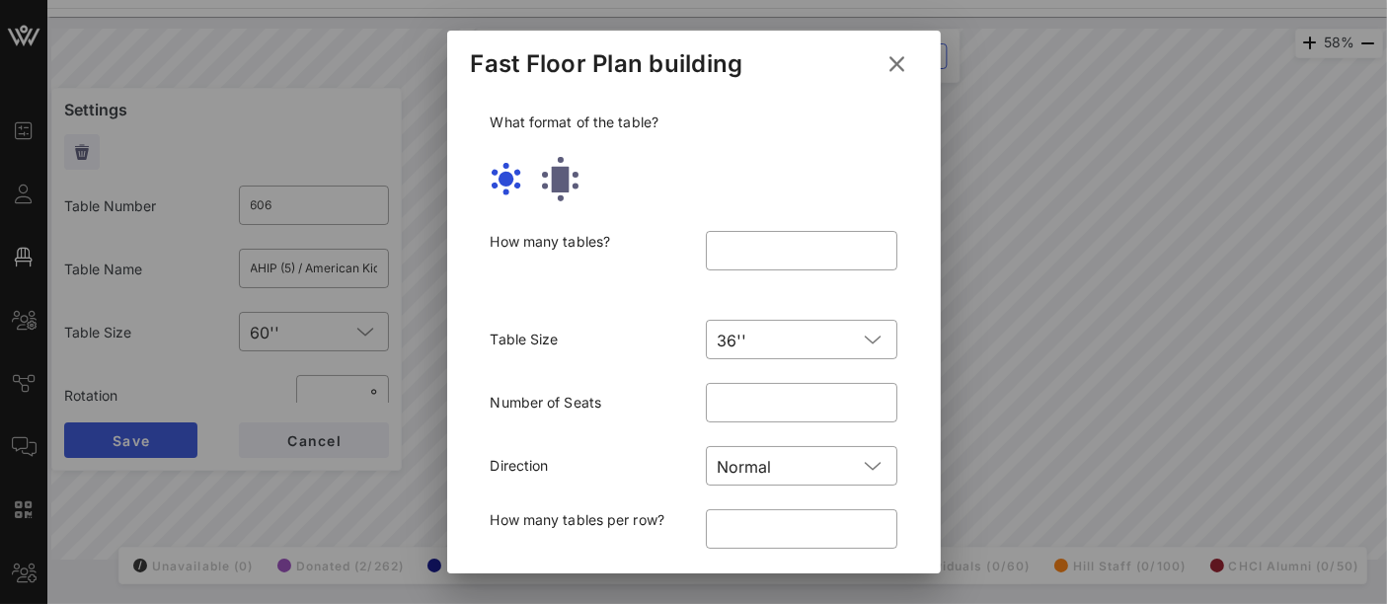
click at [883, 60] on icon at bounding box center [897, 63] width 28 height 25
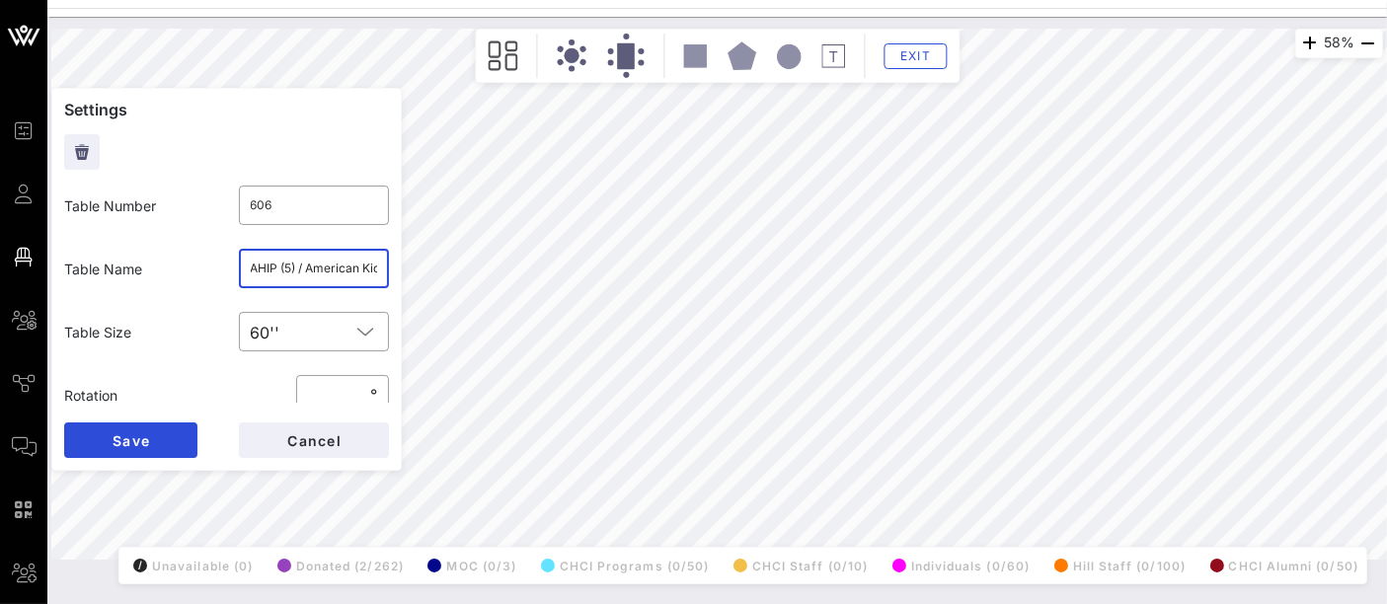
click at [311, 268] on input "AHIP (5) / American Kidney Fund (5)" at bounding box center [314, 269] width 127 height 32
click at [332, 443] on span "Cancel" at bounding box center [313, 440] width 55 height 17
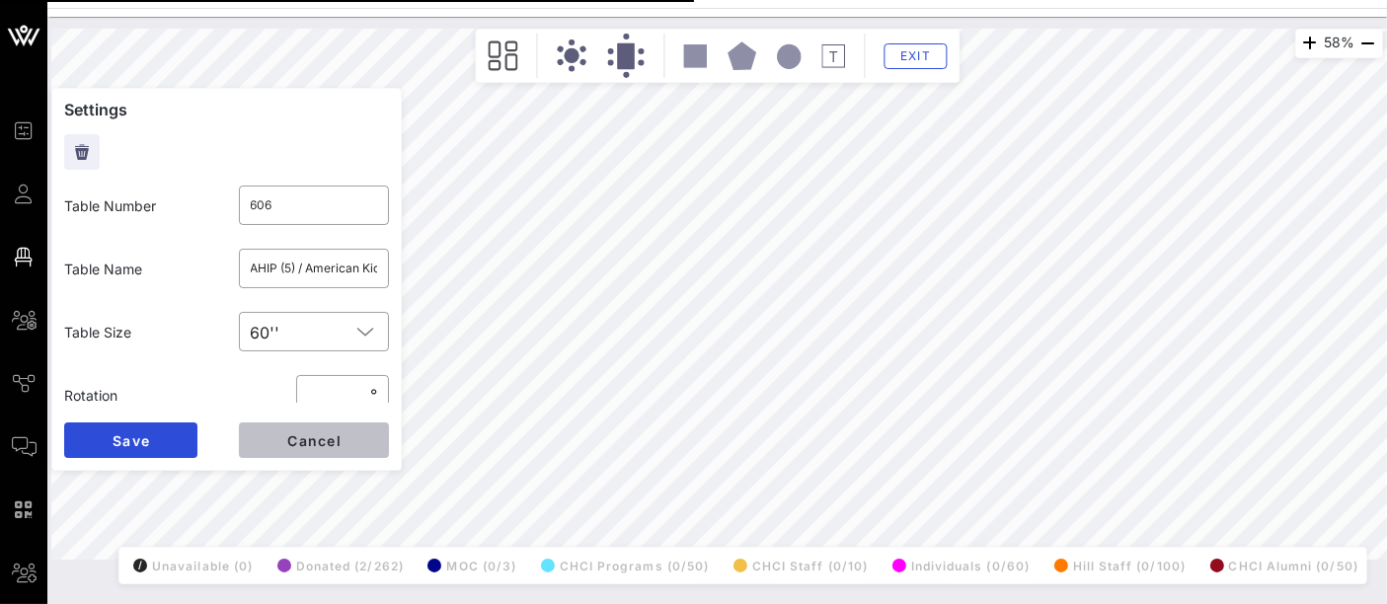
click at [321, 448] on span "Cancel" at bounding box center [313, 440] width 55 height 17
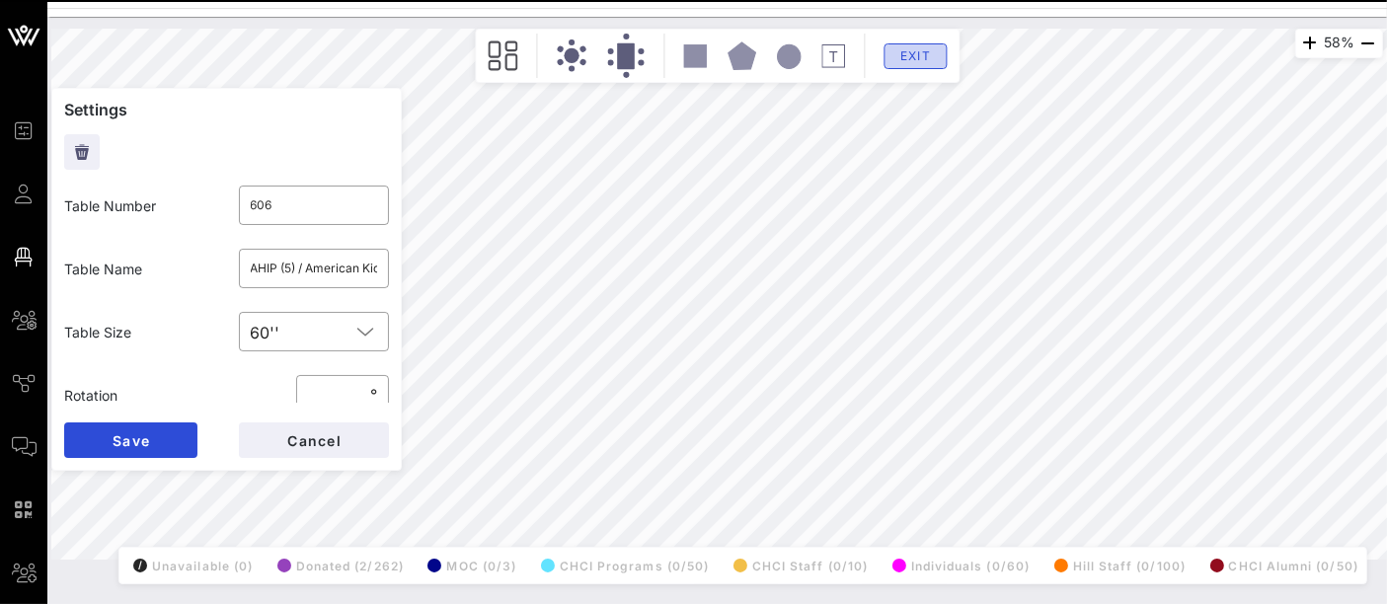
click at [918, 65] on button "Exit" at bounding box center [914, 56] width 63 height 26
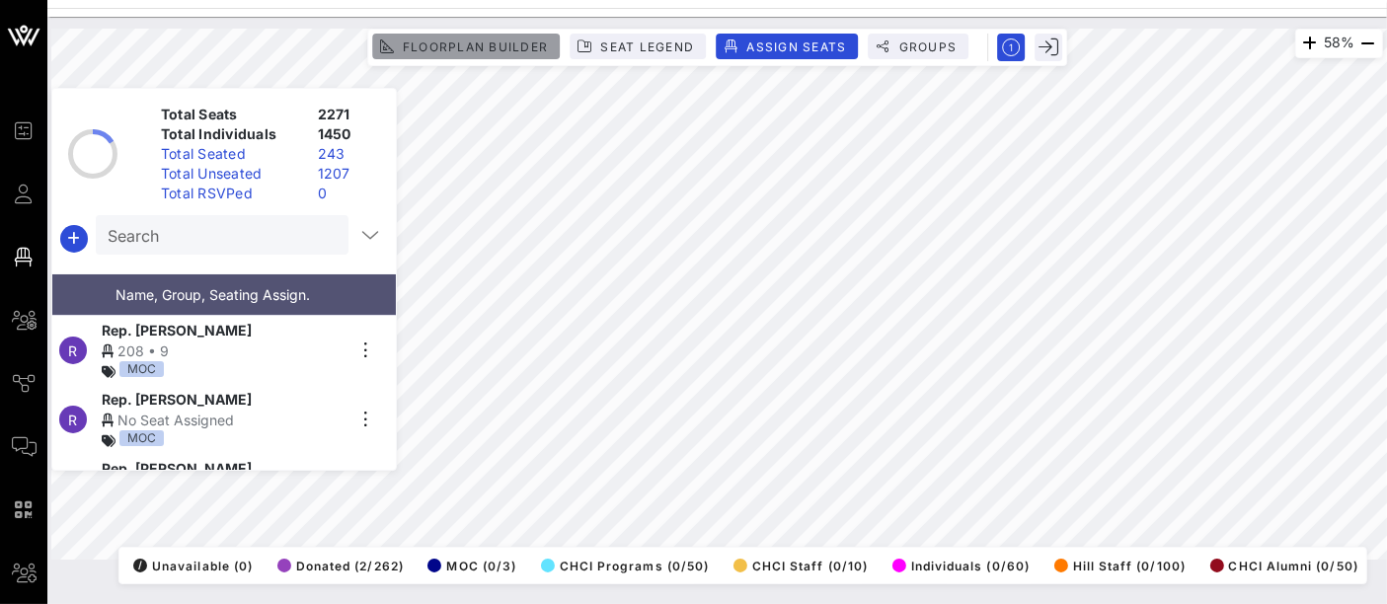
click at [509, 43] on span "Floorplan Builder" at bounding box center [475, 46] width 146 height 15
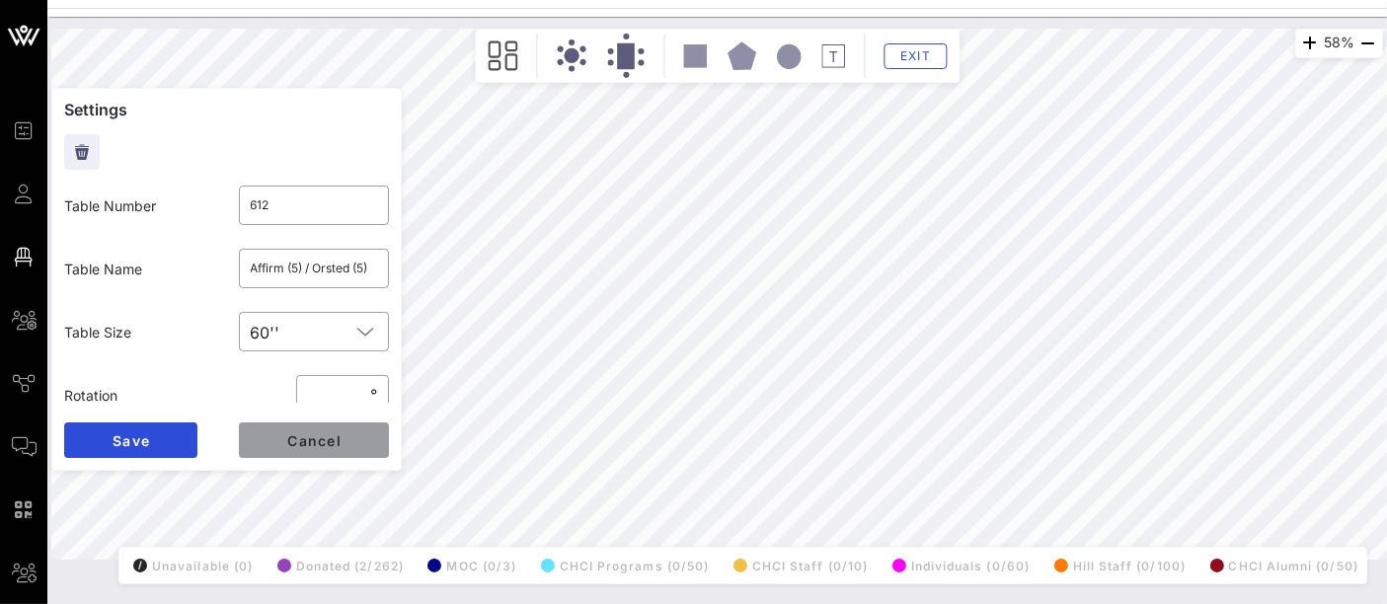
click at [321, 446] on span "Cancel" at bounding box center [313, 440] width 55 height 17
click at [316, 444] on span "Cancel" at bounding box center [313, 440] width 55 height 17
click at [331, 444] on span "Cancel" at bounding box center [313, 440] width 55 height 17
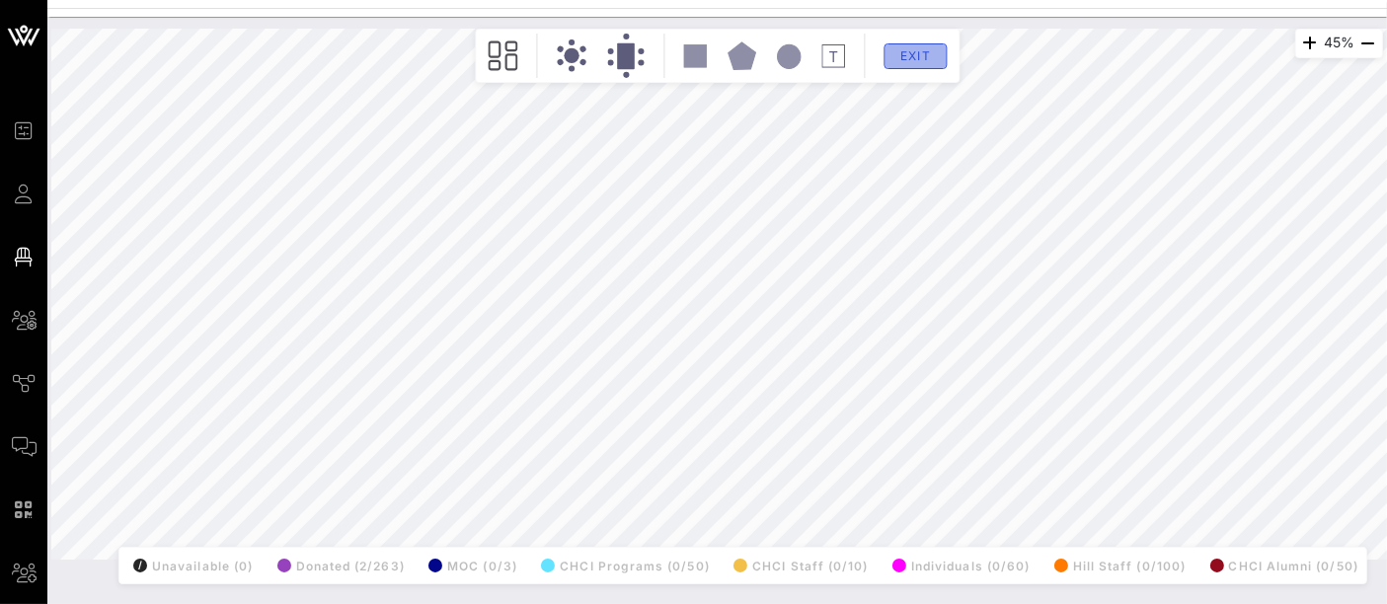
click at [922, 57] on span "Exit" at bounding box center [915, 55] width 38 height 15
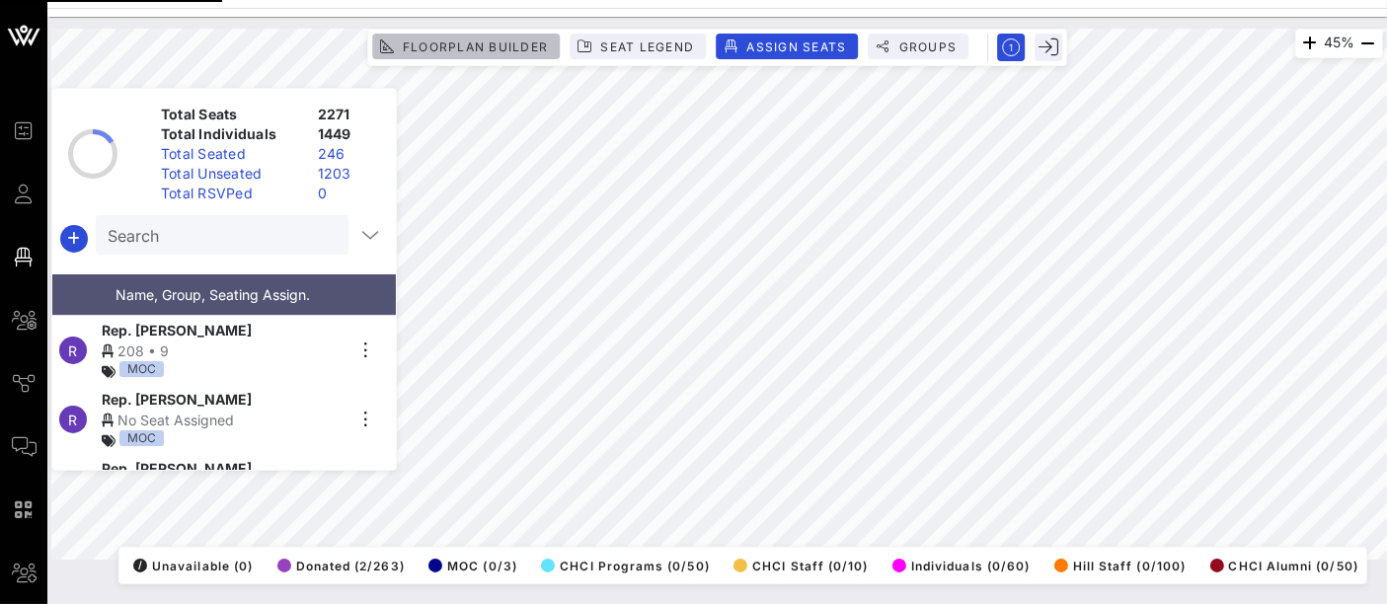
click at [499, 46] on span "Floorplan Builder" at bounding box center [475, 46] width 146 height 15
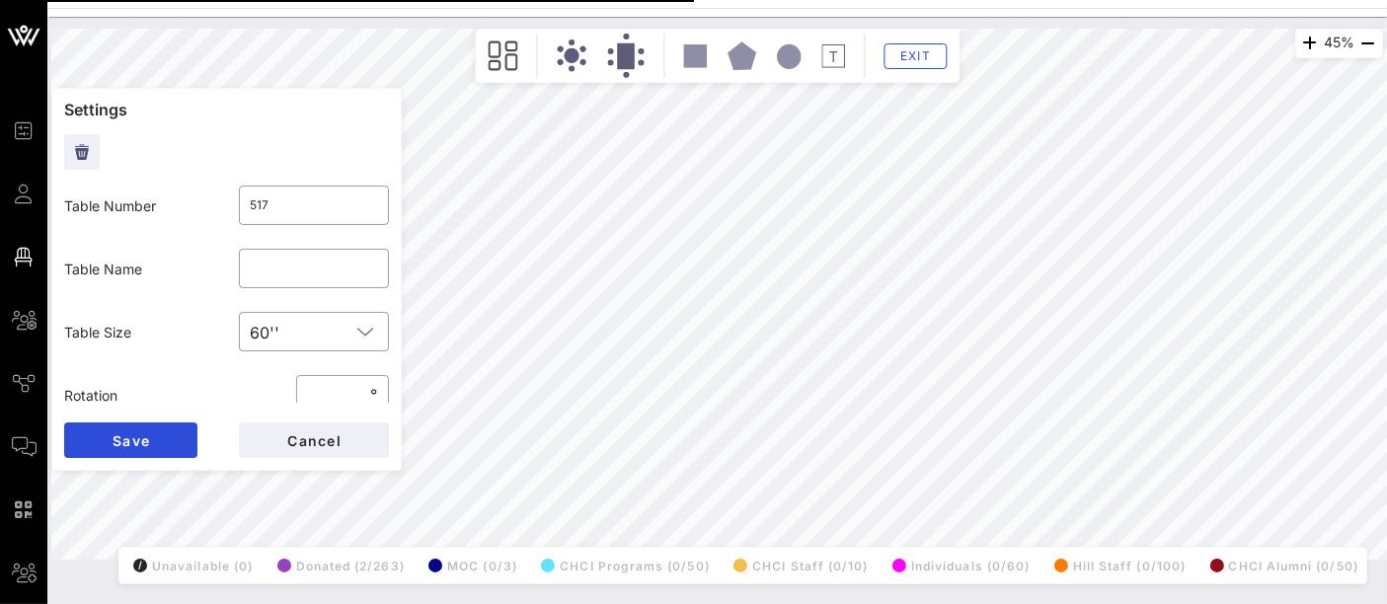
type input "508"
type input "FedEx"
type input "517"
type input "508"
type input "FedEx"
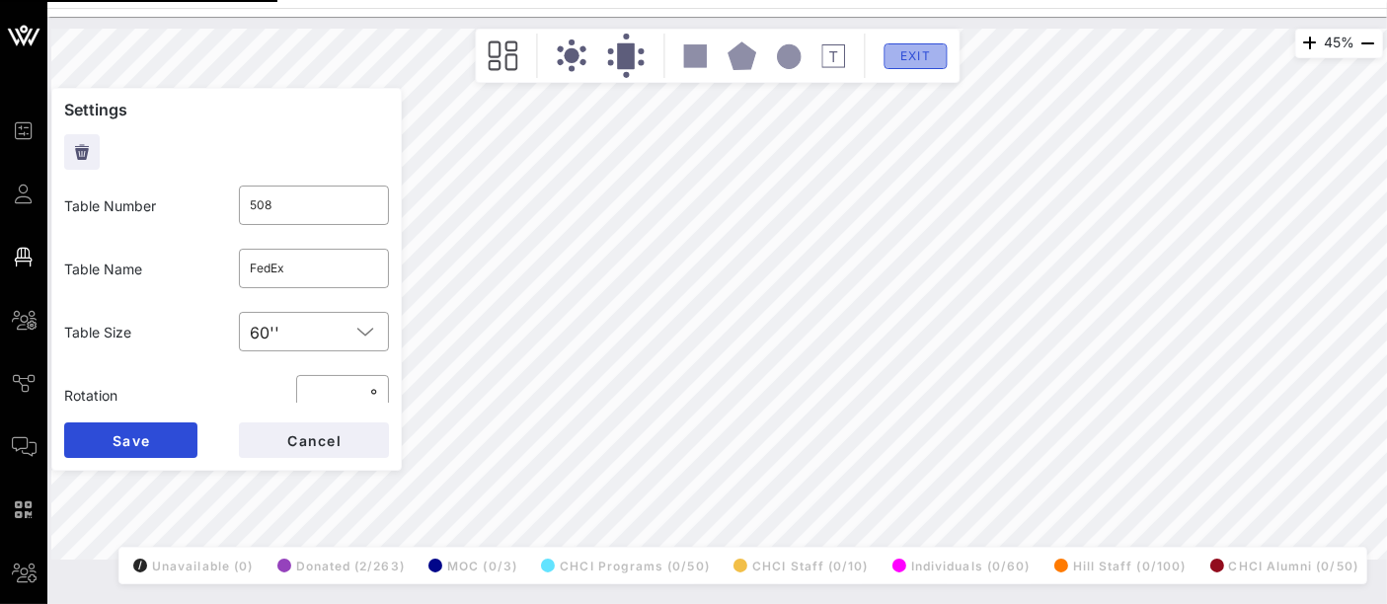
click at [921, 58] on span "Exit" at bounding box center [915, 55] width 38 height 15
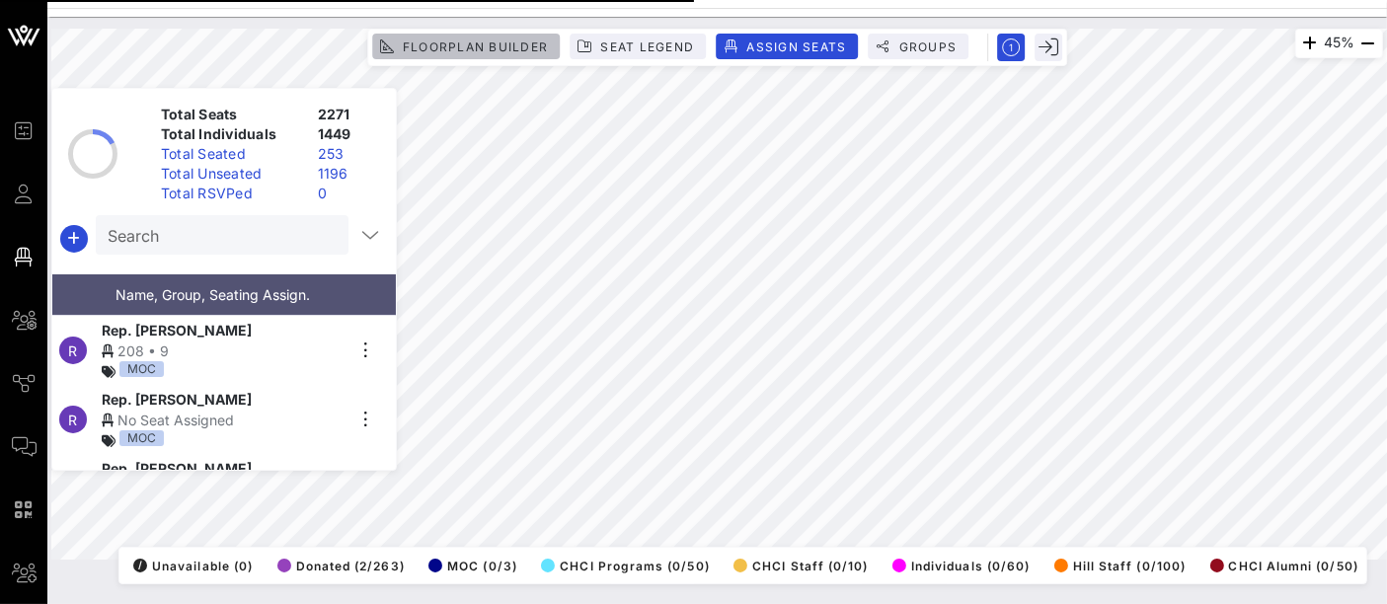
click at [491, 44] on span "Floorplan Builder" at bounding box center [475, 46] width 146 height 15
click at [0, 0] on icon at bounding box center [0, 0] width 0 height 0
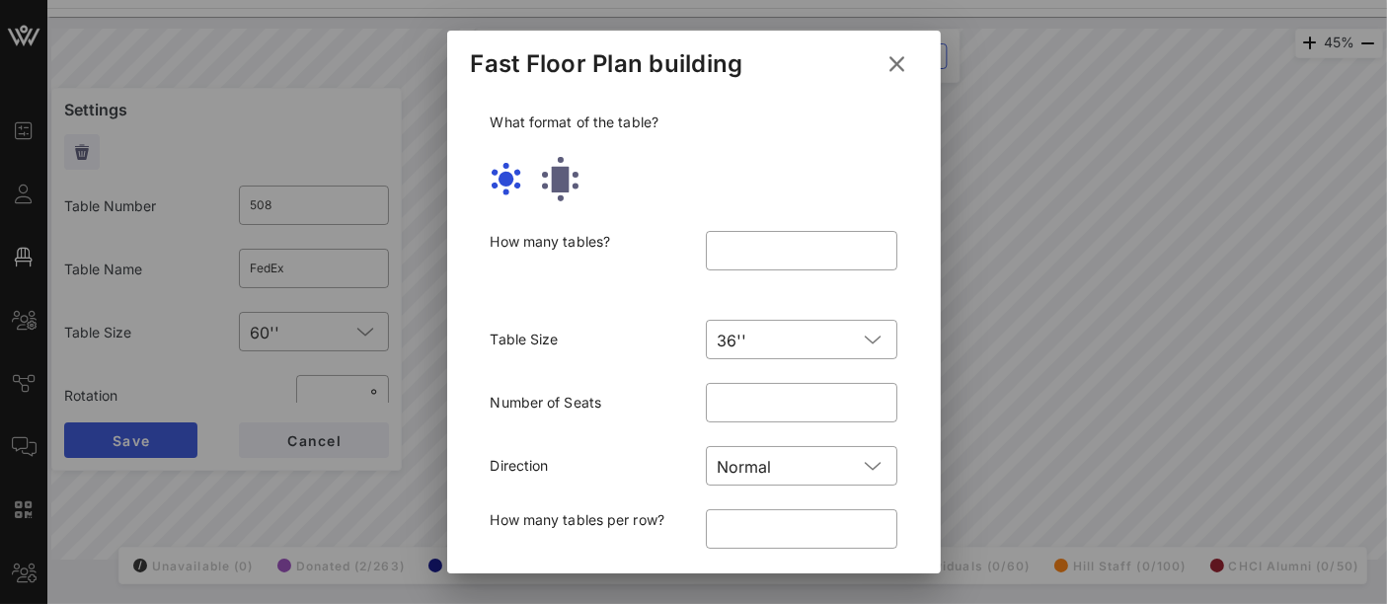
click at [884, 66] on icon at bounding box center [897, 64] width 30 height 28
click at [884, 66] on button "Exit" at bounding box center [914, 56] width 63 height 26
click at [0, 0] on span "Floorplan Builder" at bounding box center [0, 0] width 0 height 0
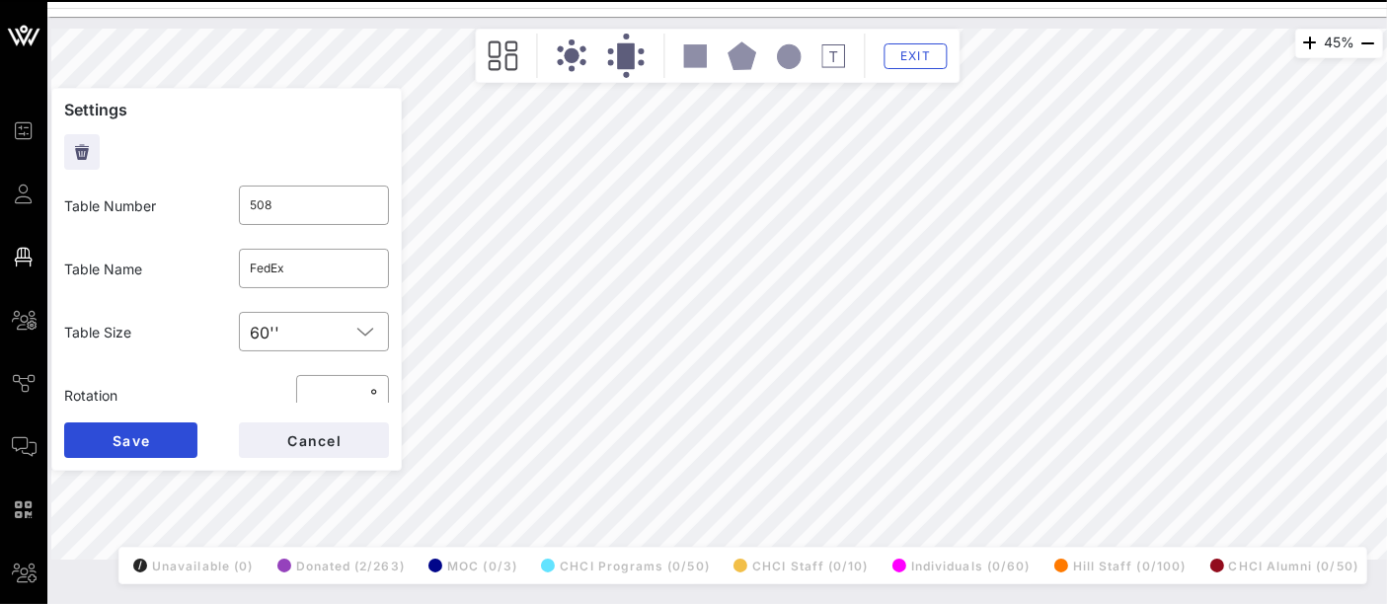
type input "221"
type input "Amgen"
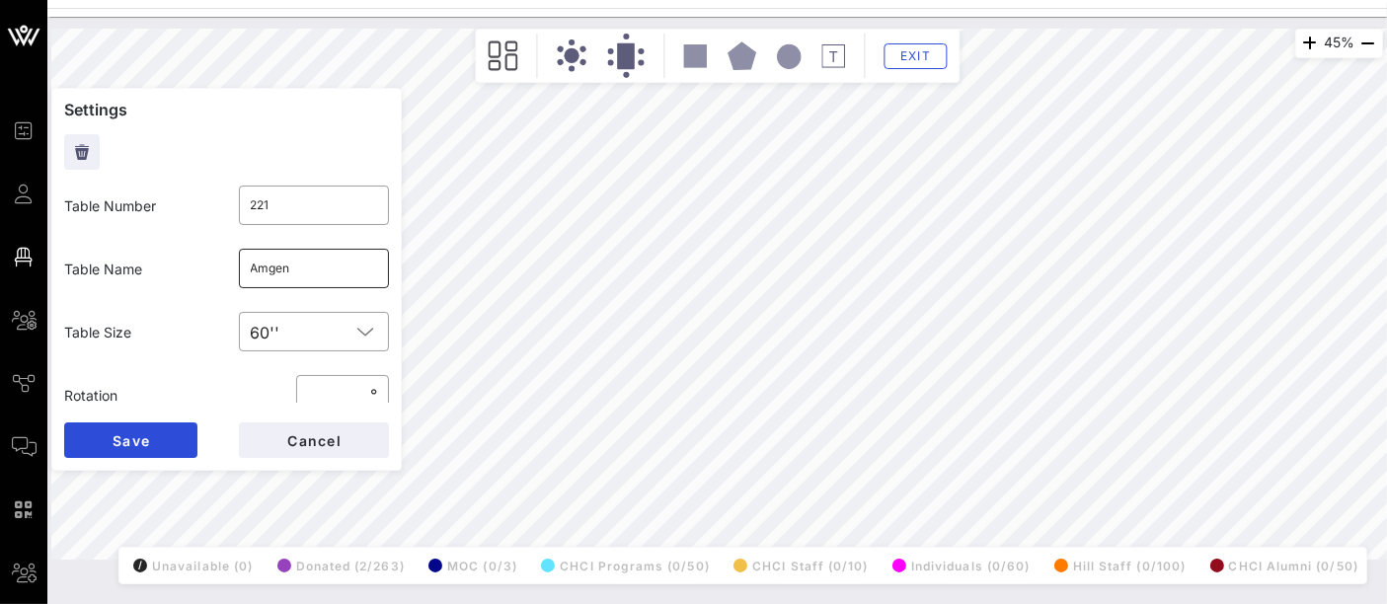
click at [309, 264] on input "Amgen" at bounding box center [314, 269] width 127 height 32
type input "517"
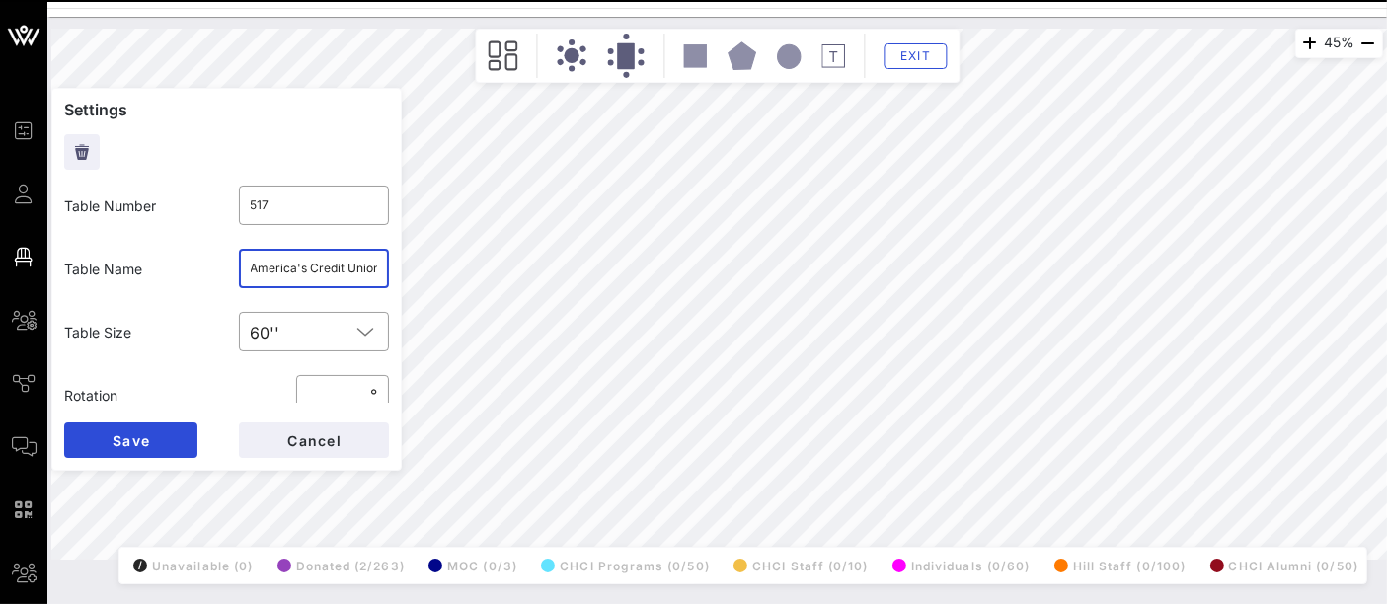
type input "America's Credit Unions"
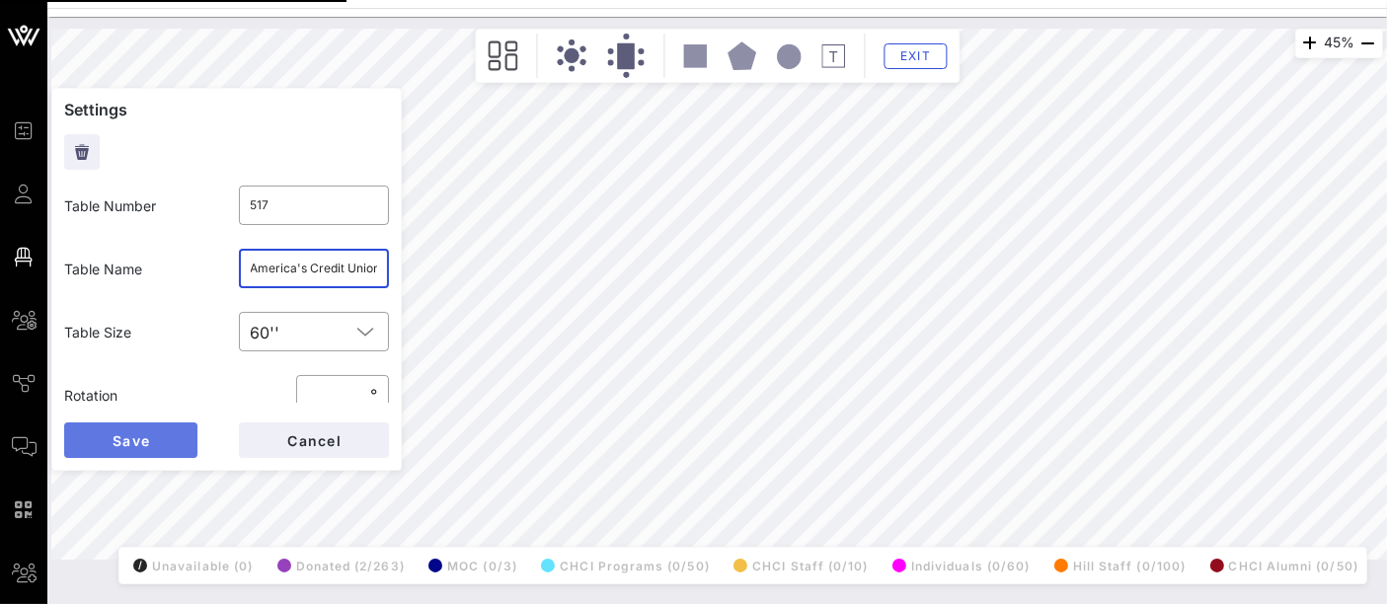
click at [136, 440] on span "Save" at bounding box center [131, 440] width 38 height 17
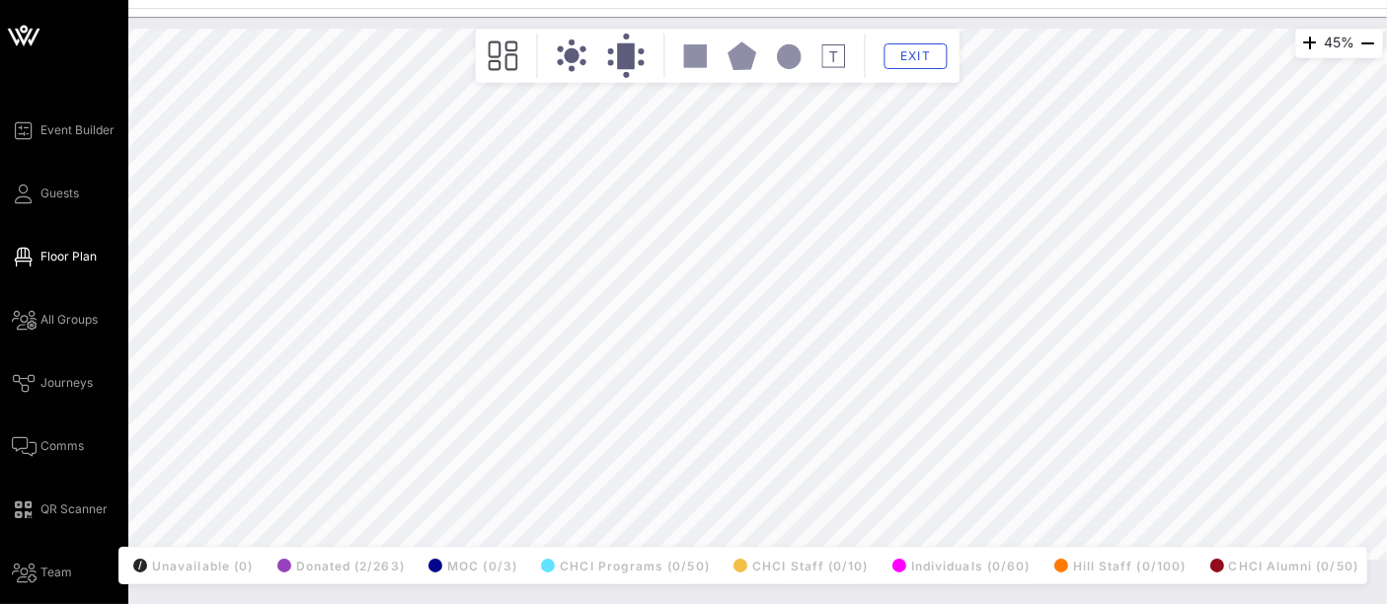
click at [233, 327] on div "45% Floorplan Builder Seat Legend Assign Seats Groups Exit All Reserved Shared …" at bounding box center [717, 294] width 1332 height 531
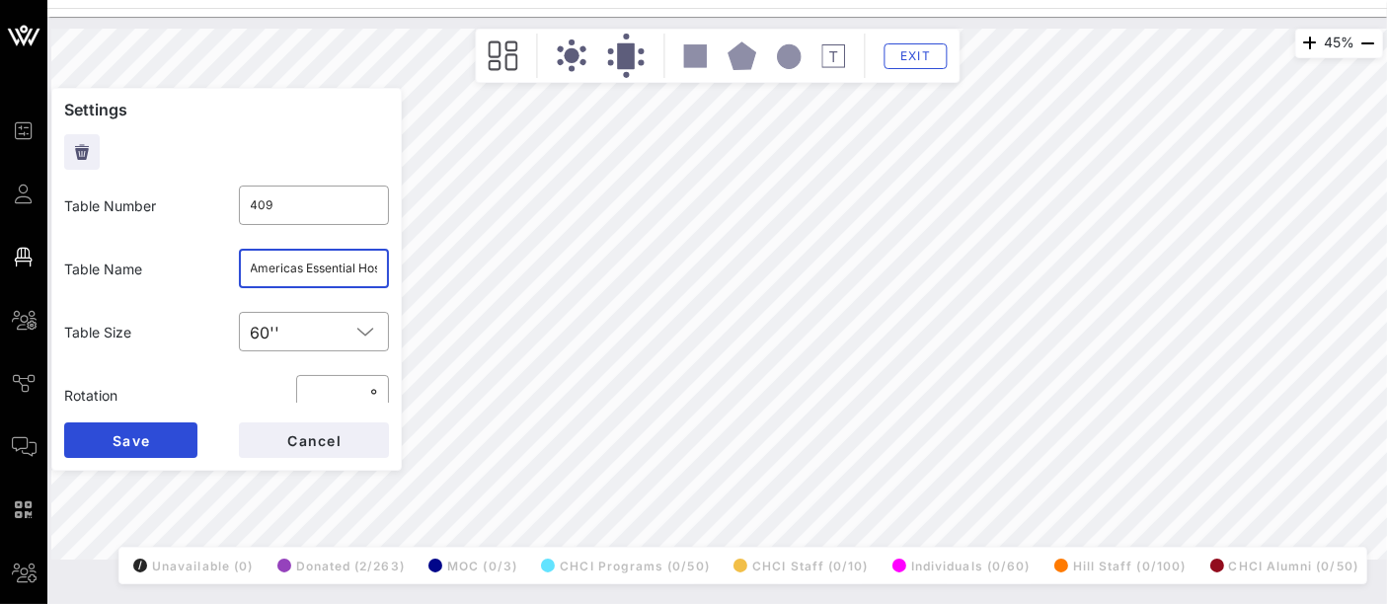
click at [323, 267] on input "Americas Essential Hospitals (5) / Ford Motor Company (5)" at bounding box center [314, 269] width 127 height 32
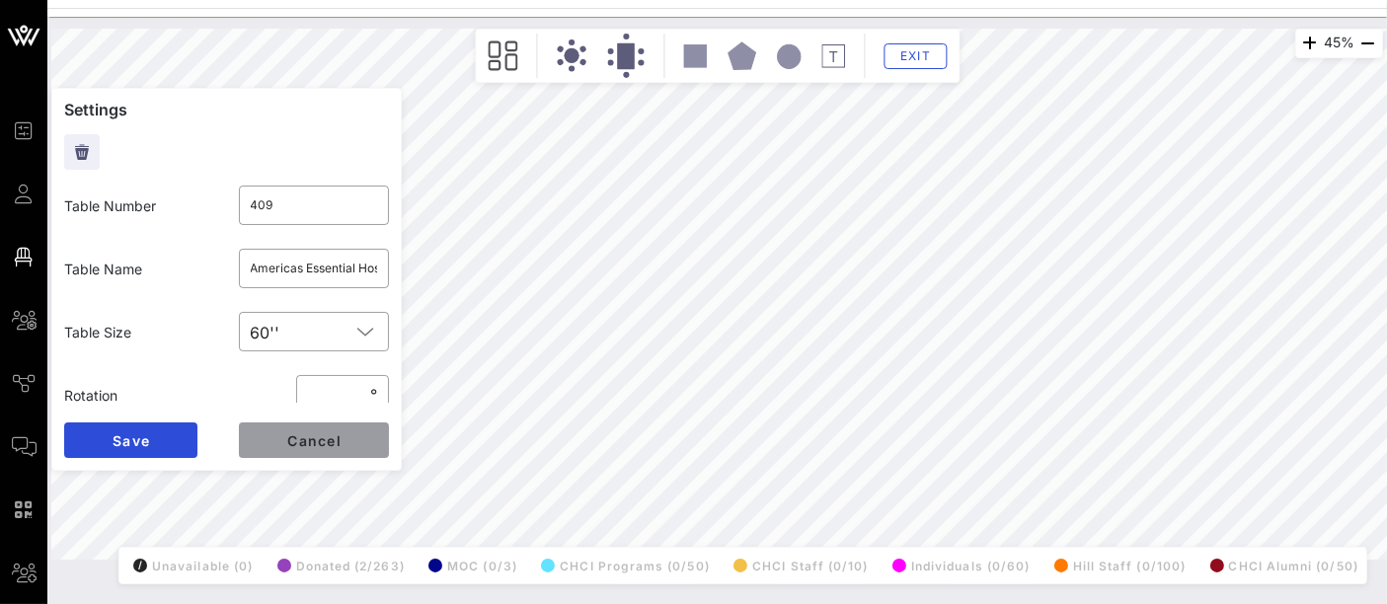
click at [281, 438] on button "Cancel" at bounding box center [314, 440] width 150 height 36
click at [331, 442] on span "Cancel" at bounding box center [313, 440] width 55 height 17
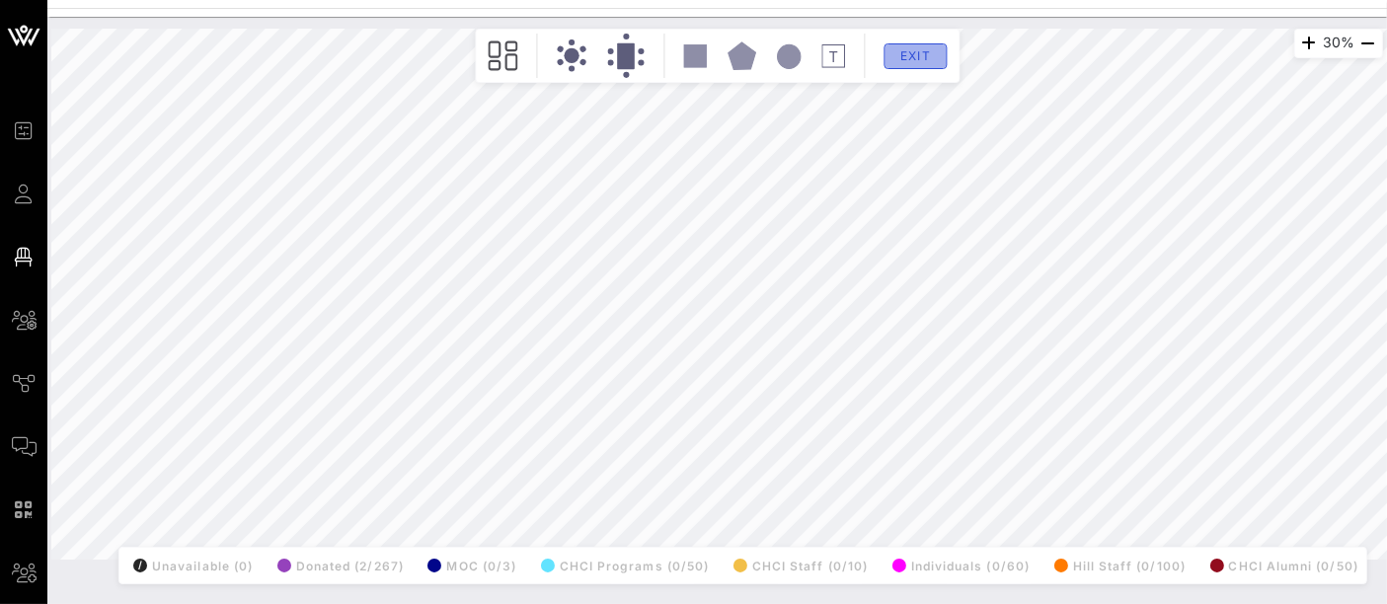
click at [928, 58] on span "Exit" at bounding box center [915, 55] width 38 height 15
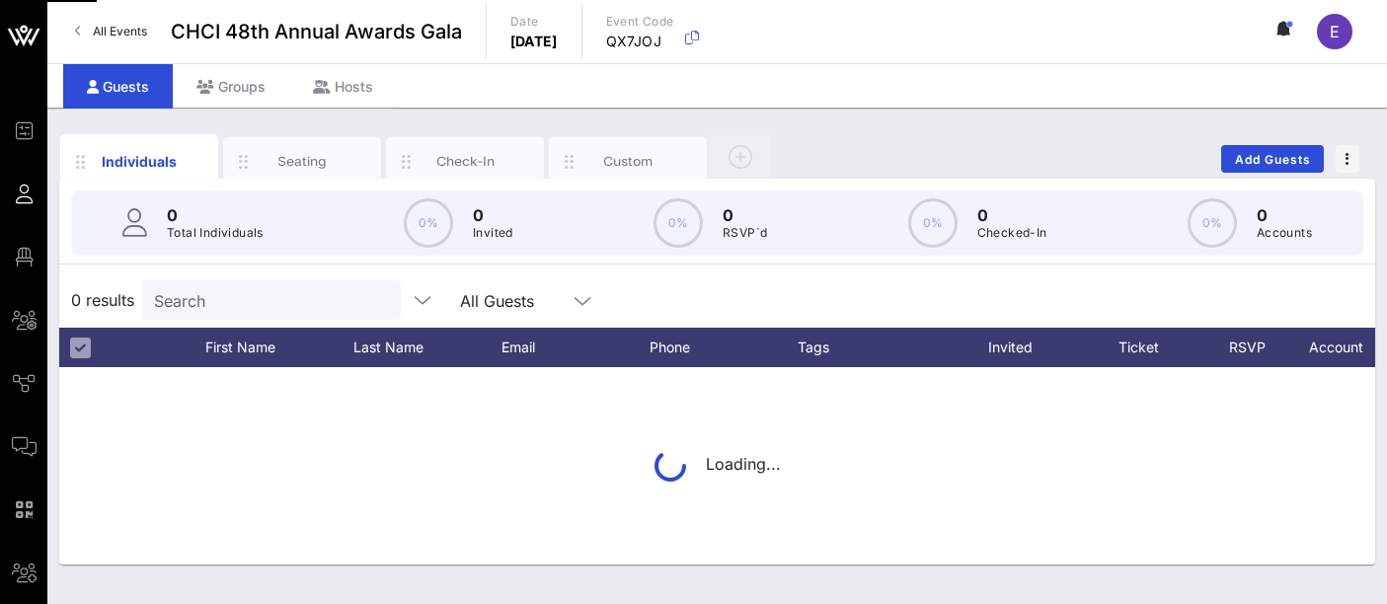
click at [251, 301] on input "Search" at bounding box center [269, 300] width 231 height 26
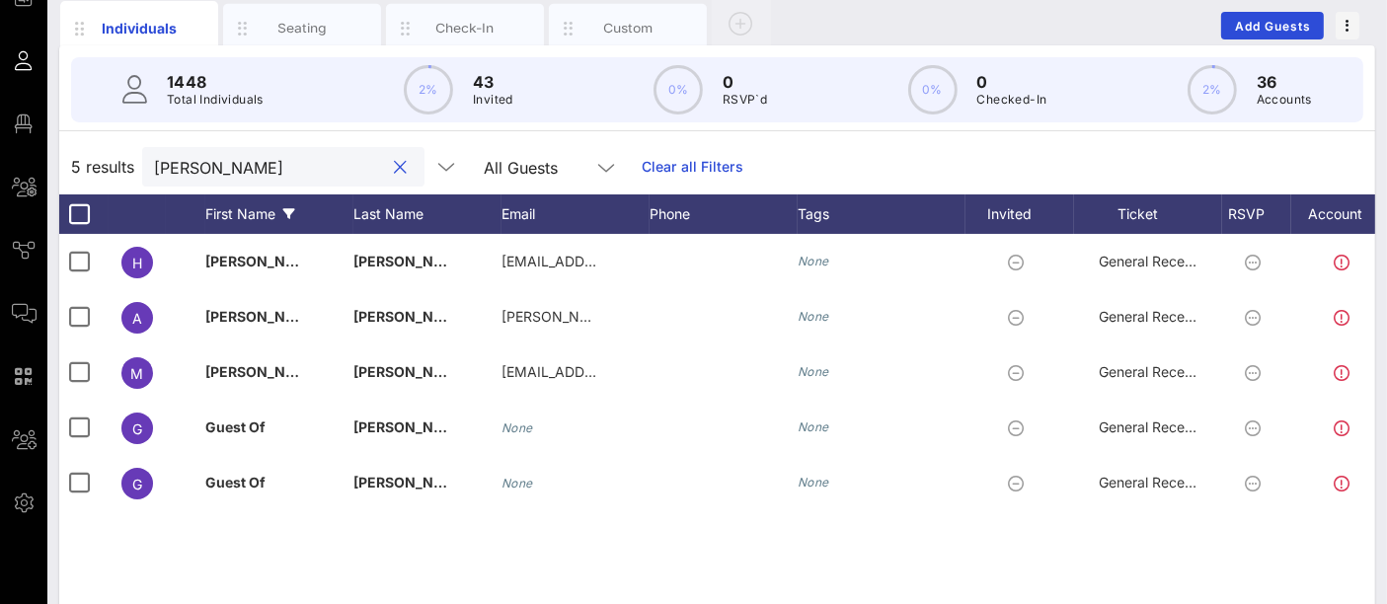
scroll to position [111, 0]
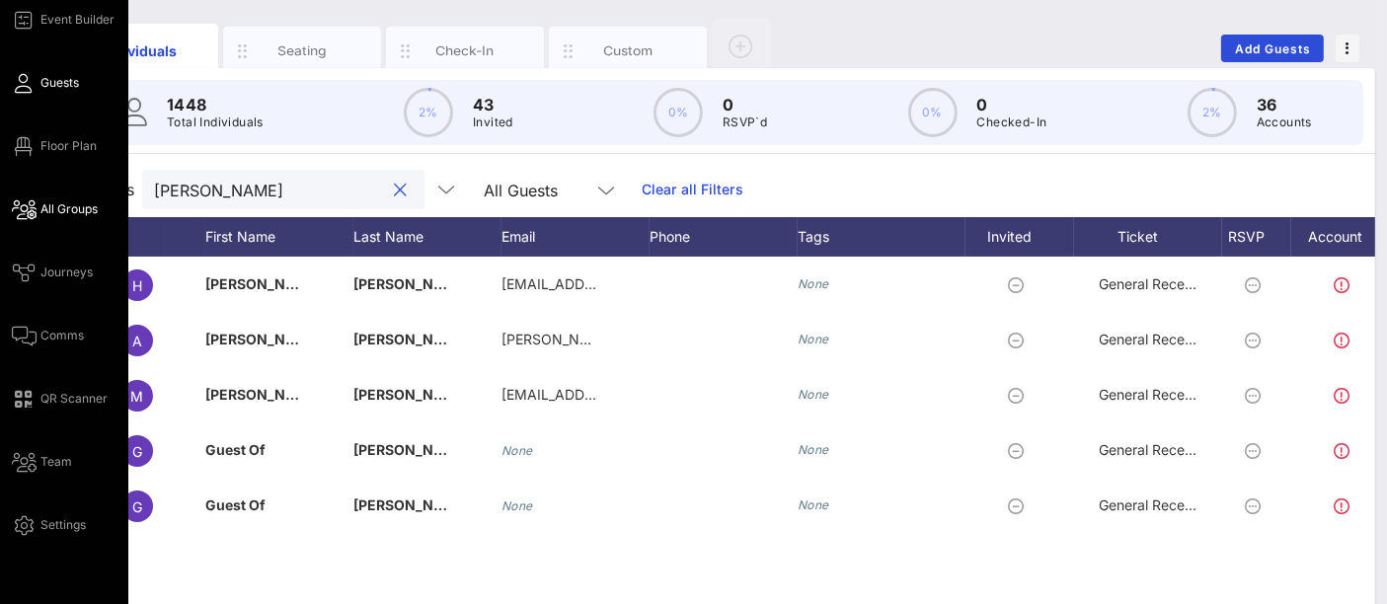
type input "cox"
click at [57, 209] on span "All Groups" at bounding box center [68, 209] width 57 height 18
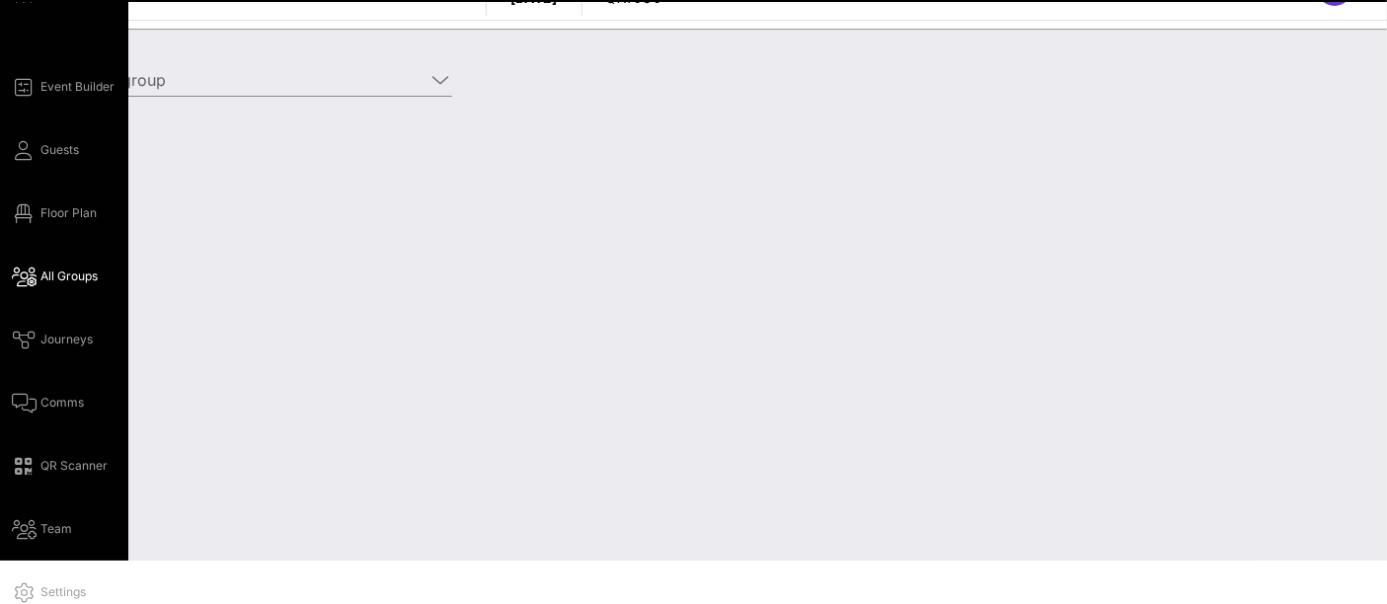
scroll to position [41, 0]
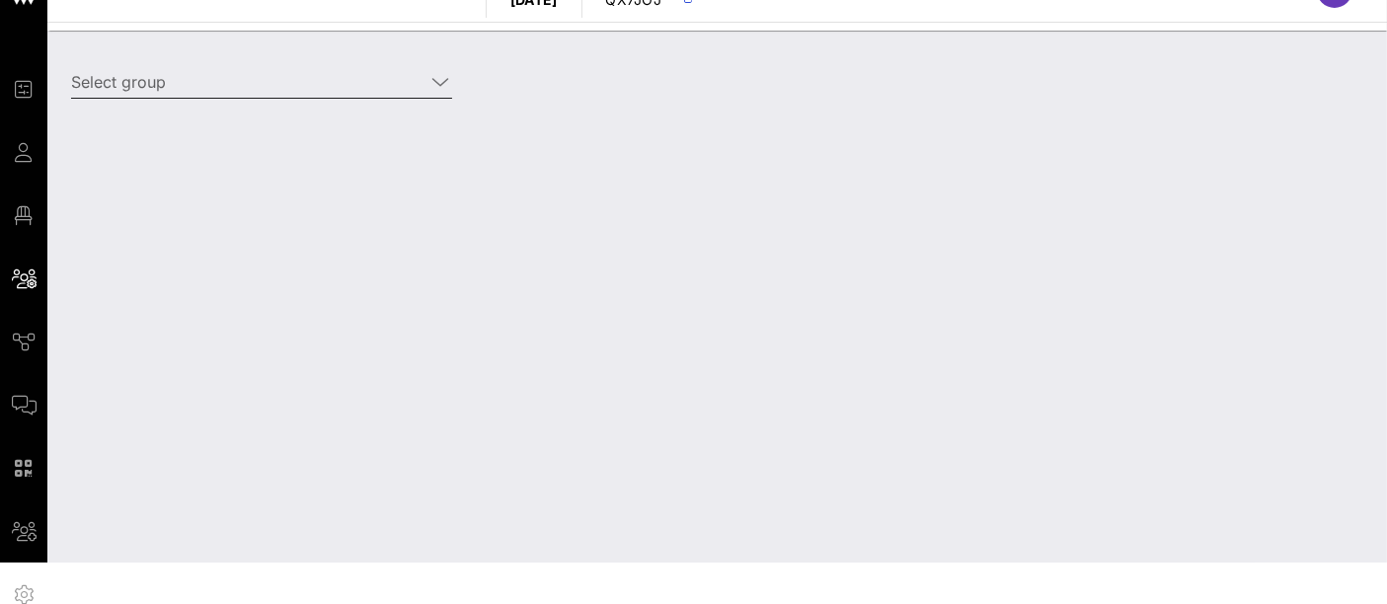
click at [323, 84] on input "Select group" at bounding box center [247, 82] width 353 height 32
click at [437, 73] on icon at bounding box center [440, 82] width 18 height 24
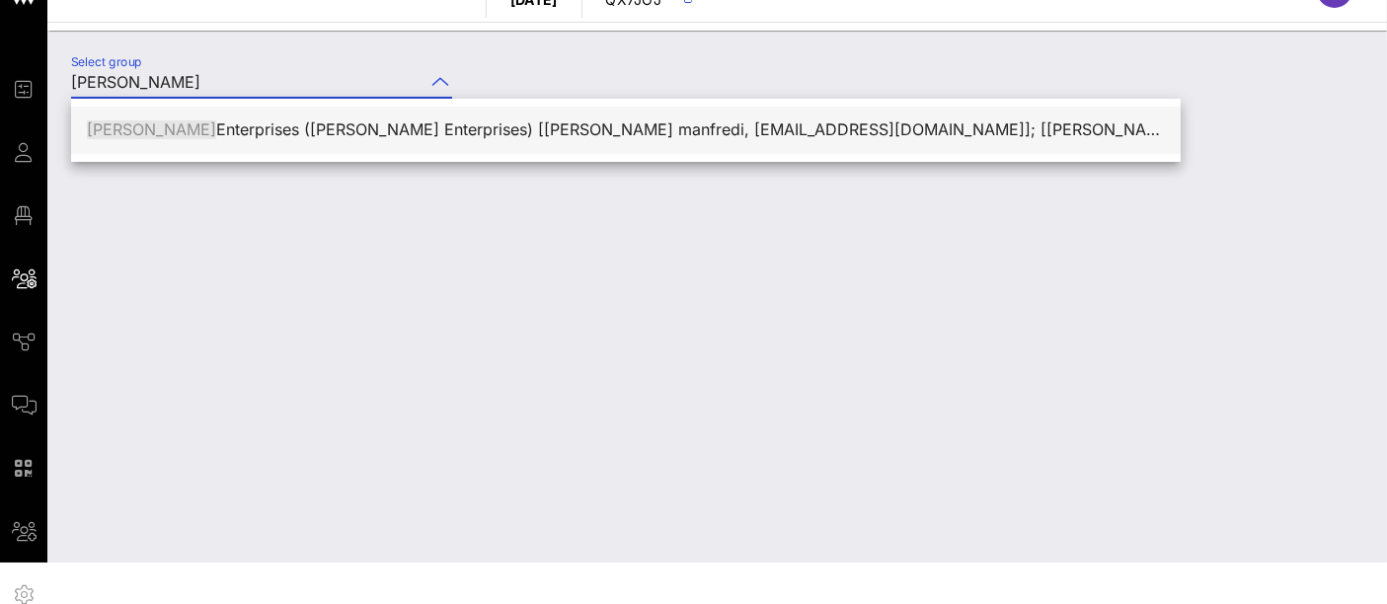
click at [375, 128] on div "Cox Enterprises (Cox Enterprises) [Sonya Wendell manfredi, sonya.wendellmanfred…" at bounding box center [626, 129] width 1078 height 19
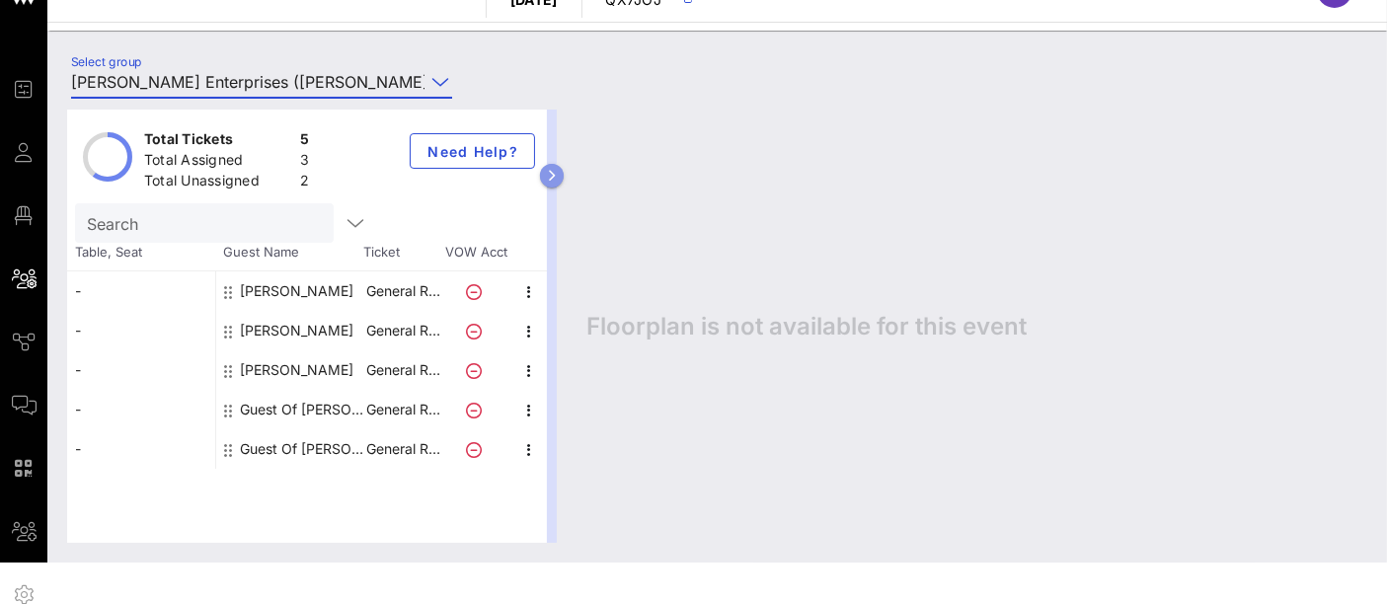
click at [555, 175] on icon "button" at bounding box center [552, 176] width 9 height 12
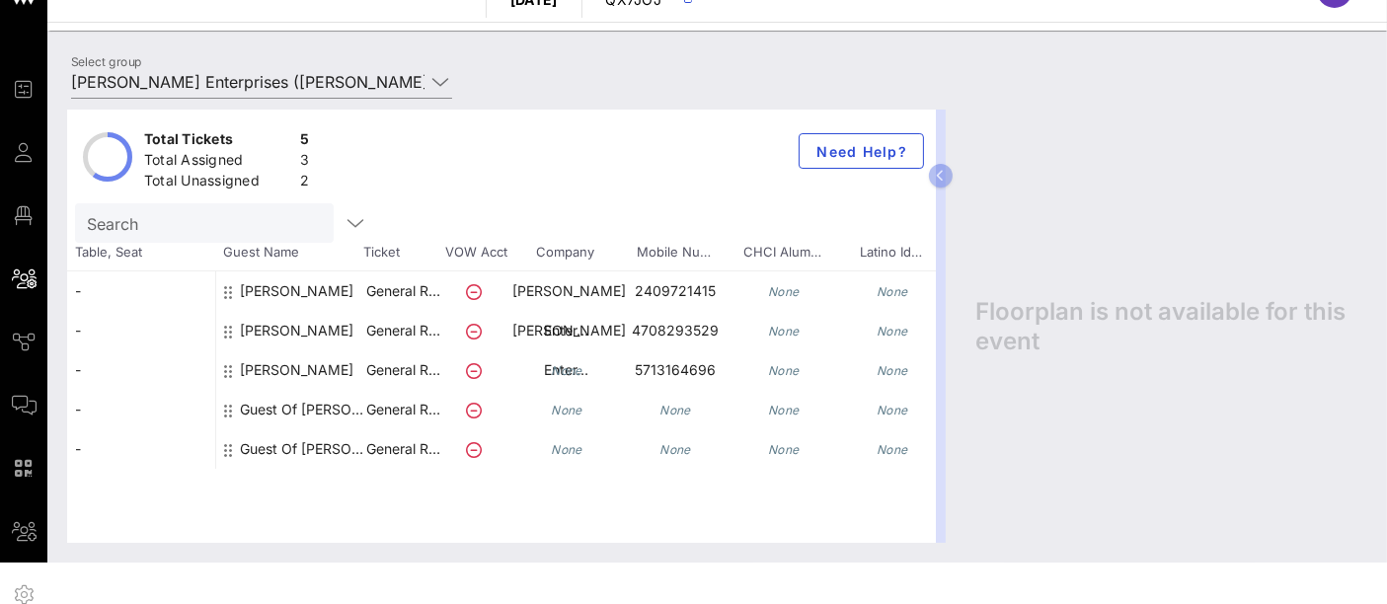
click at [422, 97] on div "Total Tickets 5 Total Assigned 3 Total Unassigned 2 Need Help? Search Table, Se…" at bounding box center [717, 326] width 1340 height 473
click at [439, 83] on icon at bounding box center [440, 82] width 18 height 24
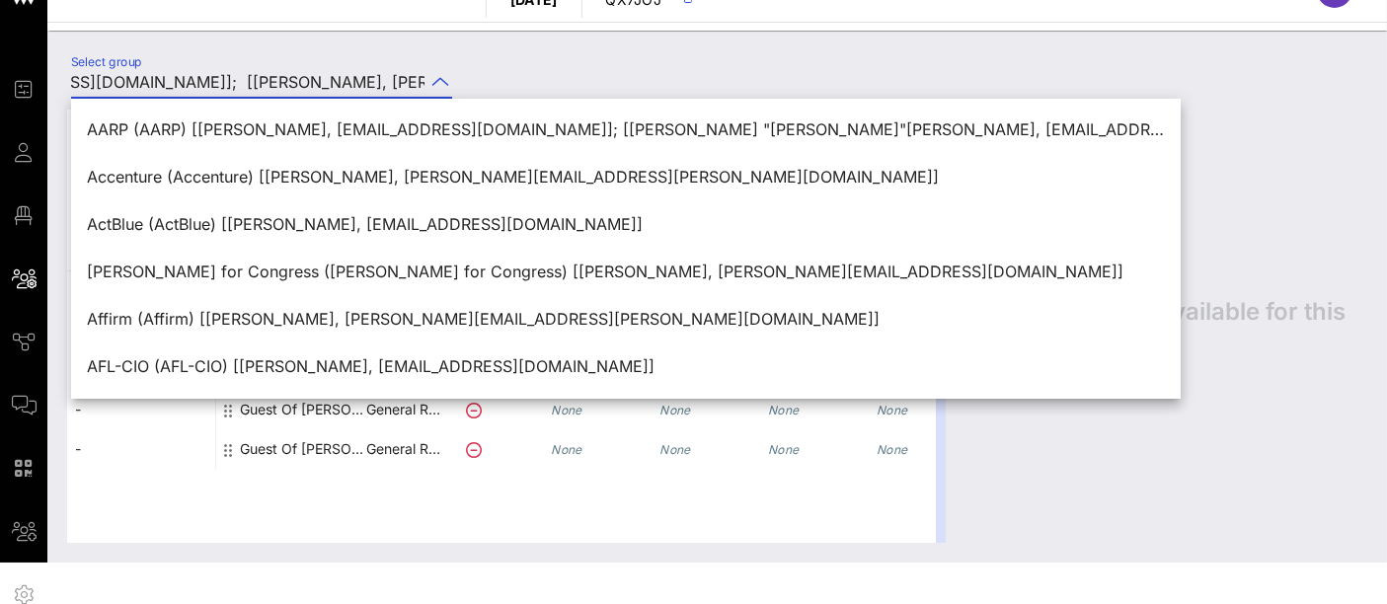
click at [439, 83] on icon at bounding box center [440, 82] width 18 height 24
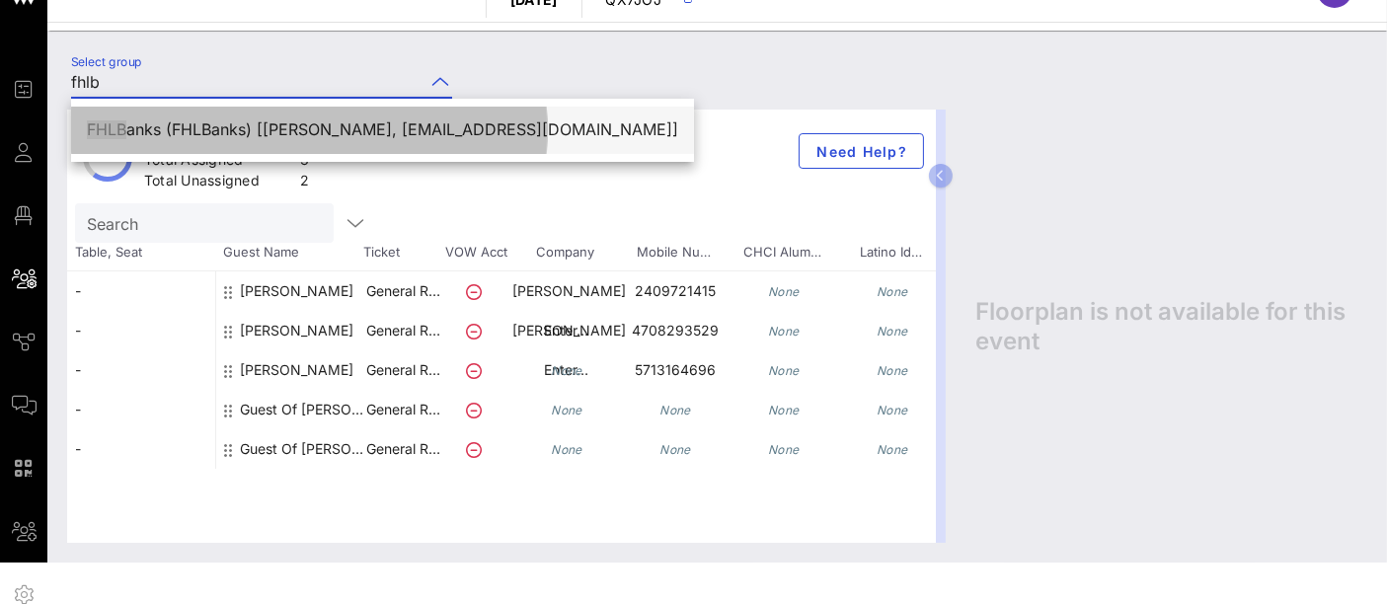
click at [430, 112] on div "FHLB anks (FHLBanks) [Keya Jackson, kjackson@cfhlb.org]" at bounding box center [382, 130] width 591 height 42
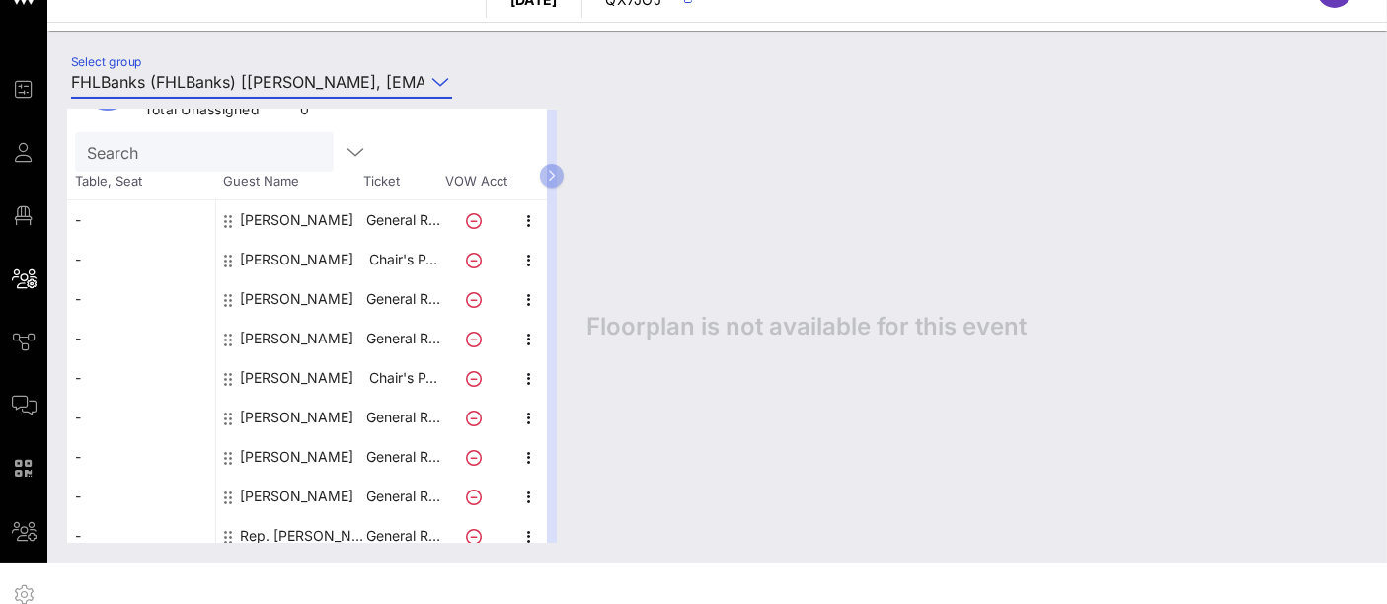
scroll to position [83, 0]
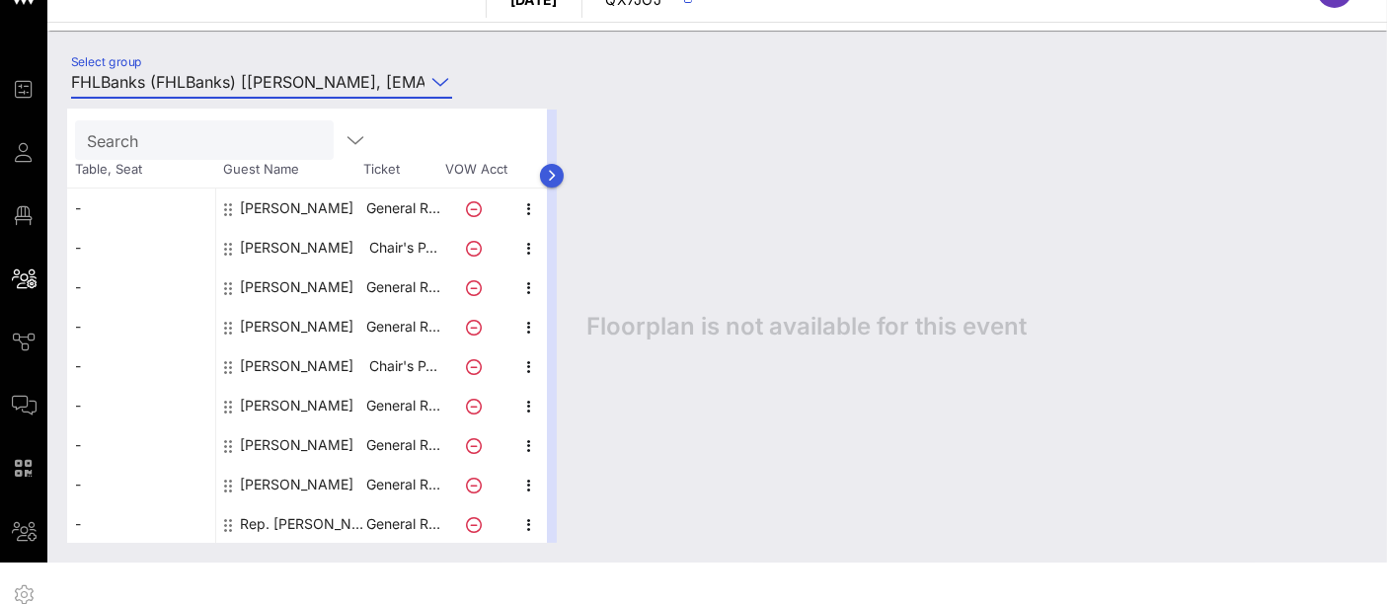
type input "FHLBanks (FHLBanks) [Keya Jackson, kjackson@cfhlb.org]"
click at [557, 173] on icon "button" at bounding box center [552, 176] width 9 height 12
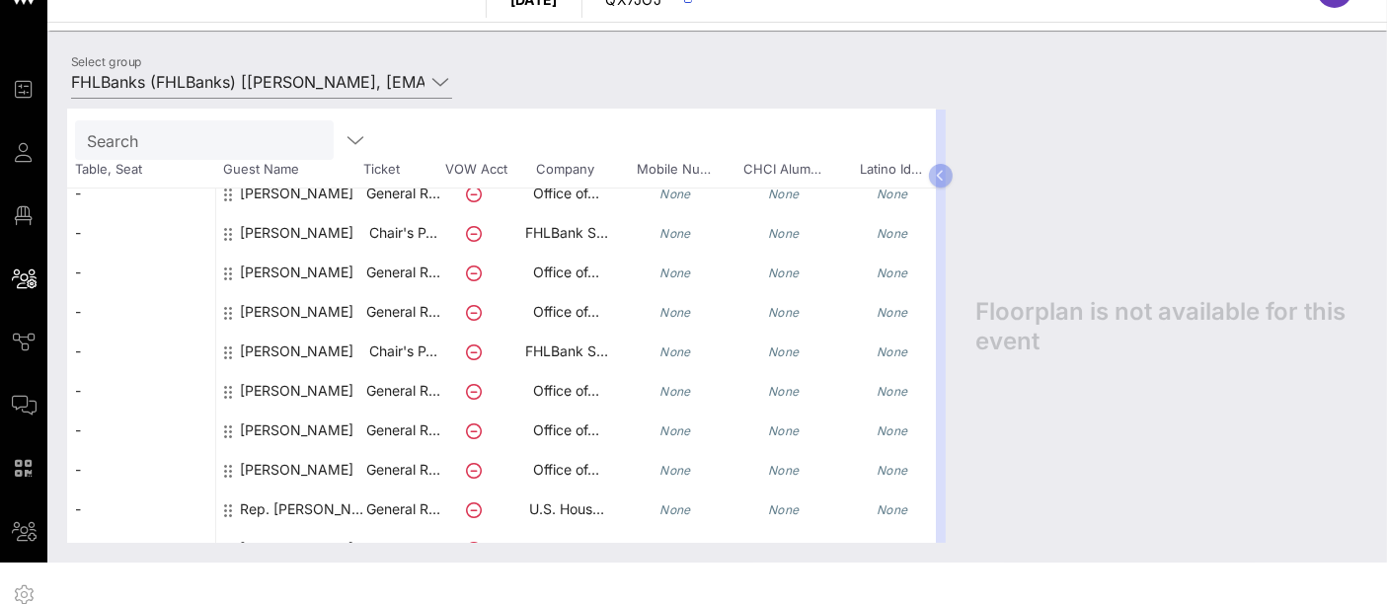
click at [324, 391] on div "Jonathan Cousimano" at bounding box center [297, 398] width 114 height 55
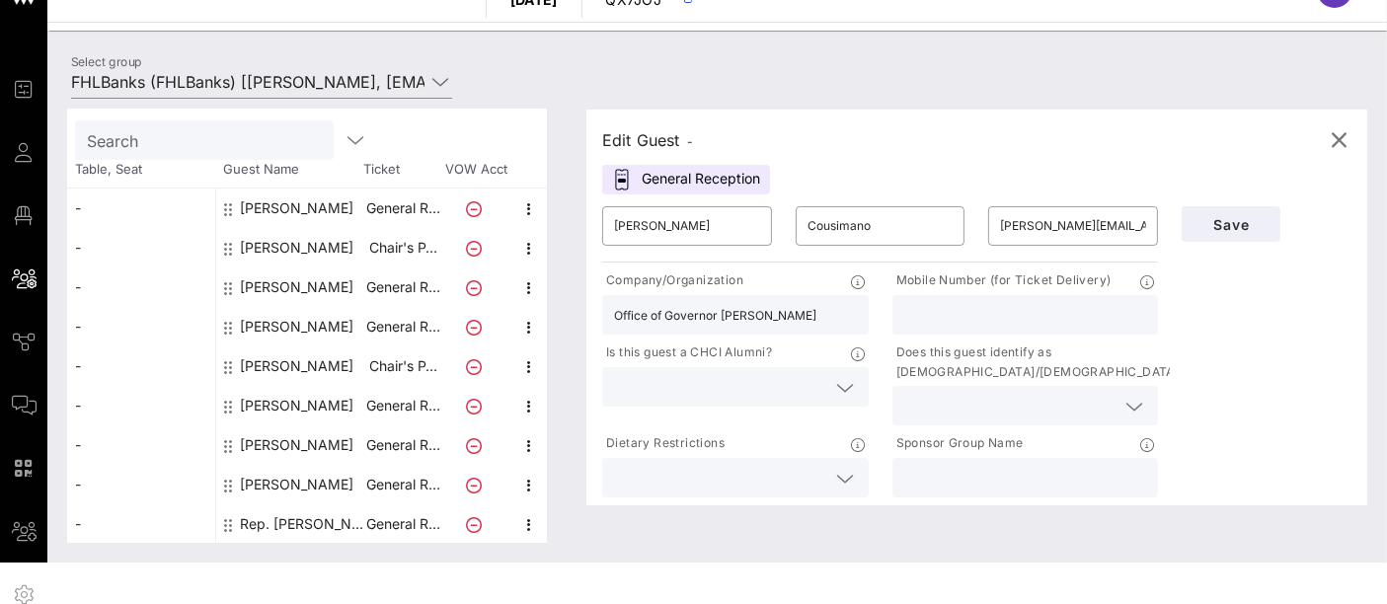
scroll to position [120, 0]
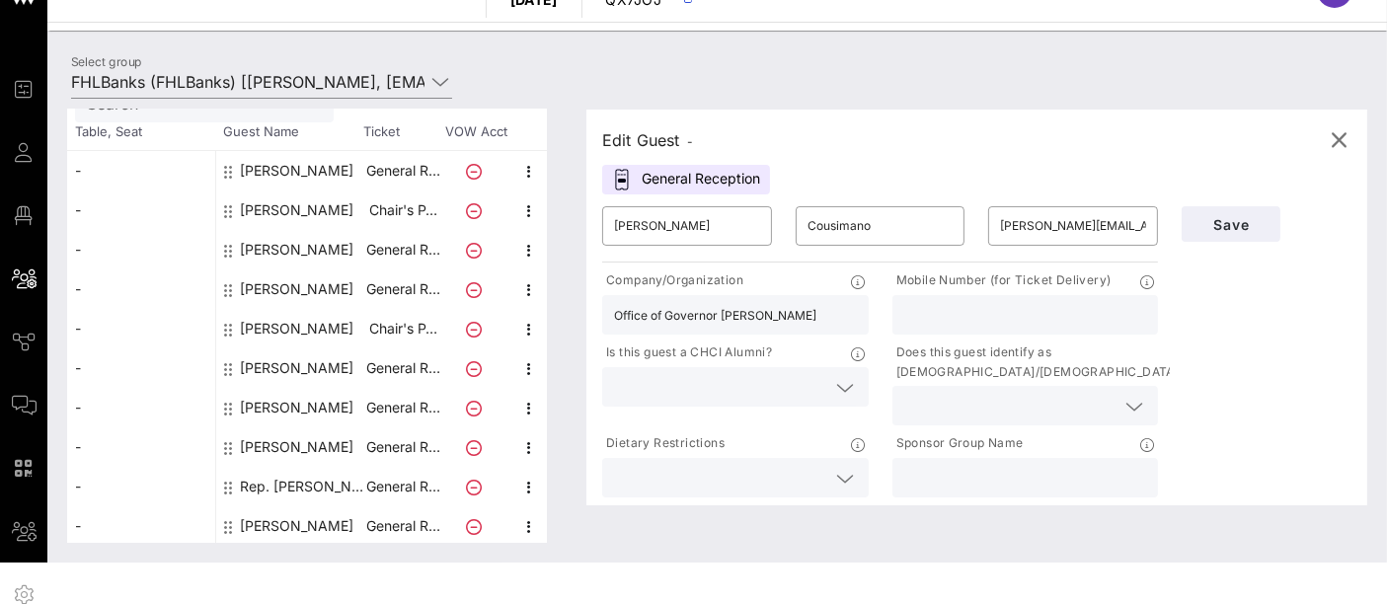
click at [319, 528] on div "Tim Delmonico" at bounding box center [297, 525] width 114 height 39
type input "Tim"
type input "Delmonico"
type input "tim.delmonico@mail.house.gov"
type input "Office of U.S. Representative Sam Liccardo"
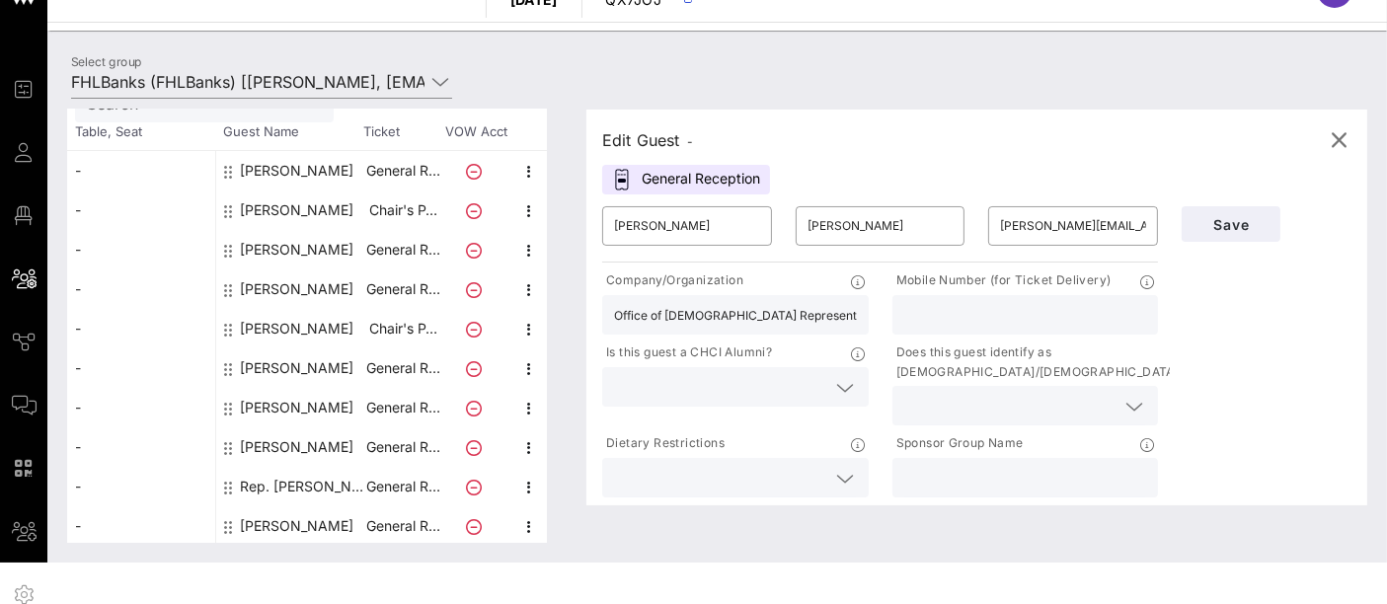
click at [295, 402] on div "Maia Leeds" at bounding box center [297, 407] width 114 height 39
type input "Maia"
type input "Leeds"
type input "maia_leeds@gallego.senate.gov"
type input "Office of U.S. Senator Ruben Gallego"
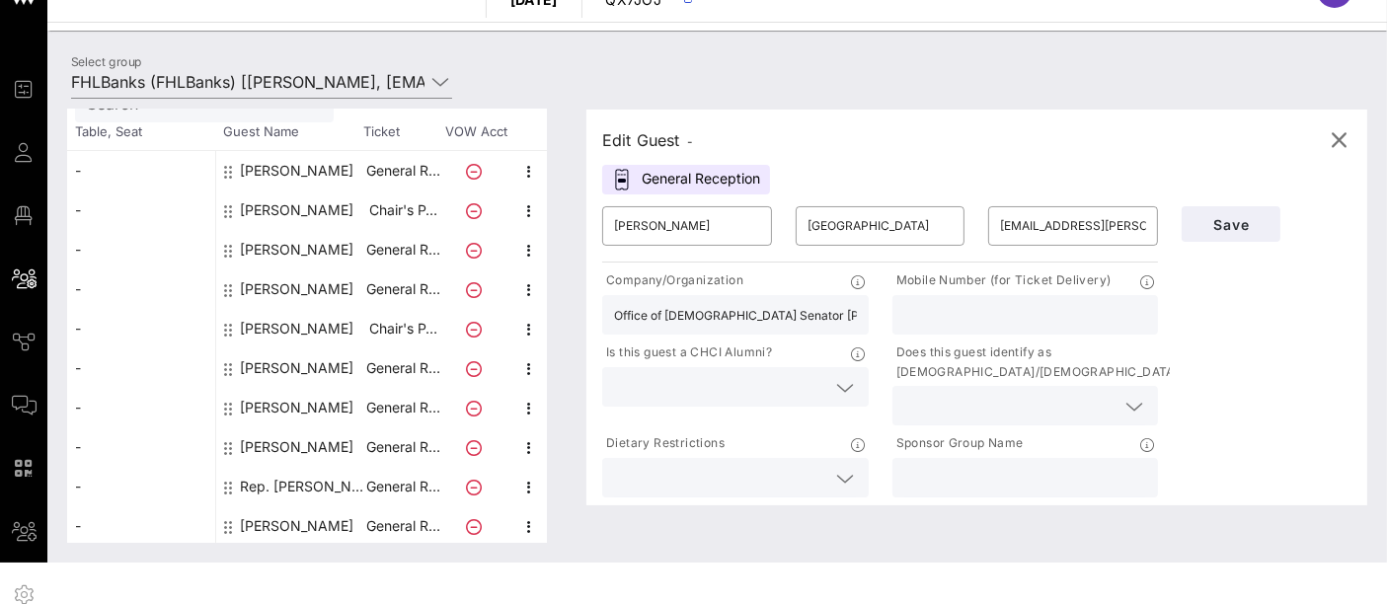
click at [298, 446] on div "Michael Rivas" at bounding box center [297, 446] width 114 height 39
type input "Michael"
type input "Rivas"
type input "michael.rivas@mail.house.gov"
type input "Office of U.S. Representative Juan Vargas"
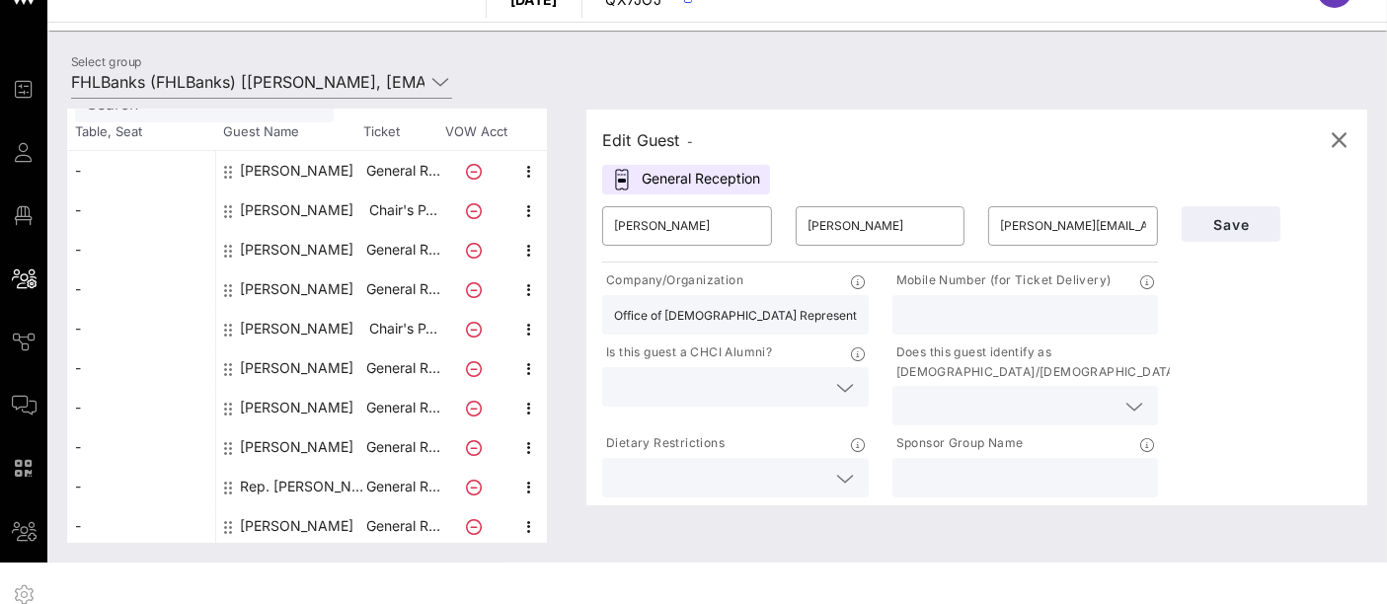
click at [313, 332] on div "Jeremy Empol" at bounding box center [297, 328] width 114 height 39
type input "Jeremy"
type input "Empol"
type input "empolj@fhlbsf.com"
type input "FHLBank San Francisco"
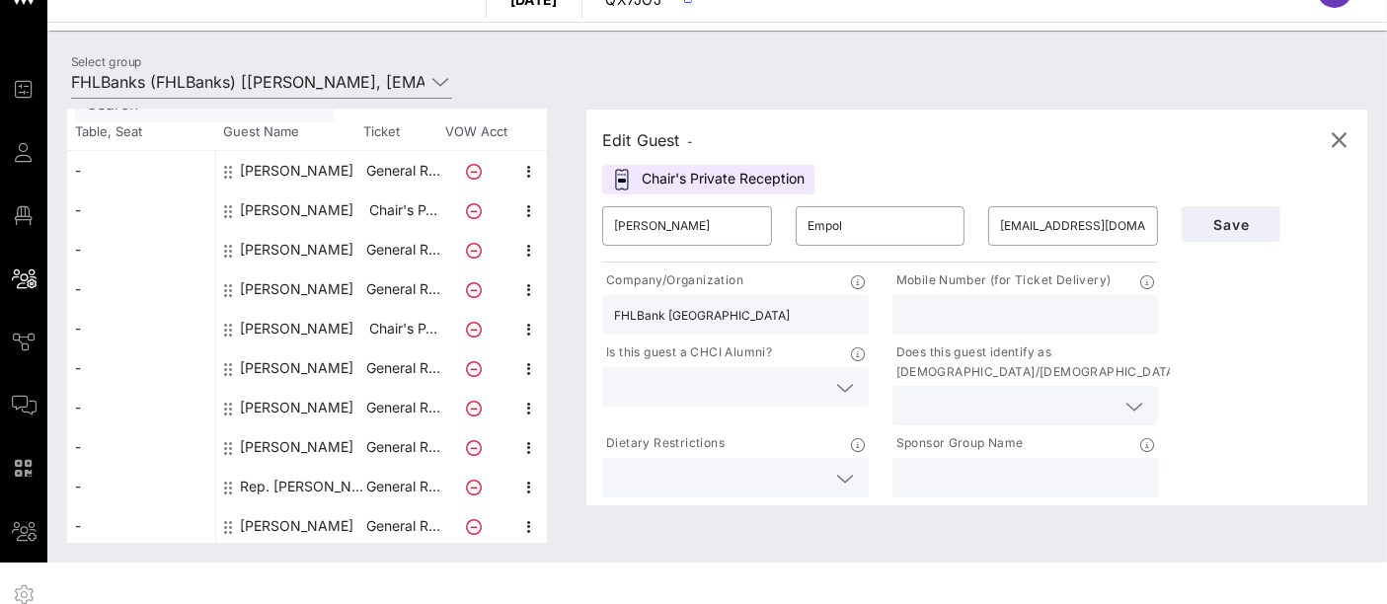
click at [310, 366] on div "Jonathan Cousimano" at bounding box center [297, 367] width 114 height 39
type input "Jonathan"
type input "Cousimano"
type input "jonathan.cousimano@gov.ca.gov"
type input "Office of Governor Gavin Newsome"
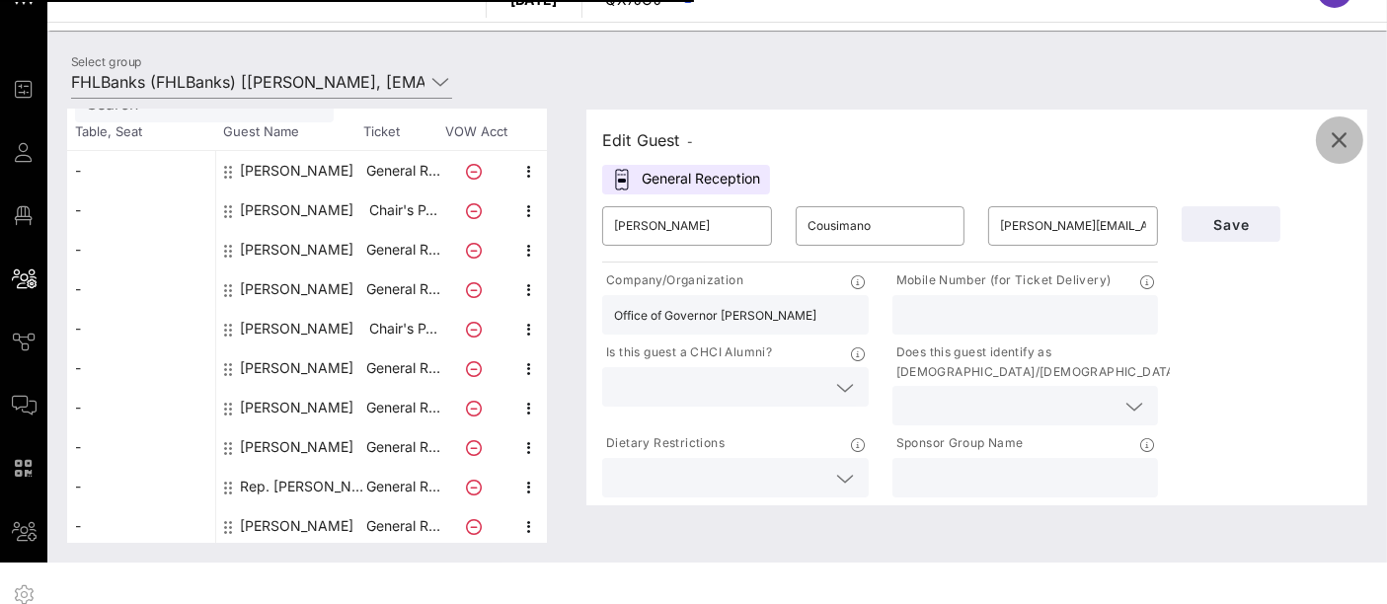
click at [1351, 138] on span "button" at bounding box center [1339, 140] width 47 height 24
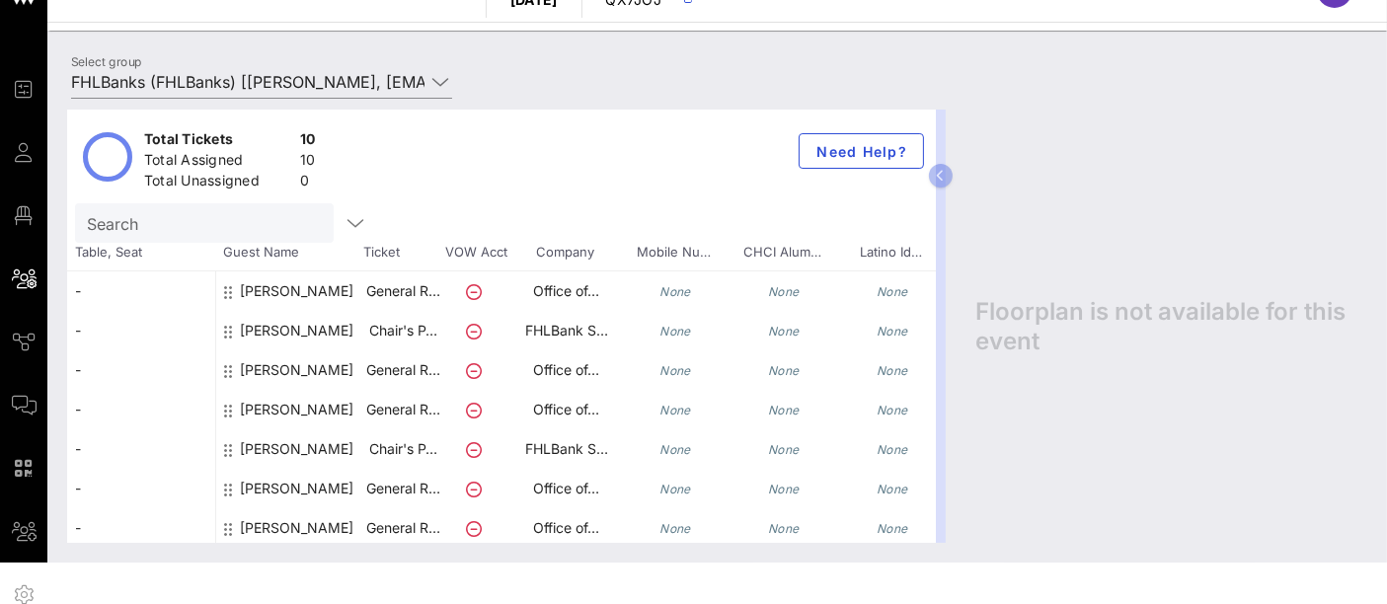
scroll to position [120, 0]
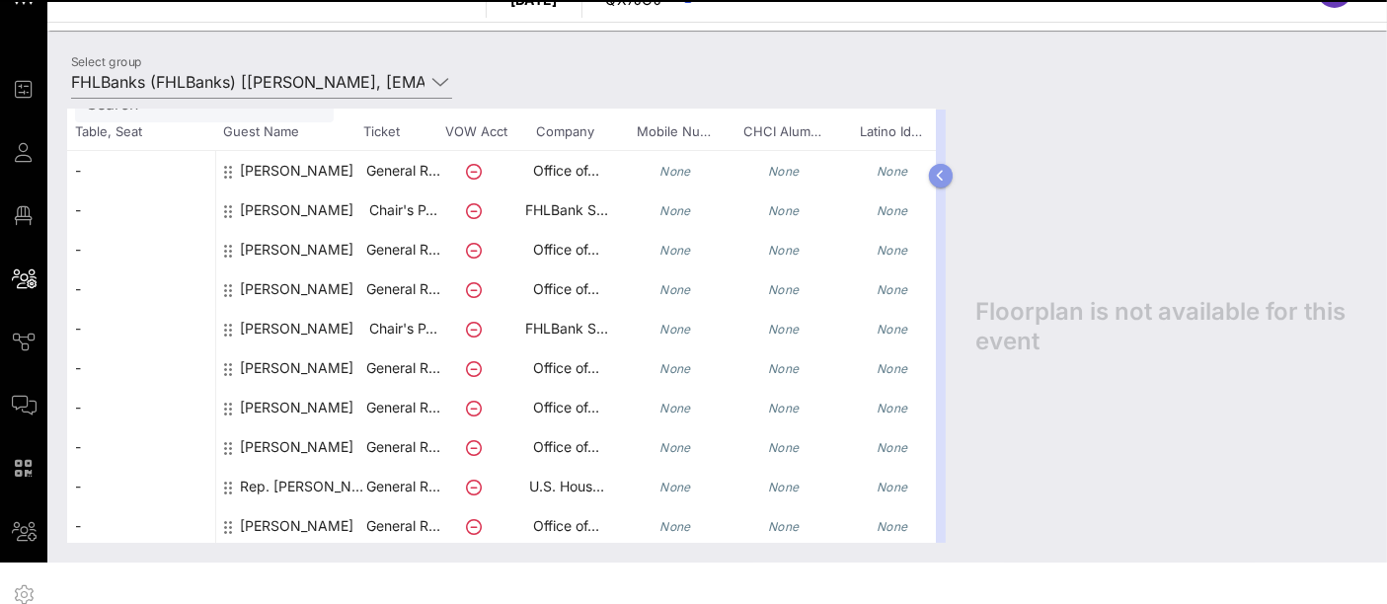
click at [940, 173] on icon "button" at bounding box center [941, 176] width 9 height 12
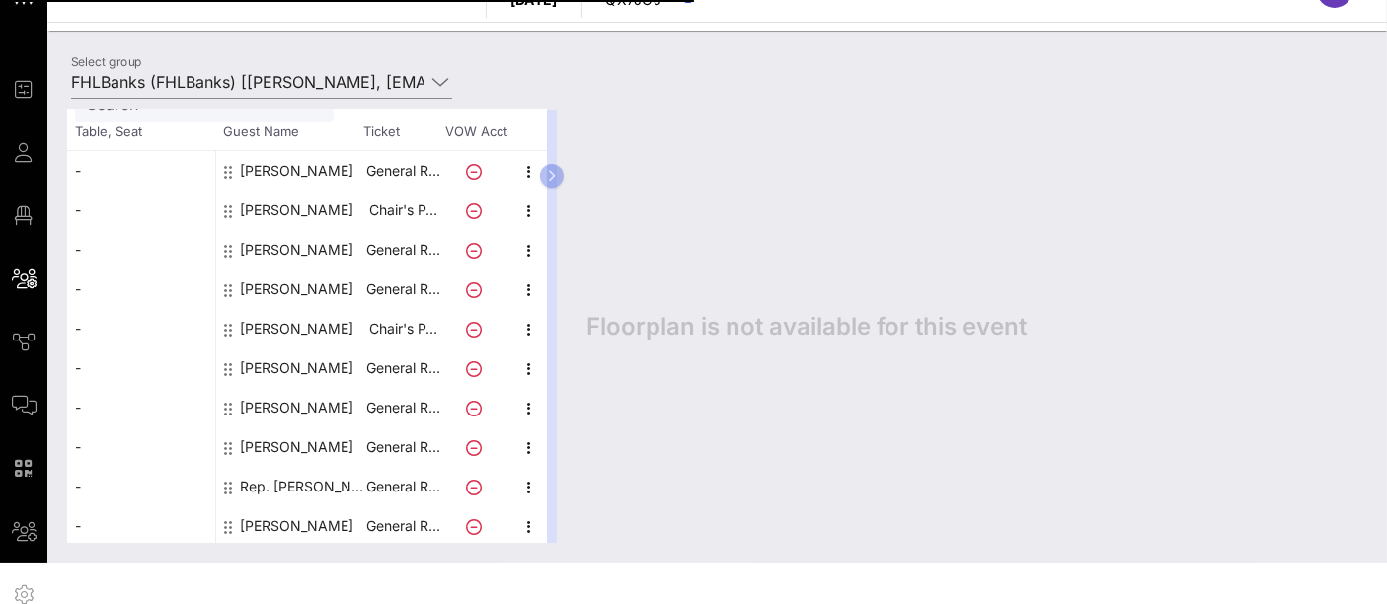
click at [567, 172] on div "Total Tickets 10 Total Assigned 10 Total Unassigned 0 Need Help? Search Table, …" at bounding box center [316, 326] width 499 height 433
click at [557, 175] on icon "button" at bounding box center [552, 176] width 9 height 12
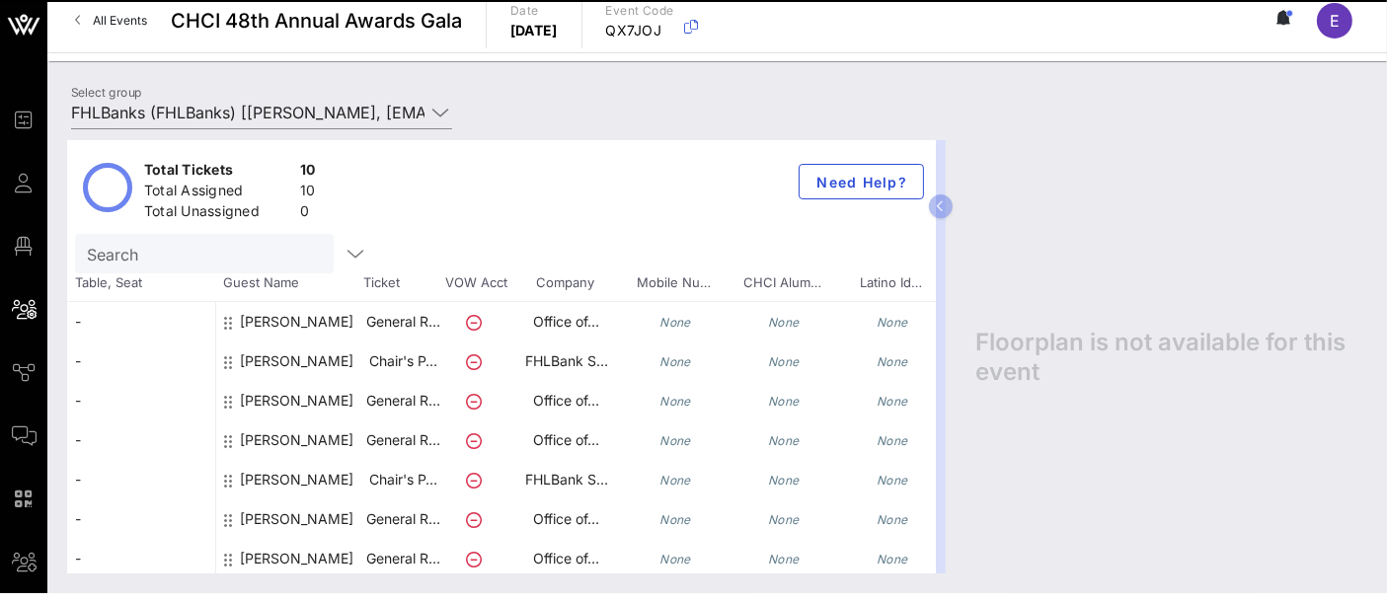
scroll to position [5, 0]
